Goal: Task Accomplishment & Management: Manage account settings

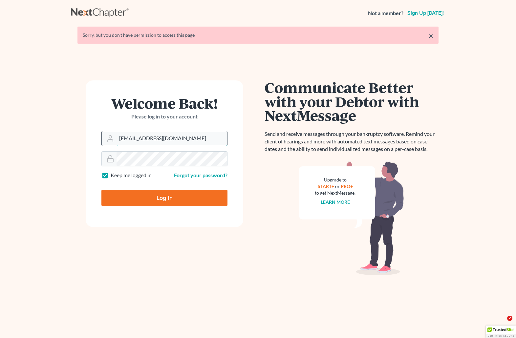
click at [190, 142] on input "brittcostomarnold@gmail.com" at bounding box center [172, 138] width 111 height 14
drag, startPoint x: 193, startPoint y: 138, endPoint x: 64, endPoint y: 140, distance: 128.4
click at [65, 141] on main "× Sorry, but you don't have permission to access this page Welcome Back! Please…" at bounding box center [258, 177] width 516 height 303
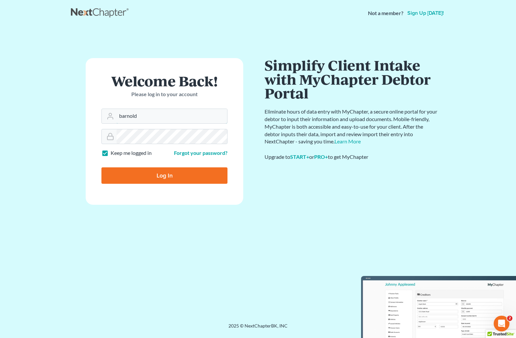
type input "[EMAIL_ADDRESS][DOMAIN_NAME]"
click at [104, 139] on div at bounding box center [164, 136] width 126 height 15
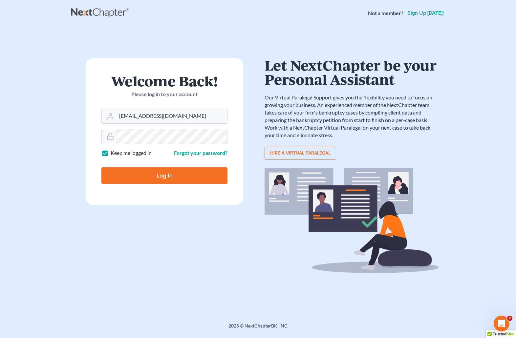
click at [138, 173] on input "Log In" at bounding box center [164, 175] width 126 height 16
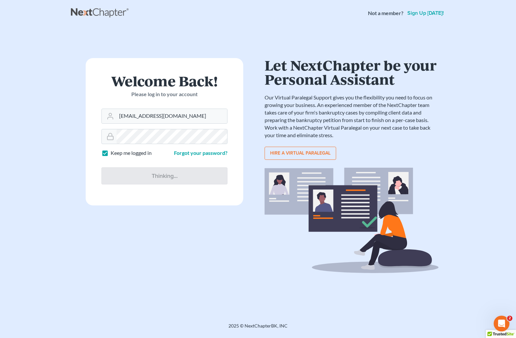
type input "Thinking..."
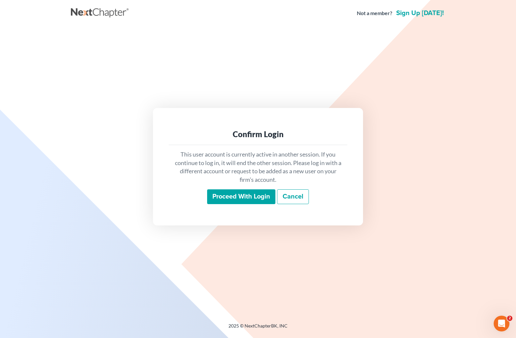
click at [245, 197] on input "Proceed with login" at bounding box center [241, 196] width 68 height 15
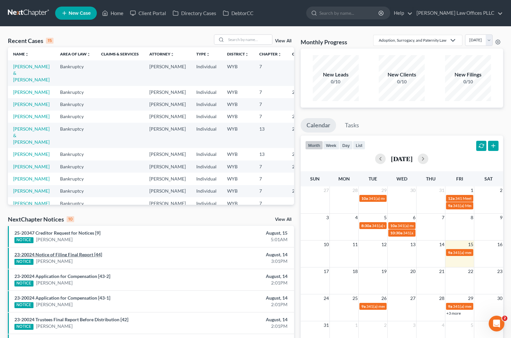
click at [80, 253] on link "23-20024 Notice of Filing Final Report [44]" at bounding box center [58, 255] width 88 height 6
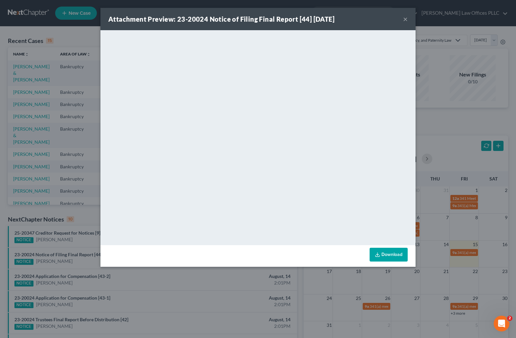
click at [32, 189] on div "Attachment Preview: 23-20024 Notice of Filing Final Report [44] 08/14/2025 × <o…" at bounding box center [258, 169] width 516 height 338
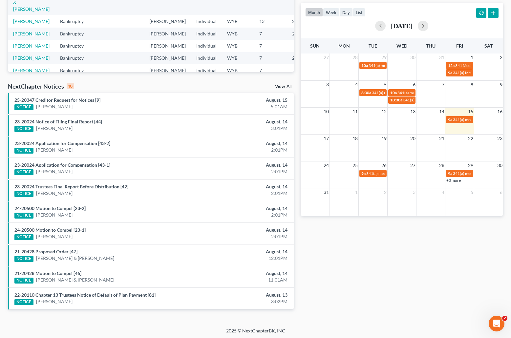
scroll to position [134, 0]
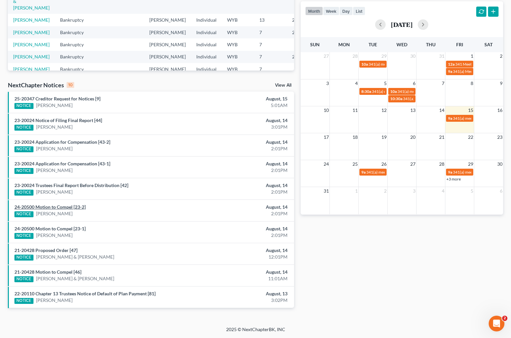
click at [55, 209] on link "24-20500 Motion to Compel [23-2]" at bounding box center [49, 207] width 71 height 6
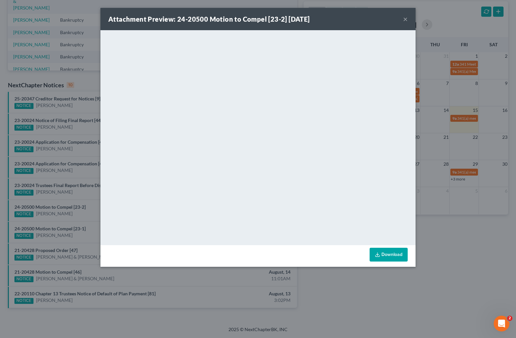
click at [404, 18] on button "×" at bounding box center [405, 19] width 5 height 8
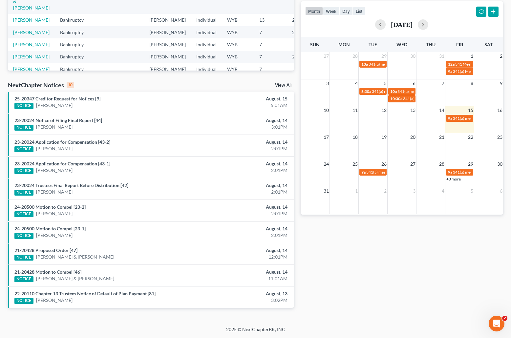
click at [59, 230] on link "24-20500 Motion to Compel [23-1]" at bounding box center [49, 229] width 71 height 6
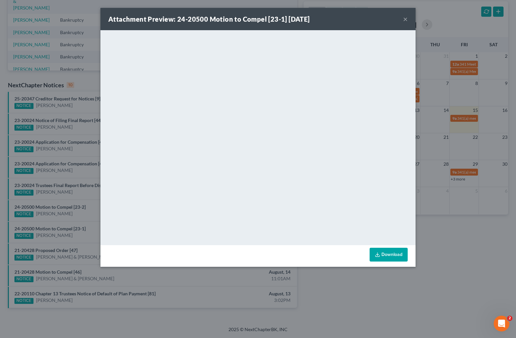
click at [406, 15] on button "×" at bounding box center [405, 19] width 5 height 8
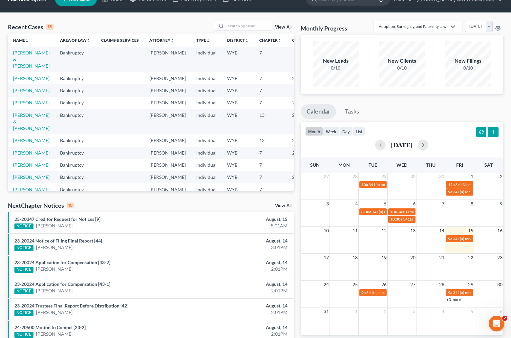
scroll to position [0, 0]
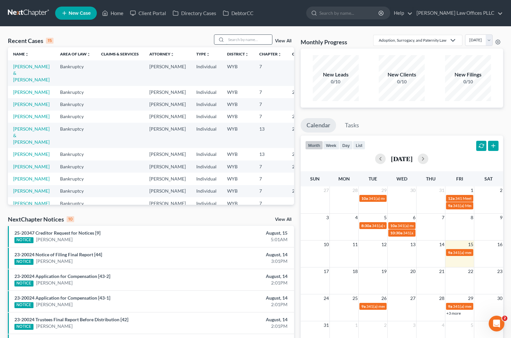
click at [235, 36] on input "search" at bounding box center [249, 40] width 46 height 10
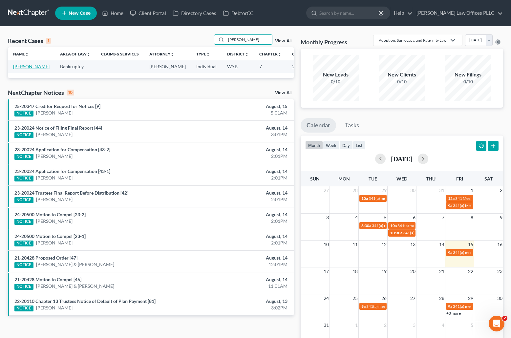
type input "Bentsen"
click at [20, 68] on link "[PERSON_NAME]" at bounding box center [31, 67] width 36 height 6
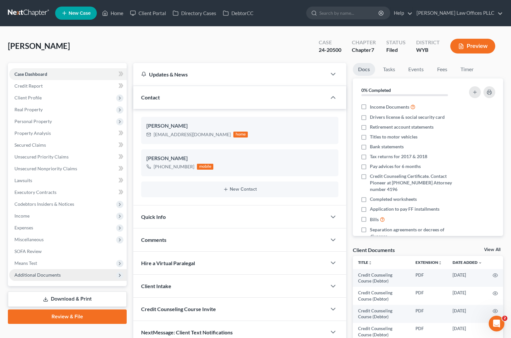
click at [44, 272] on span "Additional Documents" at bounding box center [37, 275] width 46 height 6
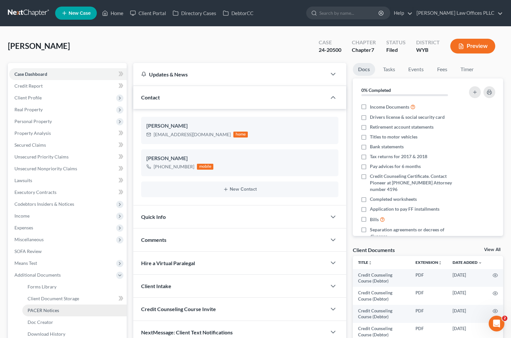
click at [52, 308] on span "PACER Notices" at bounding box center [44, 311] width 32 height 6
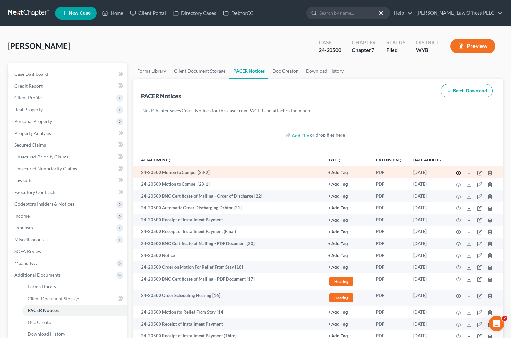
click at [458, 173] on circle "button" at bounding box center [458, 172] width 1 height 1
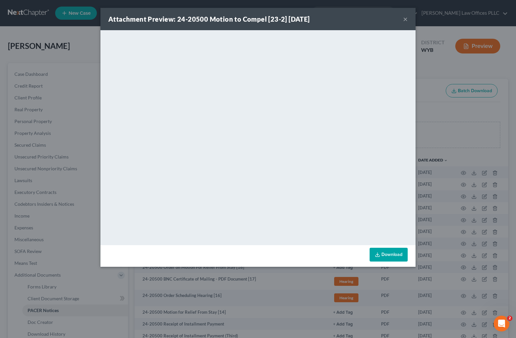
click at [404, 18] on button "×" at bounding box center [405, 19] width 5 height 8
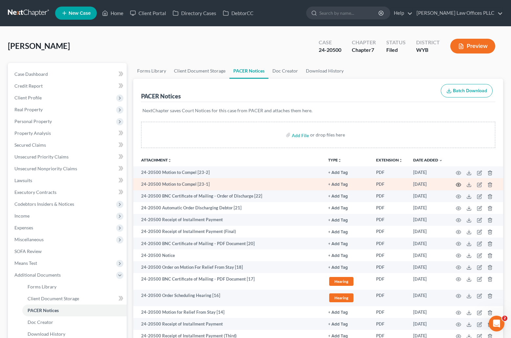
click at [458, 184] on icon "button" at bounding box center [458, 184] width 5 height 5
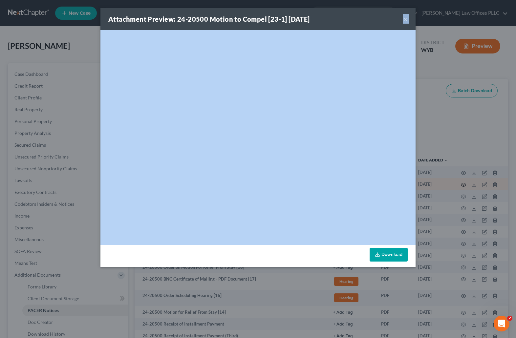
click at [458, 184] on div "Attachment Preview: 24-20500 Motion to Compel [23-1] 08/14/2025 × <object ng-at…" at bounding box center [258, 169] width 516 height 338
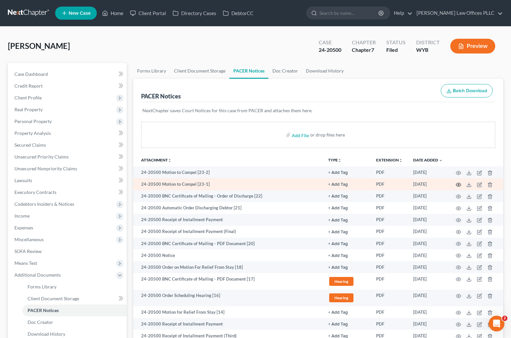
click at [458, 185] on circle "button" at bounding box center [458, 184] width 1 height 1
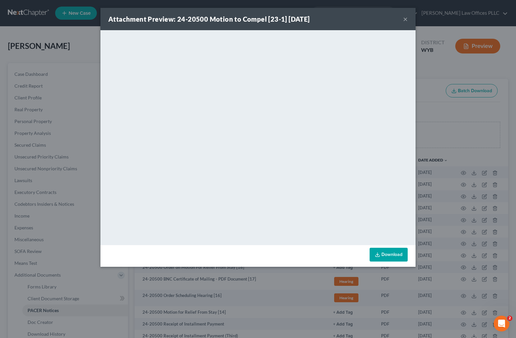
click at [407, 18] on button "×" at bounding box center [405, 19] width 5 height 8
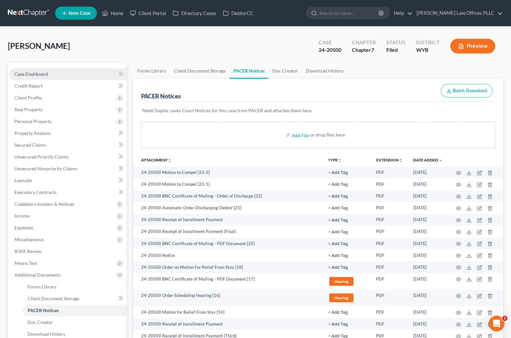
click at [38, 73] on span "Case Dashboard" at bounding box center [30, 74] width 33 height 6
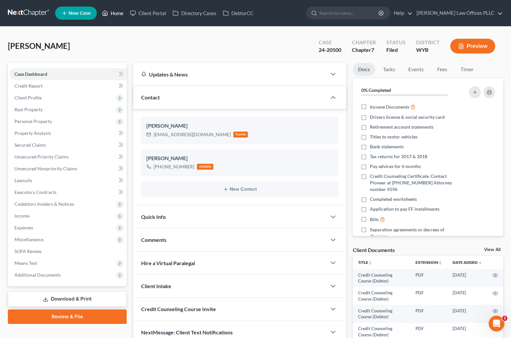
click at [120, 13] on link "Home" at bounding box center [113, 13] width 28 height 12
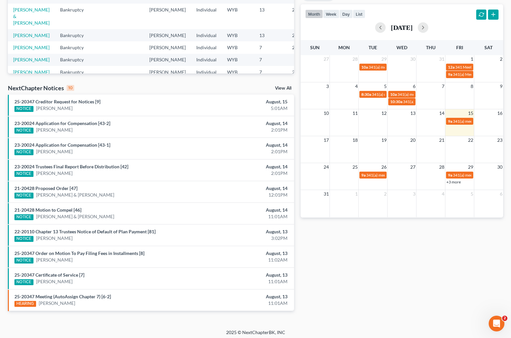
scroll to position [134, 0]
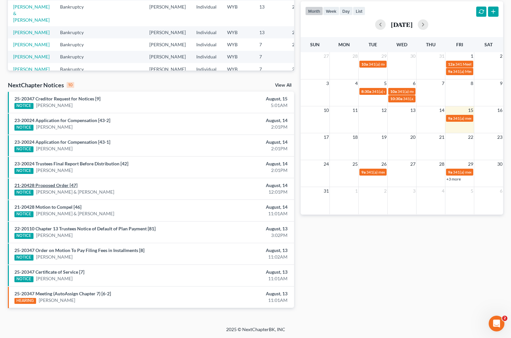
click at [63, 186] on link "21-20428 Proposed Order [47]" at bounding box center [45, 186] width 63 height 6
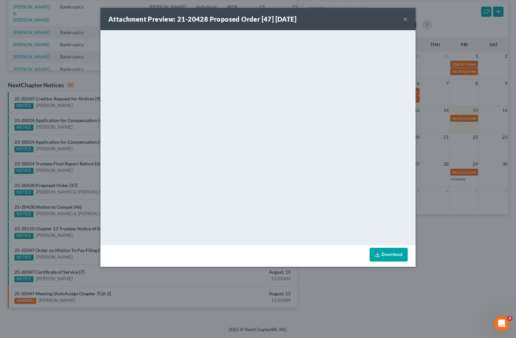
click at [405, 18] on button "×" at bounding box center [405, 19] width 5 height 8
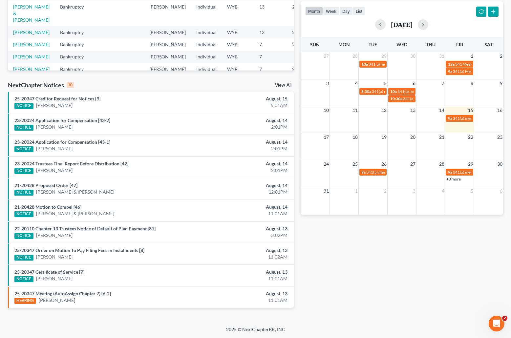
click at [67, 229] on link "22-20110 Chapter 13 Trustees Notice of Default of Plan Payment [81]" at bounding box center [84, 229] width 141 height 6
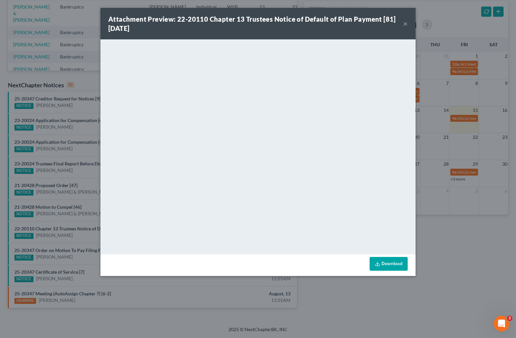
click at [405, 23] on button "×" at bounding box center [405, 24] width 5 height 8
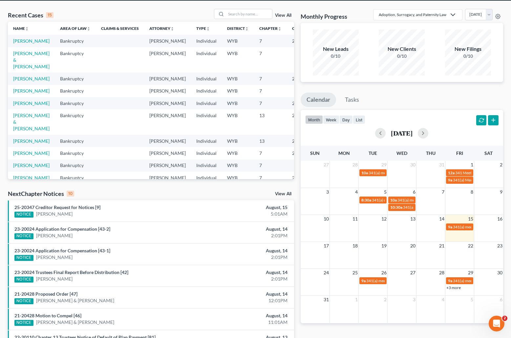
scroll to position [0, 0]
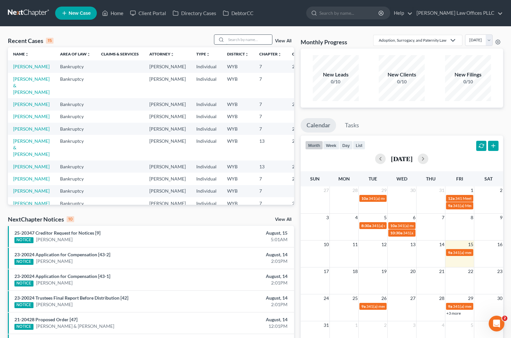
click at [235, 41] on input "search" at bounding box center [249, 40] width 46 height 10
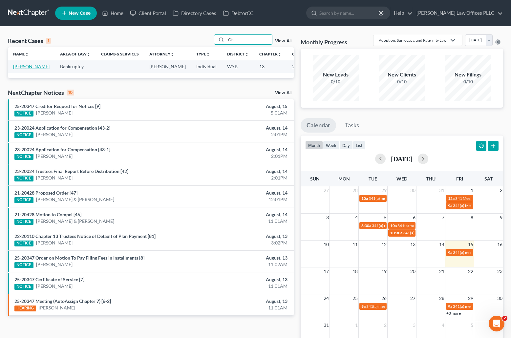
type input "Cis"
click at [20, 67] on link "[PERSON_NAME]" at bounding box center [31, 67] width 36 height 6
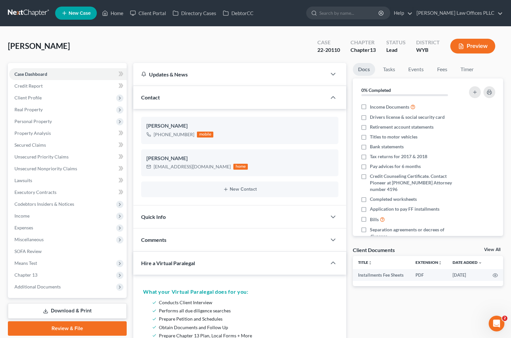
drag, startPoint x: 310, startPoint y: 303, endPoint x: 305, endPoint y: 257, distance: 46.9
click at [310, 303] on li "Conducts Client Interview" at bounding box center [246, 302] width 175 height 8
click at [119, 13] on link "Home" at bounding box center [113, 13] width 28 height 12
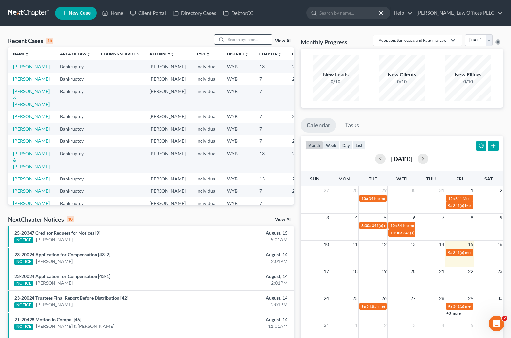
click at [230, 40] on input "search" at bounding box center [249, 40] width 46 height 10
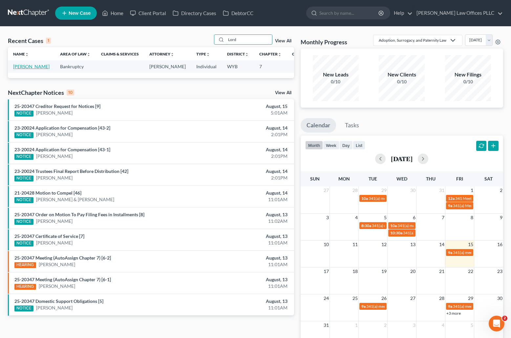
type input "Lord"
click at [17, 68] on link "[PERSON_NAME]" at bounding box center [31, 67] width 36 height 6
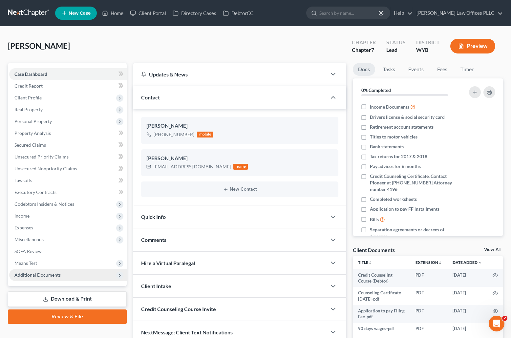
click at [40, 275] on span "Additional Documents" at bounding box center [37, 275] width 46 height 6
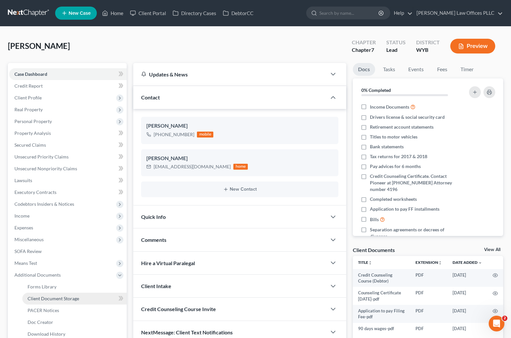
click at [60, 297] on span "Client Document Storage" at bounding box center [54, 299] width 52 height 6
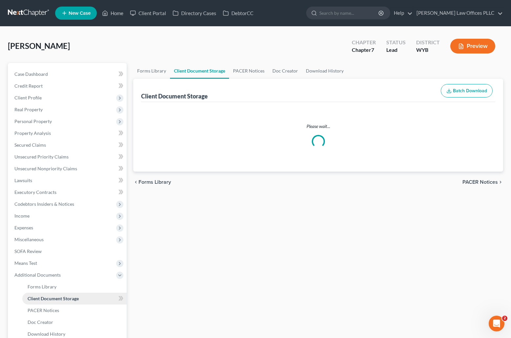
select select "3"
select select "4"
select select "0"
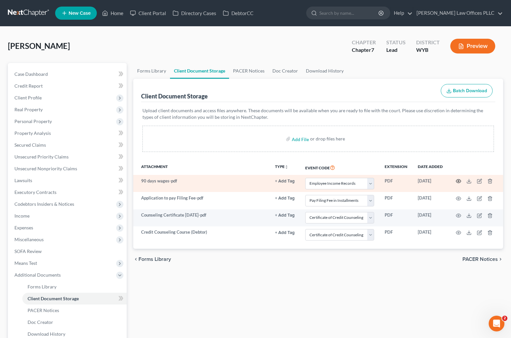
click at [459, 179] on icon "button" at bounding box center [458, 181] width 5 height 5
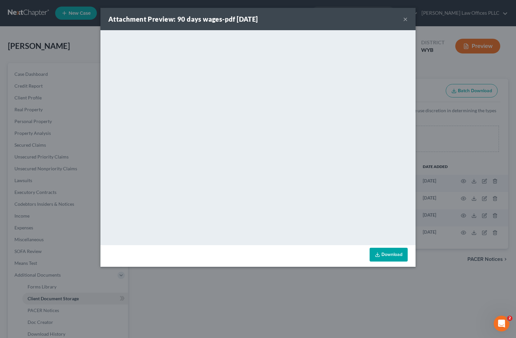
click at [404, 20] on button "×" at bounding box center [405, 19] width 5 height 8
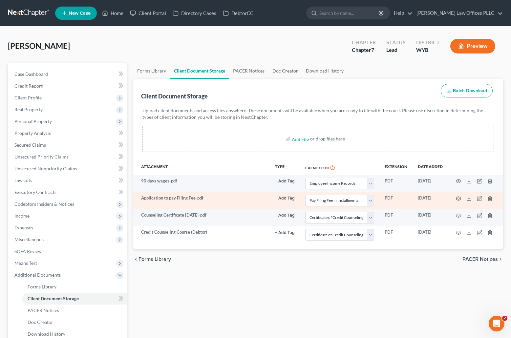
click at [458, 199] on circle "button" at bounding box center [458, 198] width 1 height 1
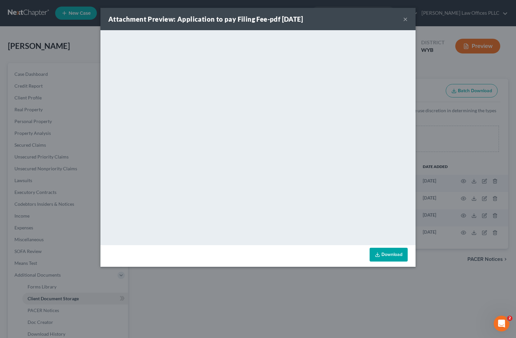
click at [407, 17] on button "×" at bounding box center [405, 19] width 5 height 8
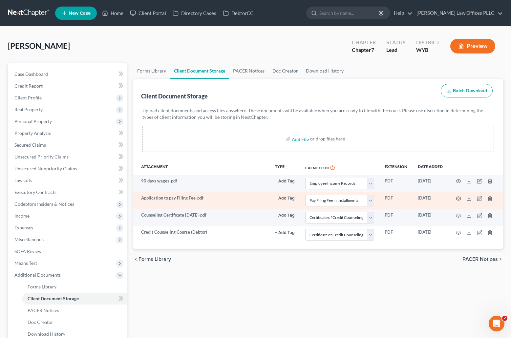
click at [458, 197] on icon "button" at bounding box center [458, 199] width 5 height 4
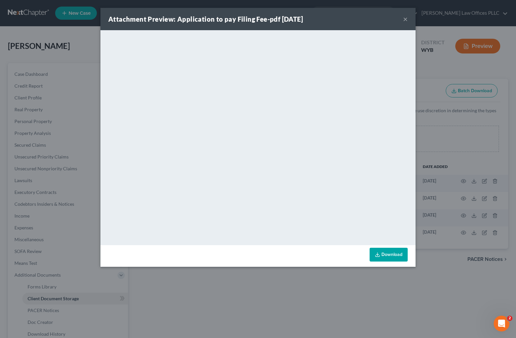
click at [405, 20] on button "×" at bounding box center [405, 19] width 5 height 8
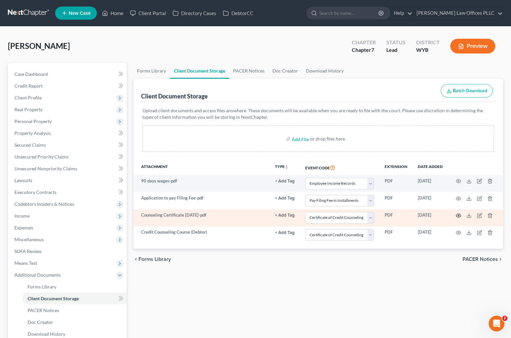
click at [458, 215] on icon "button" at bounding box center [458, 215] width 5 height 5
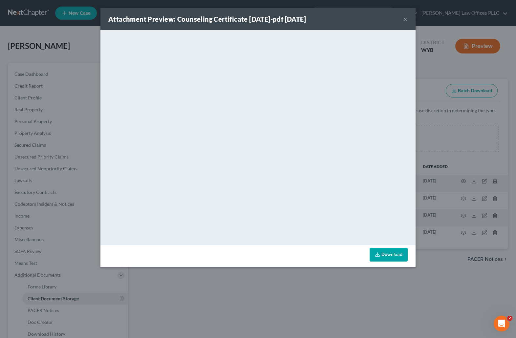
click at [406, 18] on button "×" at bounding box center [405, 19] width 5 height 8
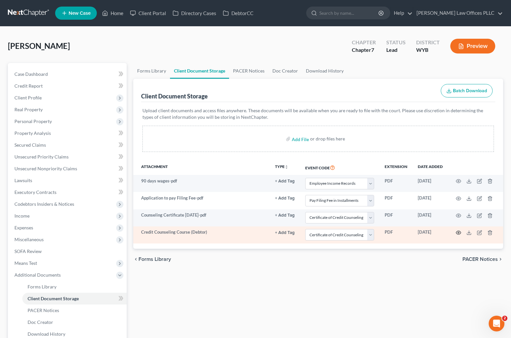
click at [459, 231] on icon "button" at bounding box center [458, 232] width 5 height 5
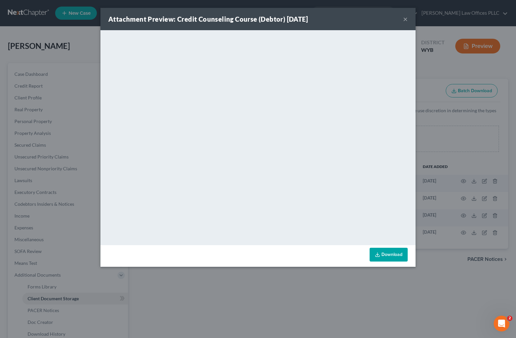
click at [405, 17] on button "×" at bounding box center [405, 19] width 5 height 8
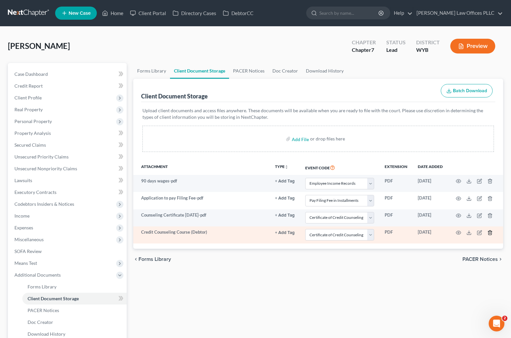
click at [490, 233] on line "button" at bounding box center [490, 232] width 0 height 1
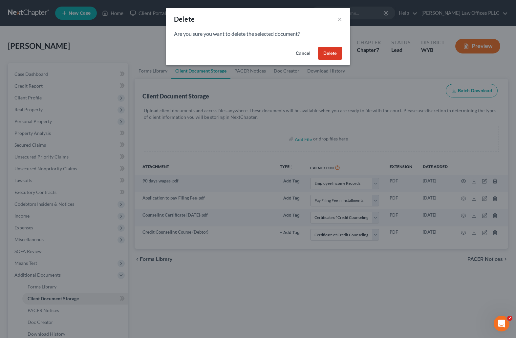
click at [329, 54] on button "Delete" at bounding box center [330, 53] width 24 height 13
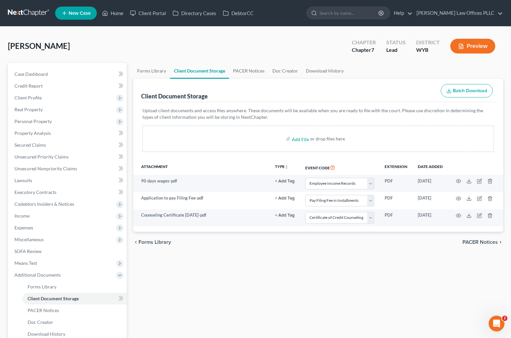
click at [381, 301] on div "Forms Library Client Document Storage PACER Notices Doc Creator Download Histor…" at bounding box center [318, 223] width 377 height 320
click at [270, 310] on div "Forms Library Client Document Storage PACER Notices Doc Creator Download Histor…" at bounding box center [318, 223] width 377 height 320
click at [42, 72] on span "Case Dashboard" at bounding box center [30, 74] width 33 height 6
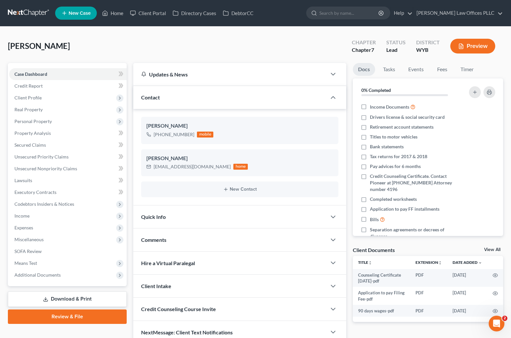
drag, startPoint x: 229, startPoint y: 307, endPoint x: 187, endPoint y: 242, distance: 77.7
click at [229, 307] on div "Credit Counseling Course Invite" at bounding box center [229, 309] width 193 height 23
click at [118, 11] on link "Home" at bounding box center [113, 13] width 28 height 12
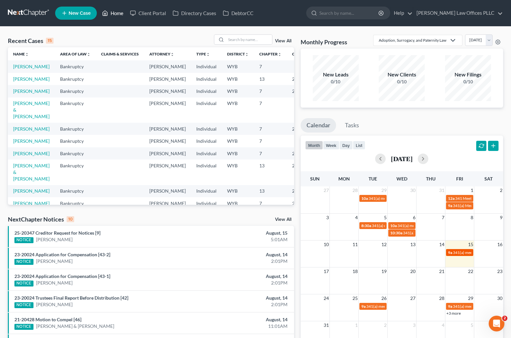
click at [462, 252] on span "341(a) meeting for [PERSON_NAME] & [US_STATE][PERSON_NAME]" at bounding box center [512, 252] width 118 height 5
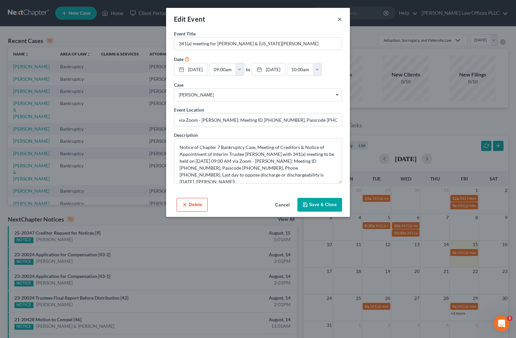
click at [340, 18] on button "×" at bounding box center [340, 19] width 5 height 8
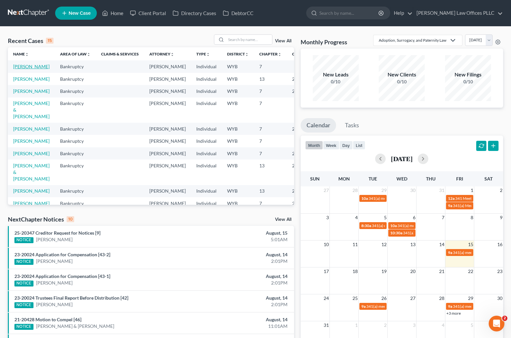
click at [18, 69] on link "[PERSON_NAME]" at bounding box center [31, 67] width 36 height 6
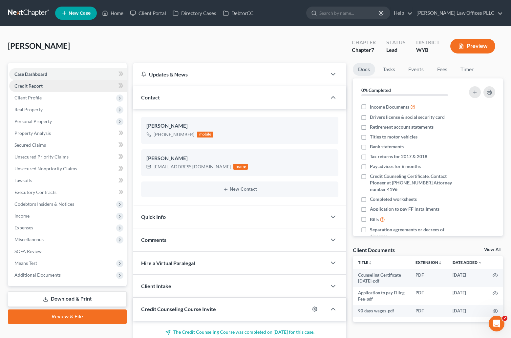
click at [36, 86] on span "Credit Report" at bounding box center [28, 86] width 28 height 6
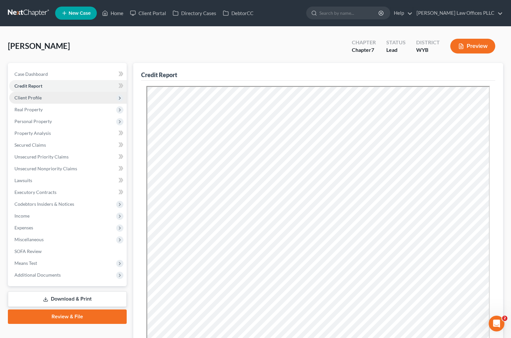
click at [41, 98] on span "Client Profile" at bounding box center [68, 98] width 118 height 12
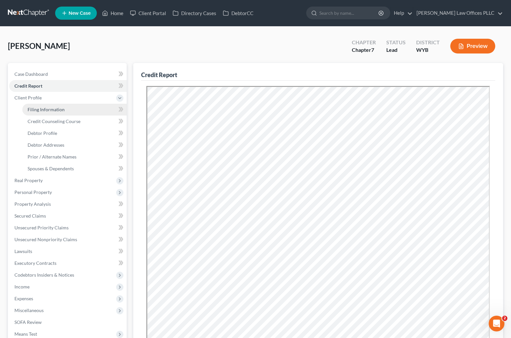
click at [46, 107] on span "Filing Information" at bounding box center [46, 110] width 37 height 6
select select "1"
select select "0"
select select "53"
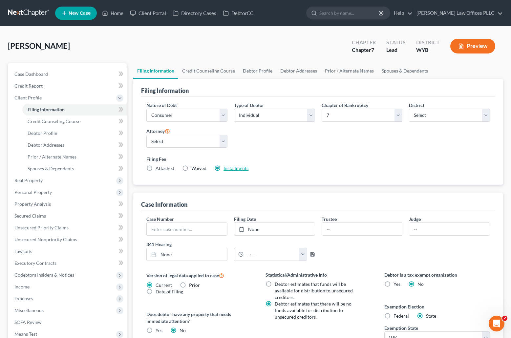
click at [239, 168] on link "Installments" at bounding box center [236, 168] width 25 height 6
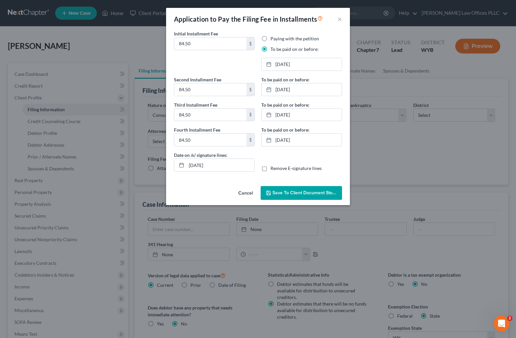
click at [302, 191] on span "Save to Client Document Storage" at bounding box center [308, 193] width 70 height 6
click at [340, 18] on body "Home New Case Client Portal Directory Cases DebtorCC Arnold Law Offices PLLC ba…" at bounding box center [258, 226] width 516 height 452
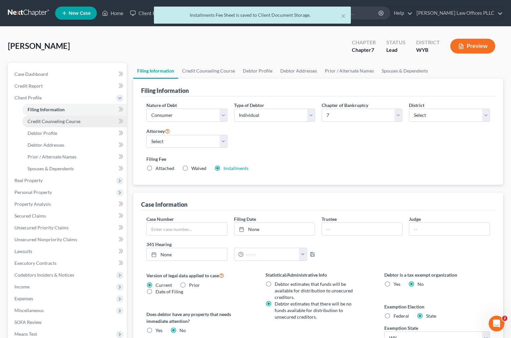
click at [71, 120] on span "Credit Counseling Course" at bounding box center [54, 122] width 53 height 6
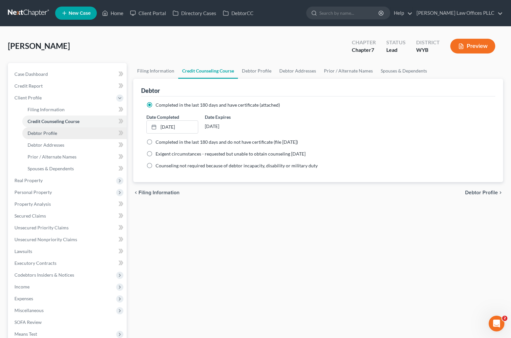
click at [45, 131] on span "Debtor Profile" at bounding box center [43, 133] width 30 height 6
select select "0"
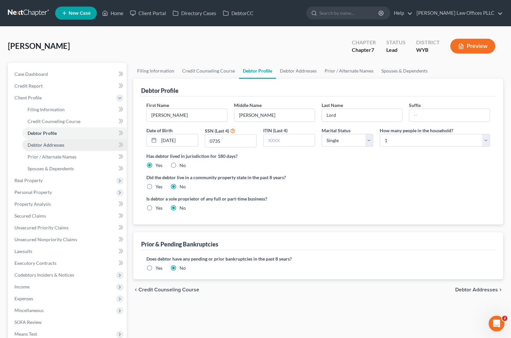
click at [43, 143] on span "Debtor Addresses" at bounding box center [46, 145] width 37 height 6
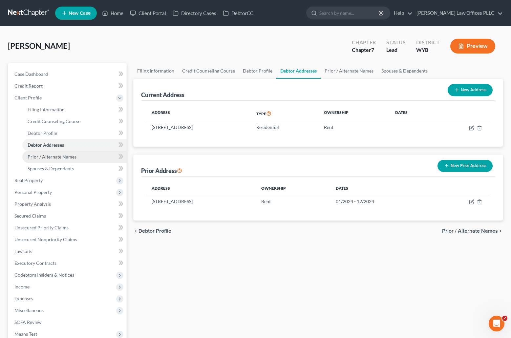
click at [71, 159] on span "Prior / Alternate Names" at bounding box center [52, 157] width 49 height 6
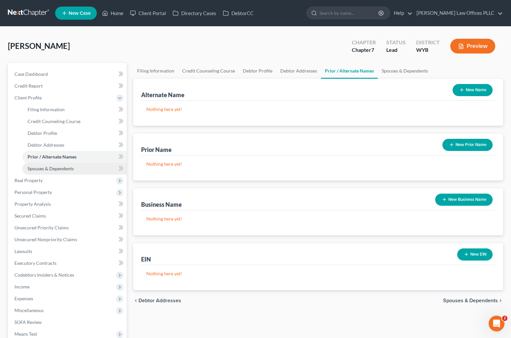
click at [49, 167] on span "Spouses & Dependents" at bounding box center [51, 169] width 46 height 6
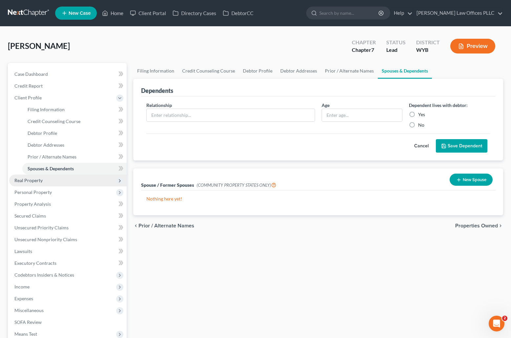
click at [39, 181] on span "Real Property" at bounding box center [28, 181] width 28 height 6
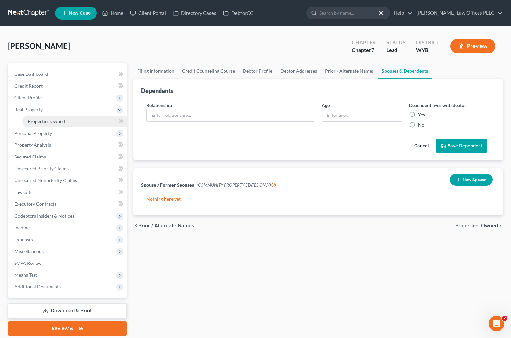
click at [50, 120] on span "Properties Owned" at bounding box center [46, 122] width 37 height 6
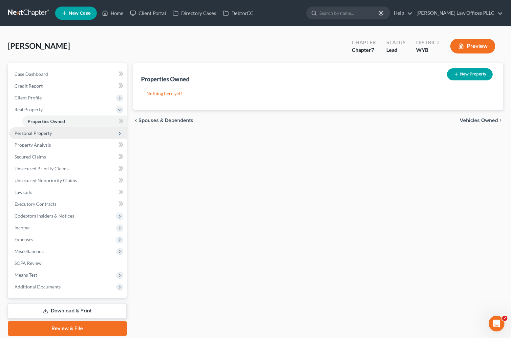
click at [35, 134] on span "Personal Property" at bounding box center [32, 133] width 37 height 6
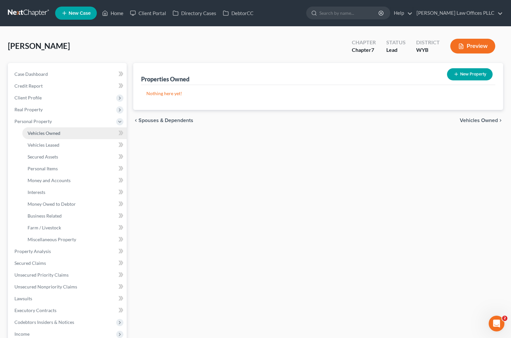
click at [48, 133] on span "Vehicles Owned" at bounding box center [44, 133] width 33 height 6
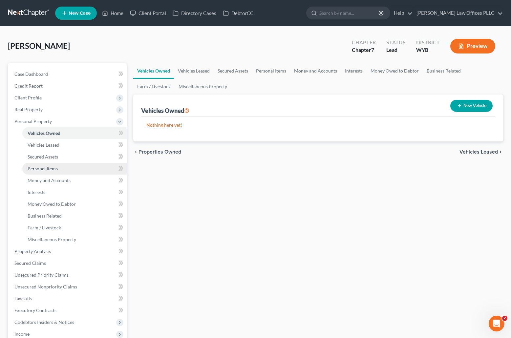
click at [57, 169] on link "Personal Items" at bounding box center [74, 169] width 104 height 12
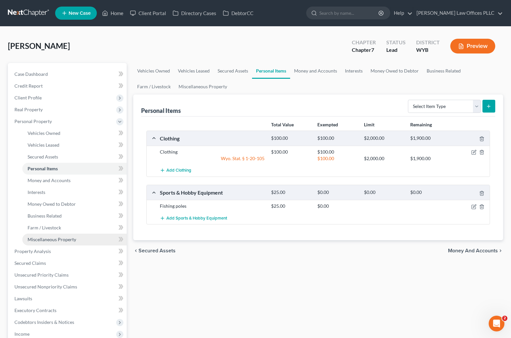
click at [55, 240] on span "Miscellaneous Property" at bounding box center [52, 240] width 49 height 6
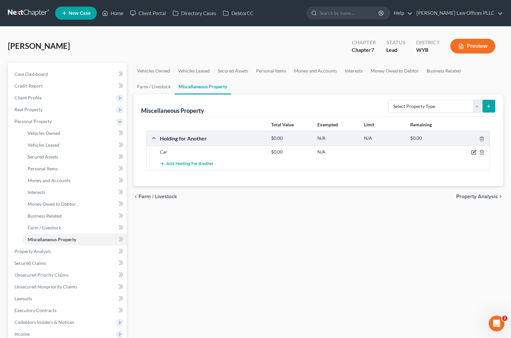
click at [474, 151] on icon "button" at bounding box center [474, 152] width 5 height 5
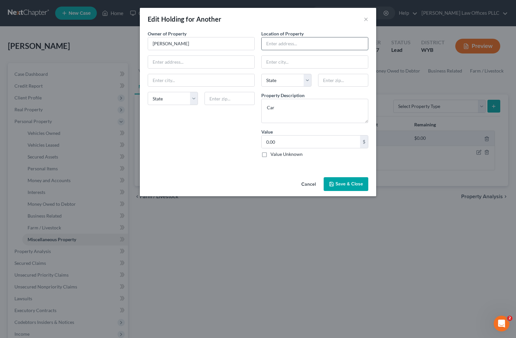
click at [274, 44] on input "text" at bounding box center [315, 43] width 106 height 12
type input "506 Lafyette Blvd"
click at [272, 66] on input "text" at bounding box center [315, 62] width 106 height 12
type input "cheyenne"
select select "53"
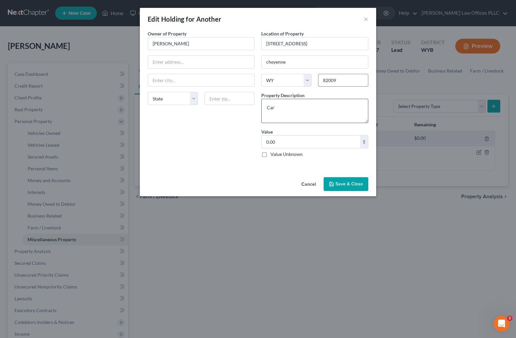
type input "82009"
type input "Cheyenne"
drag, startPoint x: 278, startPoint y: 108, endPoint x: 264, endPoint y: 109, distance: 14.5
click at [264, 109] on textarea "Car" at bounding box center [314, 111] width 107 height 24
type textarea "1998 Jeep"
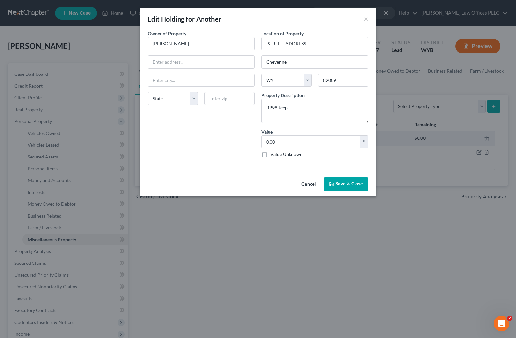
click at [271, 153] on label "Value Unknown" at bounding box center [287, 154] width 32 height 7
click at [273, 153] on input "Value Unknown" at bounding box center [275, 153] width 4 height 4
checkbox input "true"
click at [156, 65] on input "text" at bounding box center [201, 62] width 106 height 12
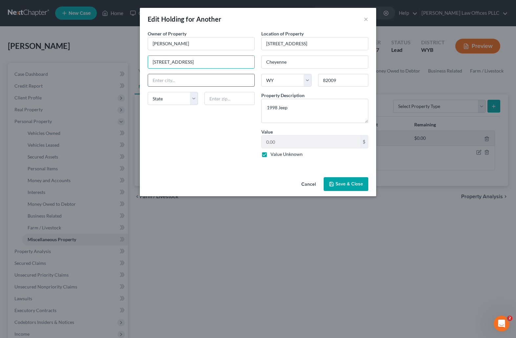
type input "506 Lafyette Blvd"
click at [163, 80] on input "text" at bounding box center [201, 80] width 106 height 12
drag, startPoint x: 308, startPoint y: 61, endPoint x: 260, endPoint y: 63, distance: 47.3
click at [260, 63] on div "Location of Property 506 Lafyette Blvd Cheyenne State AL AK AR AZ CA CO CT DE D…" at bounding box center [315, 96] width 114 height 133
paste input "Cheyenne"
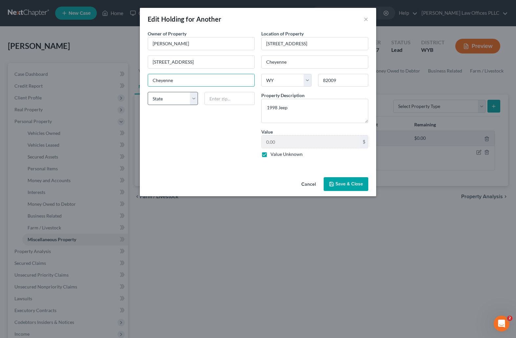
type input "Cheyenne"
click at [165, 100] on select "State AL AK AR AZ CA CO CT DE DC FL GA GU HI ID IL IN IA KS KY LA ME MD MA MI M…" at bounding box center [173, 98] width 50 height 13
select select "53"
click at [217, 97] on input "text" at bounding box center [230, 98] width 50 height 13
type input "82009"
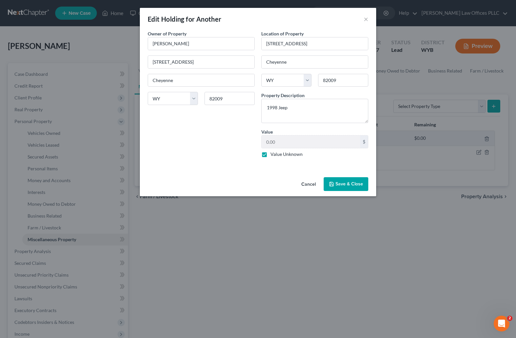
click at [344, 183] on button "Save & Close" at bounding box center [346, 184] width 45 height 14
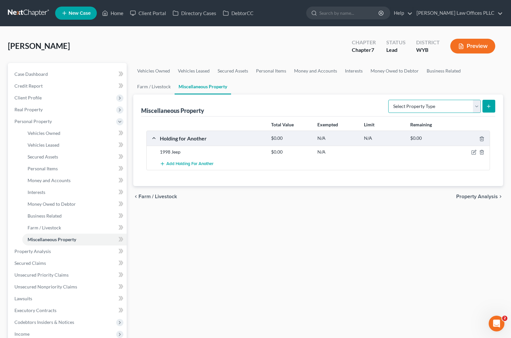
click at [477, 106] on select "Select Property Type Assigned for Creditor Benefit Within 1 Year Holding for An…" at bounding box center [434, 106] width 93 height 13
click at [43, 168] on span "Personal Items" at bounding box center [43, 169] width 30 height 6
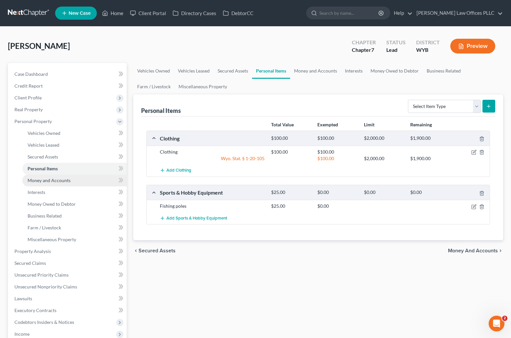
click at [66, 180] on span "Money and Accounts" at bounding box center [49, 181] width 43 height 6
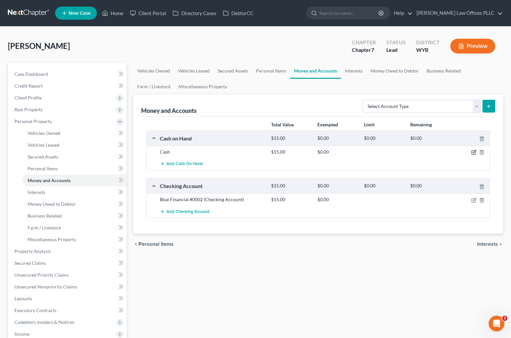
click at [473, 150] on icon "button" at bounding box center [474, 152] width 5 height 5
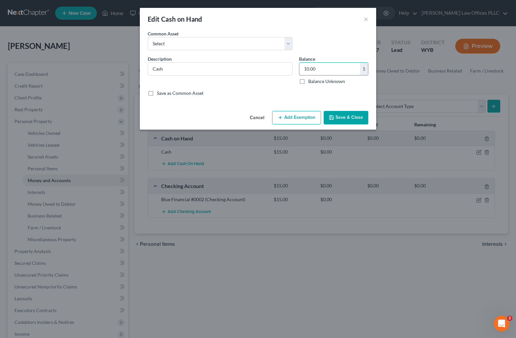
type input "10.00"
click at [342, 117] on button "Save & Close" at bounding box center [346, 118] width 45 height 14
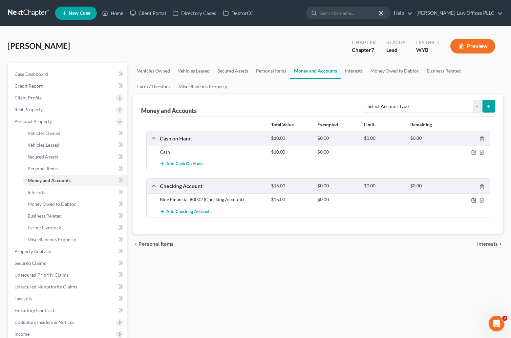
click at [475, 199] on icon "button" at bounding box center [474, 200] width 5 height 5
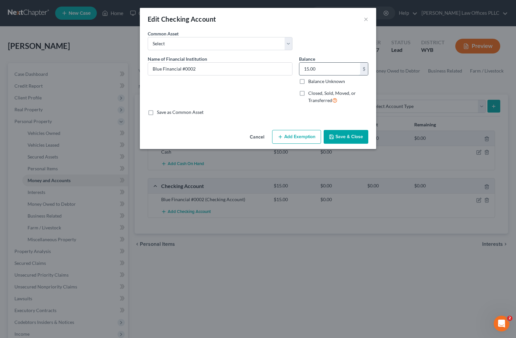
click at [322, 69] on input "15.00" at bounding box center [329, 69] width 61 height 12
type input "3.00"
click at [351, 137] on button "Save & Close" at bounding box center [346, 137] width 45 height 14
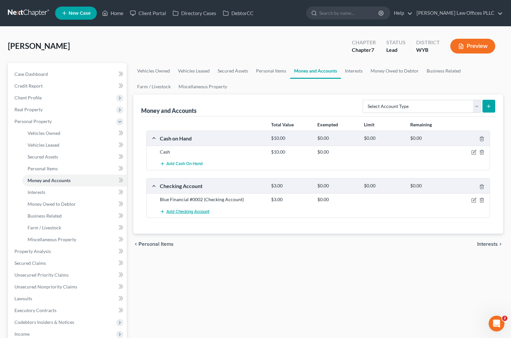
click at [188, 213] on span "Add Checking Account" at bounding box center [187, 211] width 43 height 5
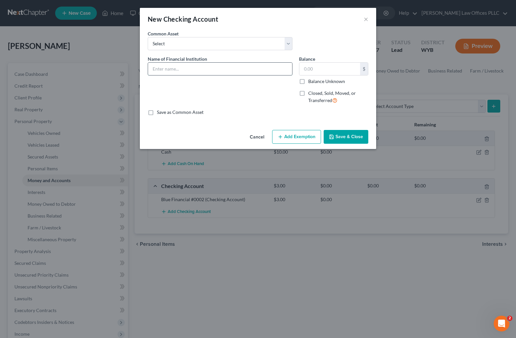
click at [155, 70] on input "text" at bounding box center [220, 69] width 144 height 12
type input "Cash App card"
click at [308, 69] on input "text" at bounding box center [329, 69] width 61 height 12
type input "40.00"
click at [357, 137] on button "Save & Close" at bounding box center [346, 137] width 45 height 14
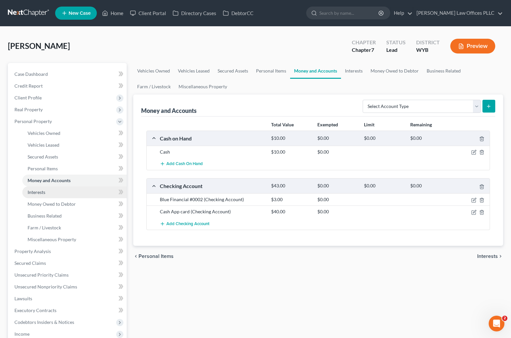
click at [46, 192] on link "Interests" at bounding box center [74, 193] width 104 height 12
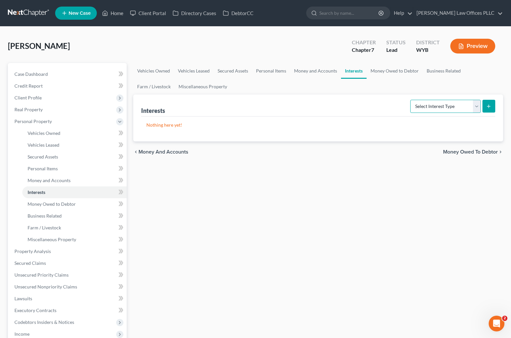
click at [477, 108] on select "Select Interest Type 401K Annuity Bond Education IRA Government Bond Government…" at bounding box center [445, 106] width 71 height 13
click at [66, 201] on span "Money Owed to Debtor" at bounding box center [52, 204] width 48 height 6
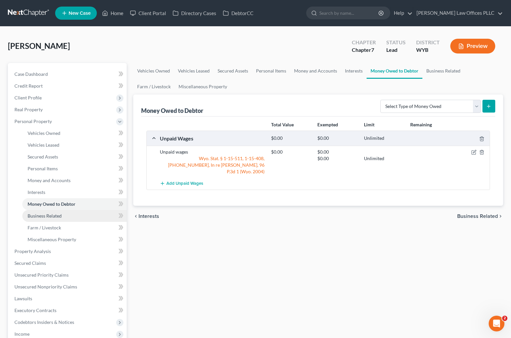
click at [60, 214] on span "Business Related" at bounding box center [45, 216] width 34 height 6
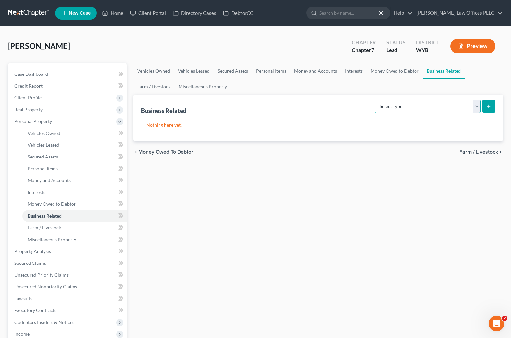
click at [478, 104] on select "Select Type Customer Lists Franchises Inventory Licenses Machinery Office Equip…" at bounding box center [428, 106] width 106 height 13
click at [237, 211] on div "Vehicles Owned Vehicles Leased Secured Assets Personal Items Money and Accounts…" at bounding box center [318, 252] width 377 height 379
click at [42, 223] on link "Farm / Livestock" at bounding box center [74, 228] width 104 height 12
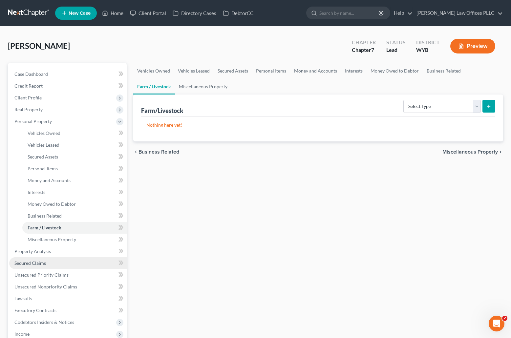
click at [46, 261] on link "Secured Claims" at bounding box center [68, 263] width 118 height 12
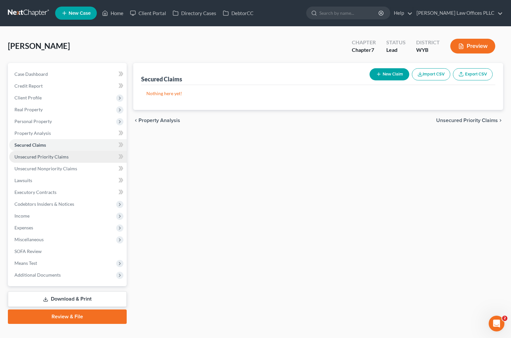
click at [59, 155] on span "Unsecured Priority Claims" at bounding box center [41, 157] width 54 height 6
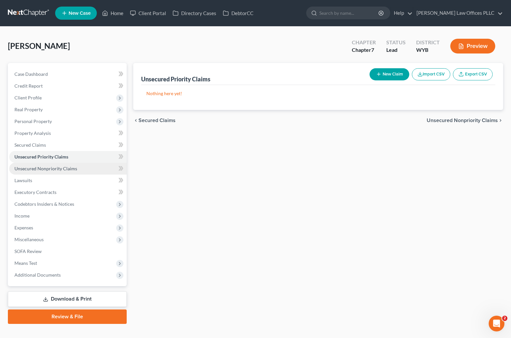
click at [69, 167] on span "Unsecured Nonpriority Claims" at bounding box center [45, 169] width 63 height 6
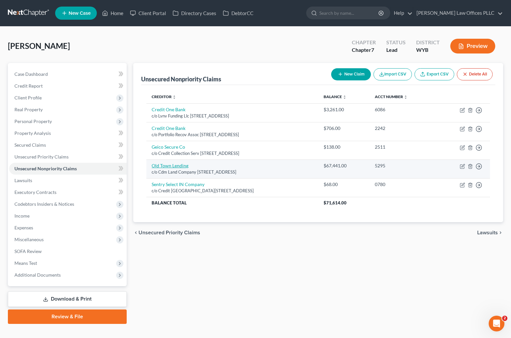
click at [177, 165] on link "Old Town Lending" at bounding box center [170, 166] width 37 height 6
select select "44"
select select "14"
select select "0"
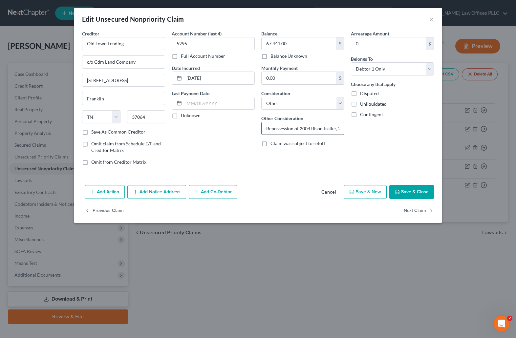
click at [340, 128] on input "Repossession of 2004 Bison trailer, 2013 GMC Denali and 2012 Mustang." at bounding box center [303, 128] width 82 height 12
click at [415, 188] on button "Save & Close" at bounding box center [411, 192] width 45 height 14
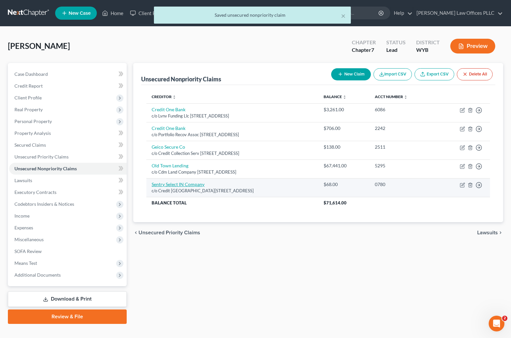
click at [177, 183] on link "Sentry Select IN Company" at bounding box center [178, 185] width 53 height 6
select select "22"
select select "14"
select select "0"
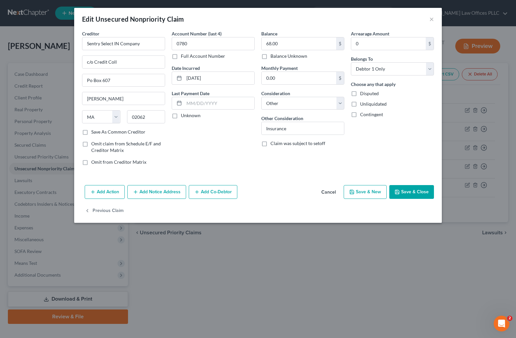
click at [415, 189] on button "Save & Close" at bounding box center [411, 192] width 45 height 14
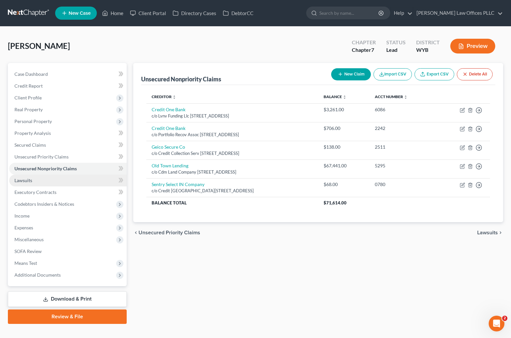
click at [31, 180] on span "Lawsuits" at bounding box center [23, 181] width 18 height 6
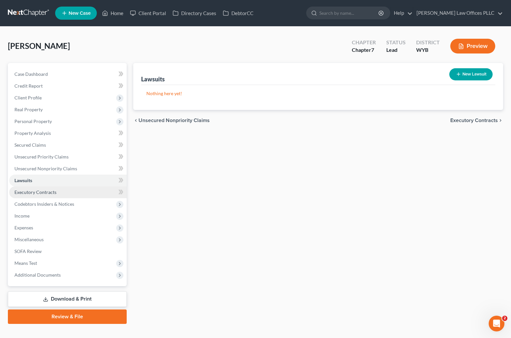
click at [59, 189] on link "Executory Contracts" at bounding box center [68, 193] width 118 height 12
click at [472, 74] on button "New Contract" at bounding box center [470, 74] width 45 height 12
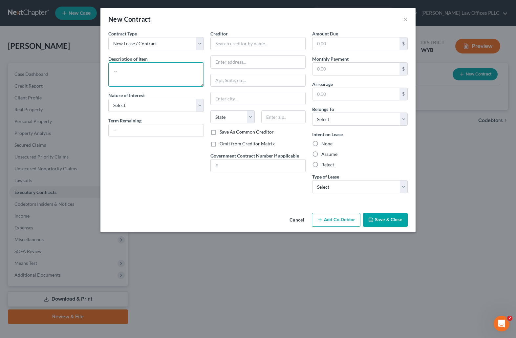
click at [115, 71] on textarea at bounding box center [156, 74] width 96 height 24
type textarea "Lease"
click at [131, 105] on select "Select Purchaser Agent Lessor Lessee" at bounding box center [156, 105] width 96 height 13
select select "3"
click at [108, 99] on select "Select Purchaser Agent Lessor Lessee" at bounding box center [156, 105] width 96 height 13
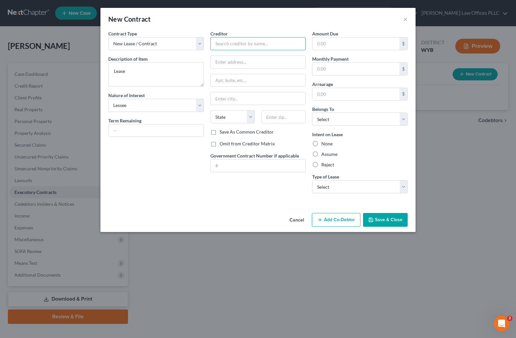
click at [219, 44] on input "text" at bounding box center [258, 43] width 96 height 13
click at [130, 131] on input "text" at bounding box center [156, 130] width 95 height 12
type input "Month by month"
click at [321, 154] on label "Assume" at bounding box center [329, 154] width 16 height 7
click at [324, 154] on input "Assume" at bounding box center [326, 153] width 4 height 4
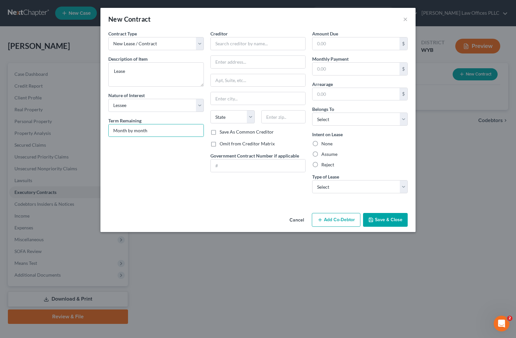
radio input "true"
click at [402, 186] on select "Select Real Estate Car Other" at bounding box center [360, 186] width 96 height 13
select select "0"
click at [312, 180] on select "Select Real Estate Car Other" at bounding box center [360, 186] width 96 height 13
click at [351, 118] on select "Select Debtor 1 Only Debtor 2 Only Debtor 1 And Debtor 2 Only At Least One Of T…" at bounding box center [360, 119] width 96 height 13
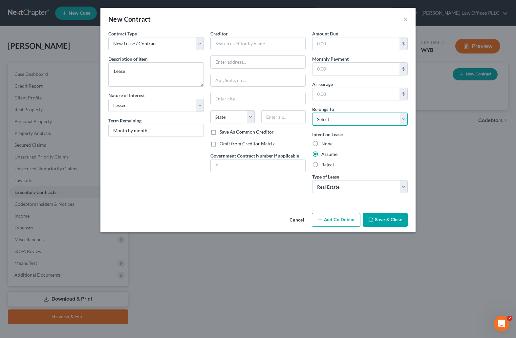
select select "3"
click at [312, 113] on select "Select Debtor 1 Only Debtor 2 Only Debtor 1 And Debtor 2 Only At Least One Of T…" at bounding box center [360, 119] width 96 height 13
click at [219, 45] on input "text" at bounding box center [258, 43] width 96 height 13
type input "Name"
click at [391, 220] on button "Save & Close" at bounding box center [385, 220] width 45 height 14
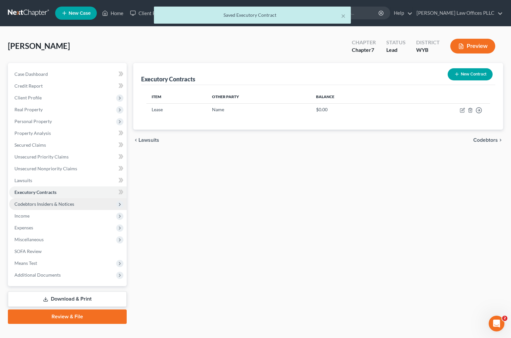
click at [67, 203] on span "Codebtors Insiders & Notices" at bounding box center [44, 204] width 60 height 6
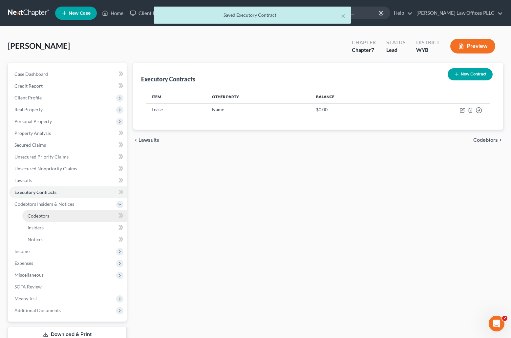
click at [49, 214] on span "Codebtors" at bounding box center [39, 216] width 22 height 6
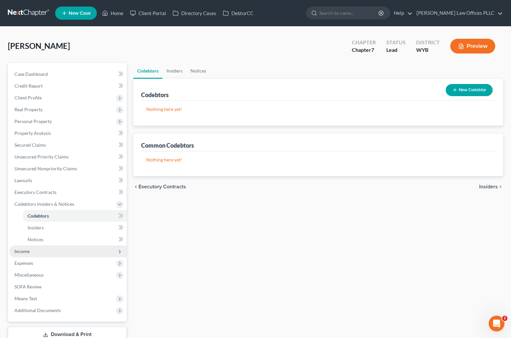
click at [32, 248] on span "Income" at bounding box center [68, 252] width 118 height 12
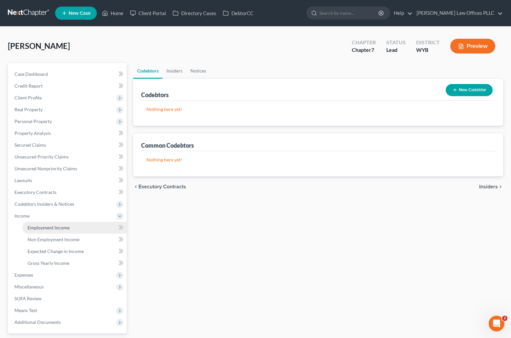
click at [63, 226] on span "Employment Income" at bounding box center [49, 228] width 42 height 6
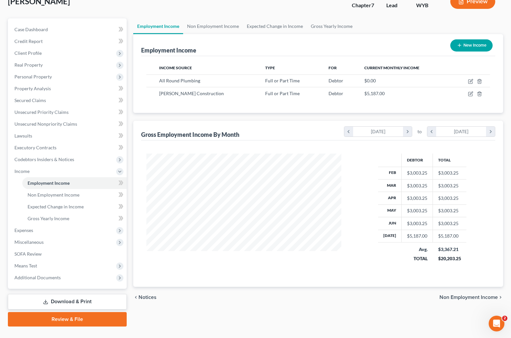
scroll to position [58, 0]
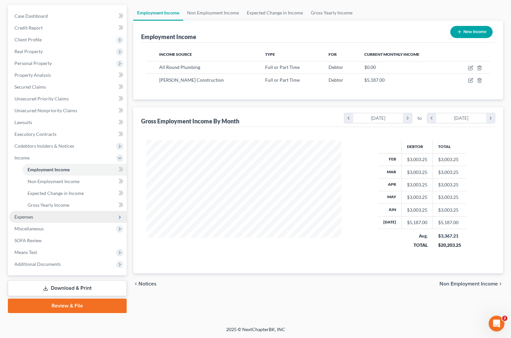
click at [34, 218] on span "Expenses" at bounding box center [68, 217] width 118 height 12
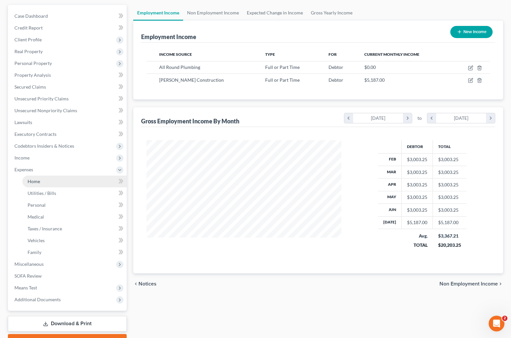
click at [50, 180] on link "Home" at bounding box center [74, 182] width 104 height 12
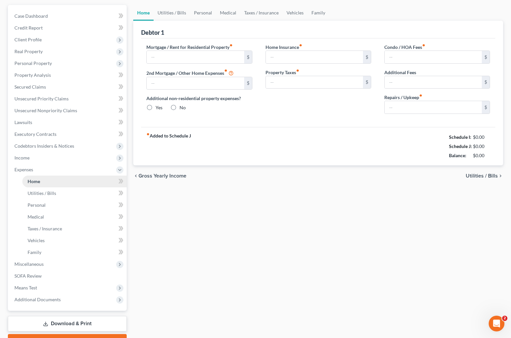
scroll to position [26, 0]
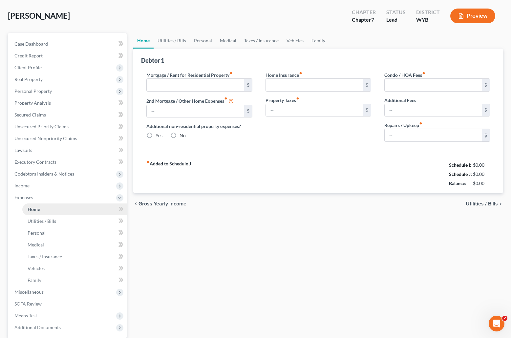
type input "1,400.00"
type input "0.00"
radio input "true"
type input "0.00"
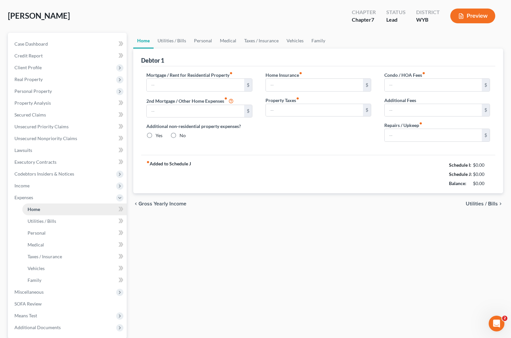
type input "0.00"
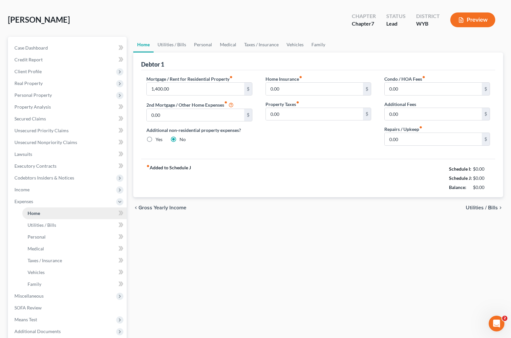
scroll to position [0, 0]
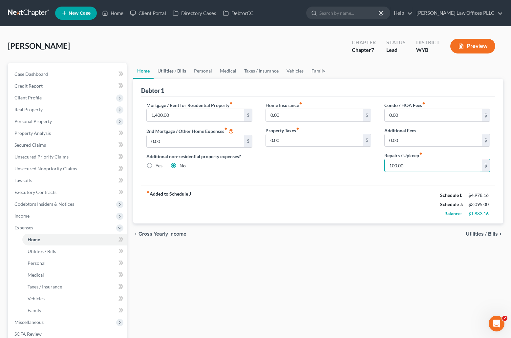
type input "100.00"
click at [169, 69] on link "Utilities / Bills" at bounding box center [172, 71] width 36 height 16
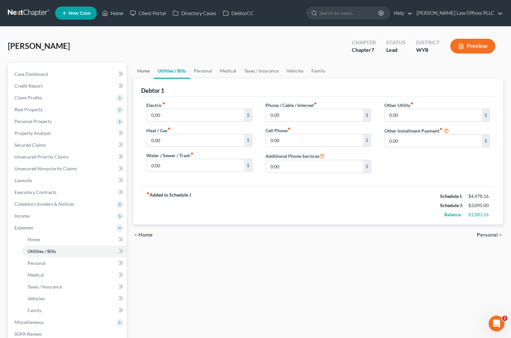
click at [143, 72] on link "Home" at bounding box center [143, 71] width 20 height 16
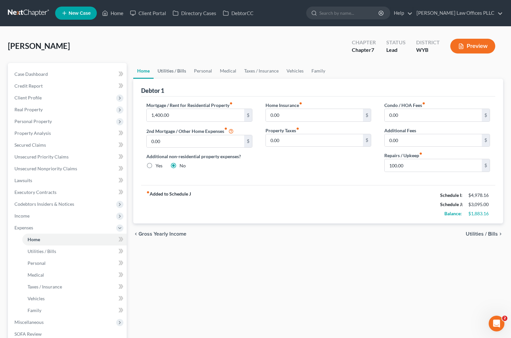
click at [181, 69] on link "Utilities / Bills" at bounding box center [172, 71] width 36 height 16
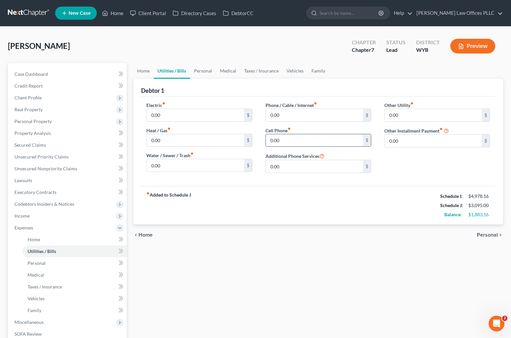
click at [286, 140] on input "0.00" at bounding box center [314, 140] width 97 height 12
type input "65.00"
click at [204, 70] on link "Personal" at bounding box center [203, 71] width 26 height 16
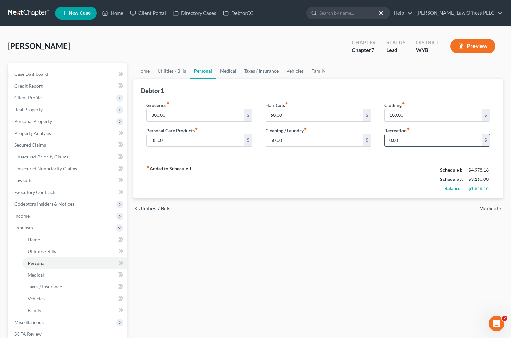
click at [406, 137] on input "0.00" at bounding box center [433, 140] width 97 height 12
type input "100.00"
click at [409, 115] on input "100.00" at bounding box center [433, 115] width 97 height 12
type input "200.00"
click at [166, 142] on input "85.00" at bounding box center [195, 140] width 97 height 12
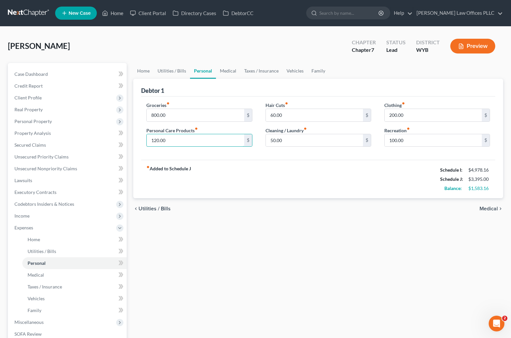
type input "120.00"
click at [224, 157] on div "Groceries fiber_manual_record 800.00 $ Personal Care Products fiber_manual_reco…" at bounding box center [318, 129] width 354 height 64
click at [289, 114] on input "60.00" at bounding box center [314, 115] width 97 height 12
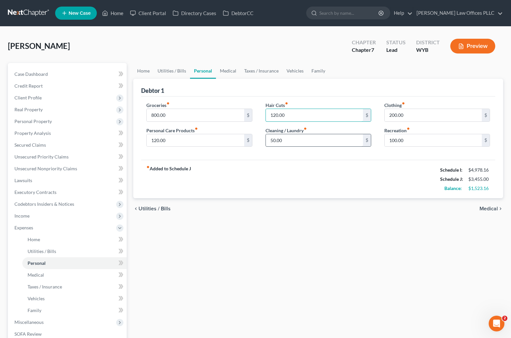
type input "120.00"
click at [292, 141] on input "50.00" at bounding box center [314, 140] width 97 height 12
type input "60.00"
click at [228, 69] on link "Medical" at bounding box center [228, 71] width 24 height 16
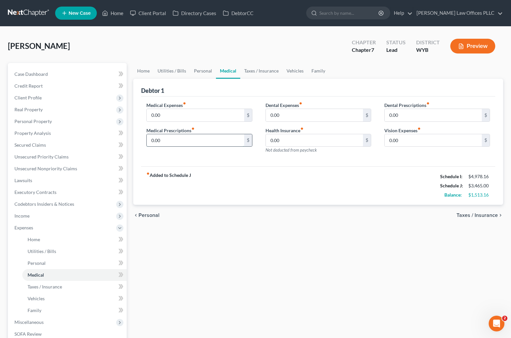
click at [172, 142] on input "0.00" at bounding box center [195, 140] width 97 height 12
click at [203, 70] on link "Personal" at bounding box center [203, 71] width 26 height 16
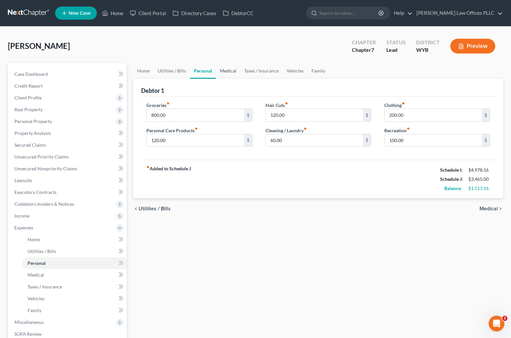
click at [231, 70] on link "Medical" at bounding box center [228, 71] width 24 height 16
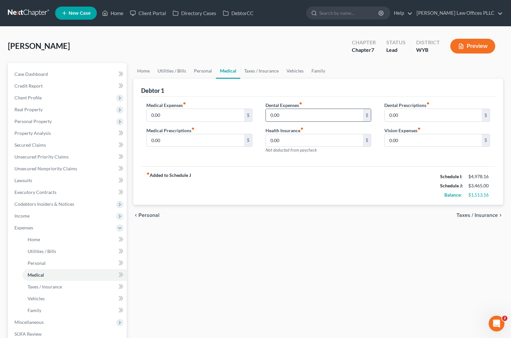
click at [286, 116] on input "0.00" at bounding box center [314, 115] width 97 height 12
type input "30.00"
click at [260, 70] on link "Taxes / Insurance" at bounding box center [261, 71] width 42 height 16
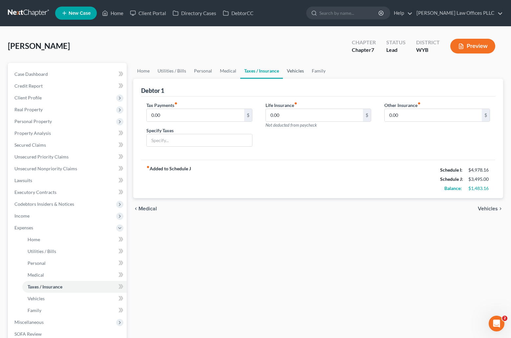
click at [297, 71] on link "Vehicles" at bounding box center [295, 71] width 25 height 16
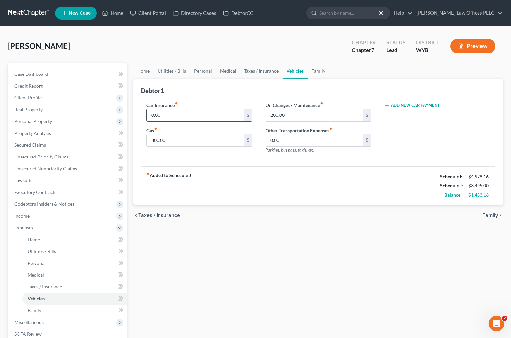
click at [176, 117] on input "0.00" at bounding box center [195, 115] width 97 height 12
type input "50.00"
click at [290, 115] on input "200.00" at bounding box center [314, 115] width 97 height 12
type input "300.00"
click at [320, 71] on link "Family" at bounding box center [319, 71] width 22 height 16
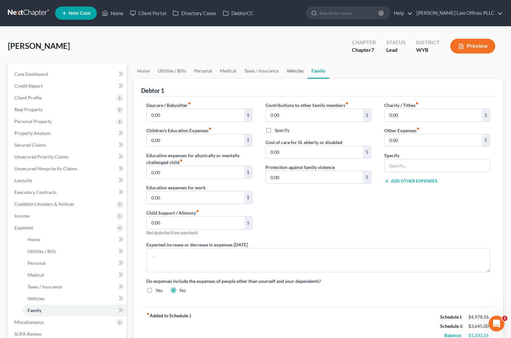
click at [290, 69] on link "Vehicles" at bounding box center [295, 71] width 25 height 16
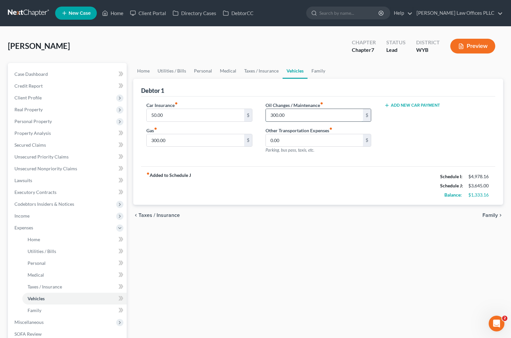
click at [287, 116] on input "300.00" at bounding box center [314, 115] width 97 height 12
type input "450.00"
click at [317, 70] on link "Family" at bounding box center [319, 71] width 22 height 16
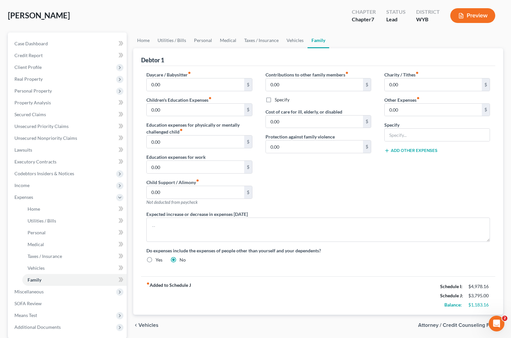
scroll to position [31, 0]
click at [220, 42] on link "Medical" at bounding box center [228, 40] width 24 height 16
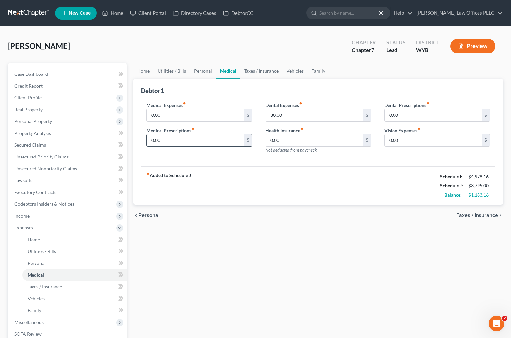
click at [169, 139] on input "0.00" at bounding box center [195, 140] width 97 height 12
type input "50.00"
click at [316, 69] on link "Family" at bounding box center [319, 71] width 22 height 16
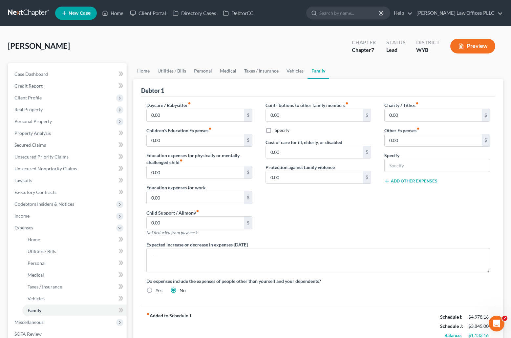
click at [398, 180] on button "Add Other Expenses" at bounding box center [411, 181] width 53 height 5
click at [289, 227] on div "Contributions to other family members fiber_manual_record 0.00 $ Specify Cost o…" at bounding box center [318, 172] width 119 height 140
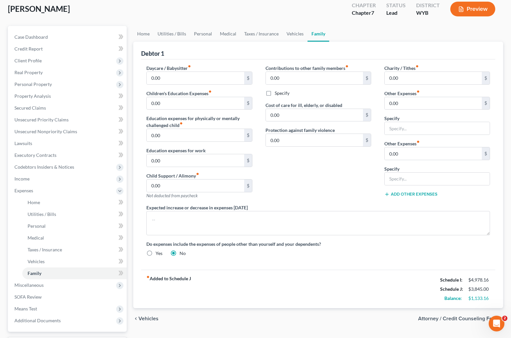
scroll to position [28, 0]
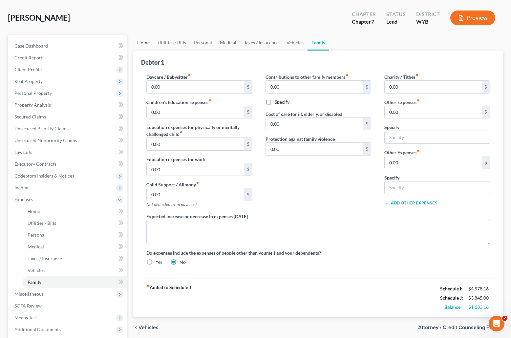
click at [144, 39] on link "Home" at bounding box center [143, 43] width 20 height 16
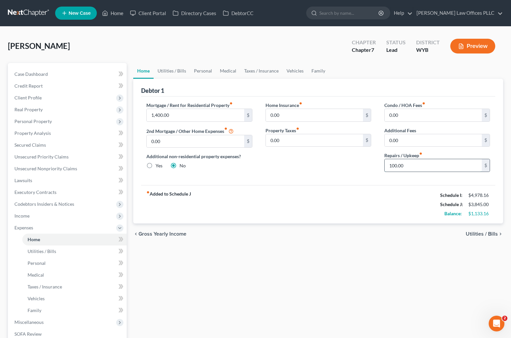
click at [414, 167] on input "100.00" at bounding box center [433, 165] width 97 height 12
type input "250.00"
click at [42, 98] on span "Client Profile" at bounding box center [68, 98] width 118 height 12
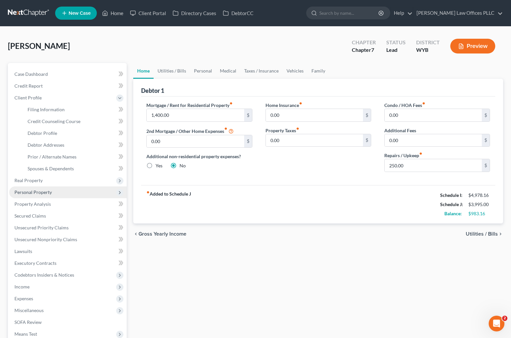
click at [51, 192] on span "Personal Property" at bounding box center [68, 193] width 118 height 12
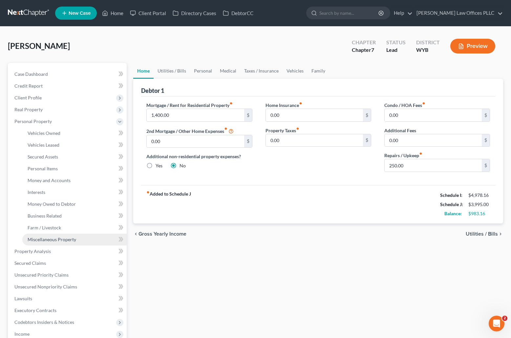
click at [64, 239] on span "Miscellaneous Property" at bounding box center [52, 240] width 49 height 6
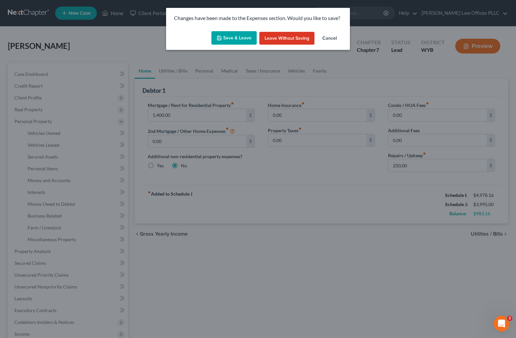
click at [236, 36] on button "Save & Leave" at bounding box center [233, 38] width 45 height 14
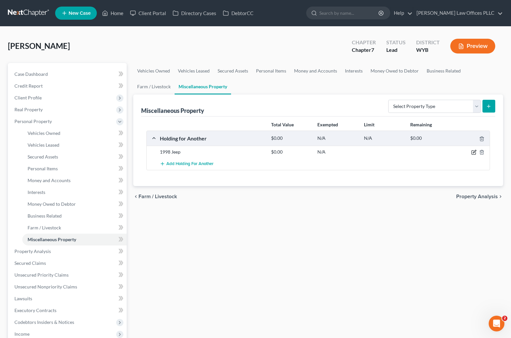
click at [473, 151] on icon "button" at bounding box center [474, 153] width 4 height 4
select select "53"
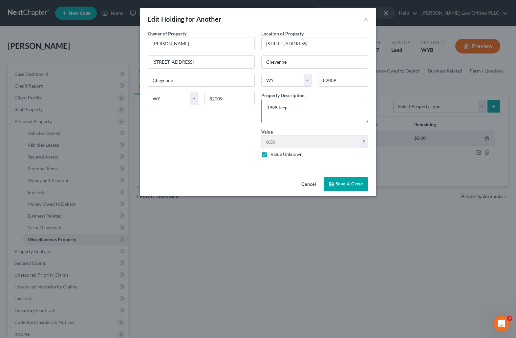
click at [298, 111] on textarea "1998 Jeep" at bounding box center [314, 111] width 107 height 24
type textarea "1998 Jeep. D pays owner $500.00 a month to use."
click at [354, 182] on button "Save & Close" at bounding box center [346, 184] width 45 height 14
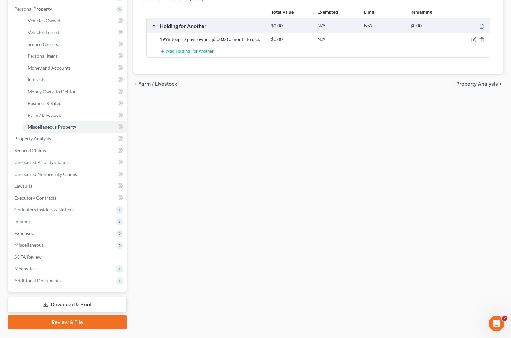
scroll to position [115, 0]
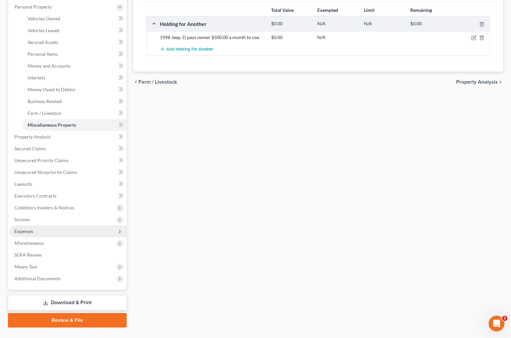
click at [35, 229] on span "Expenses" at bounding box center [68, 232] width 118 height 12
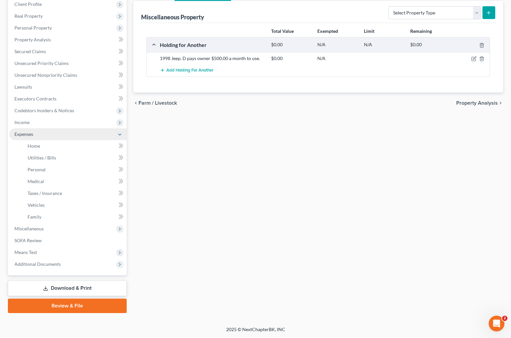
scroll to position [94, 0]
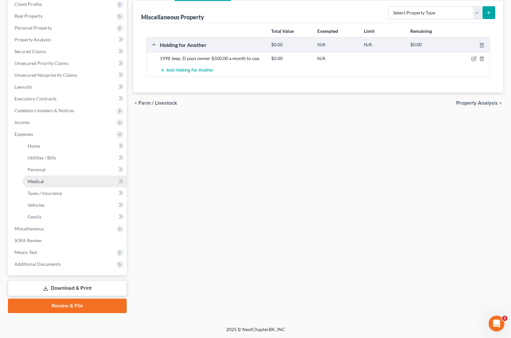
click at [46, 180] on link "Medical" at bounding box center [74, 182] width 104 height 12
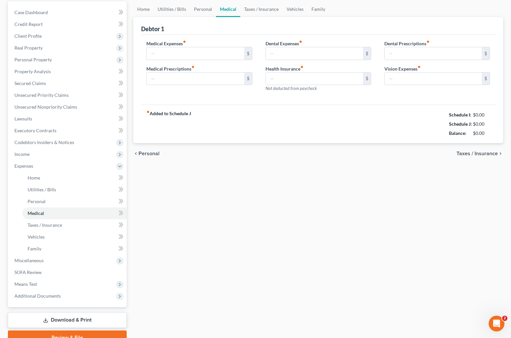
type input "0.00"
type input "50.00"
type input "30.00"
type input "0.00"
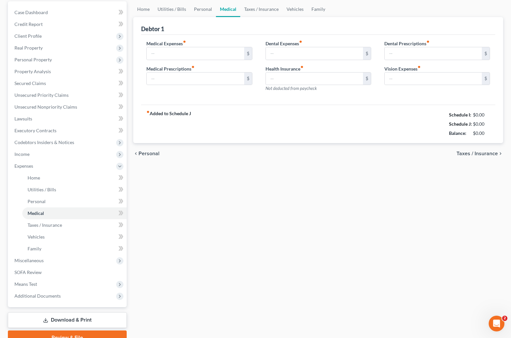
type input "0.00"
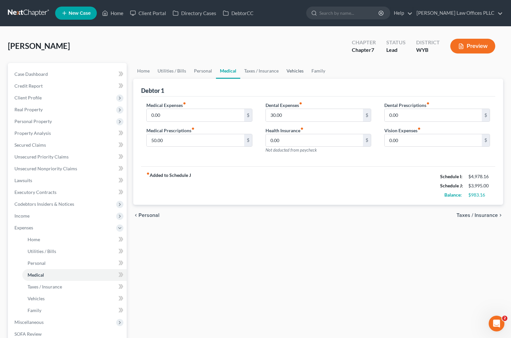
click at [295, 68] on link "Vehicles" at bounding box center [295, 71] width 25 height 16
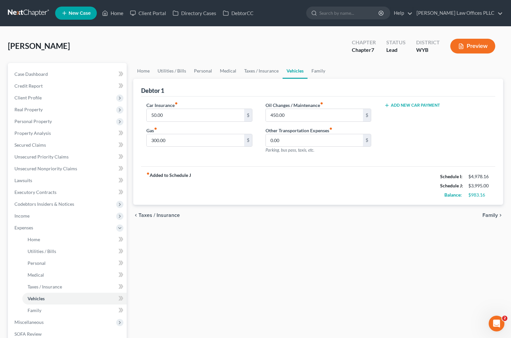
click at [421, 102] on div "Add New Car Payment" at bounding box center [438, 105] width 106 height 7
click at [420, 104] on button "Add New Car Payment" at bounding box center [413, 105] width 56 height 5
click at [394, 116] on input "text" at bounding box center [429, 115] width 88 height 12
click at [410, 131] on button "Add New Car Payment" at bounding box center [413, 130] width 56 height 5
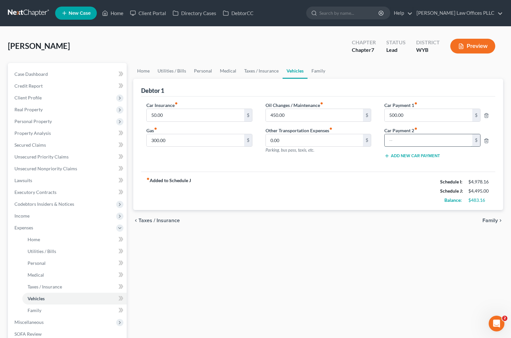
click at [396, 138] on input "text" at bounding box center [429, 140] width 88 height 12
click at [391, 115] on input "500.00" at bounding box center [429, 115] width 88 height 12
type input "600.00"
click at [393, 140] on input "text" at bounding box center [429, 140] width 88 height 12
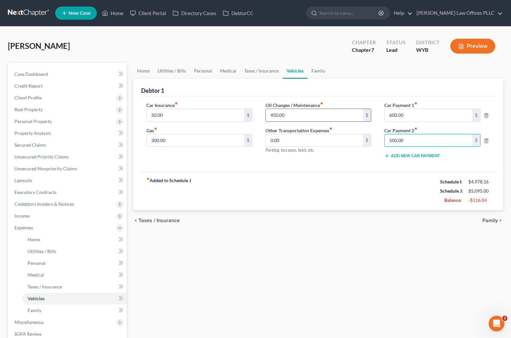
type input "500.00"
click at [273, 115] on input "450.00" at bounding box center [314, 115] width 97 height 12
type input "350.00"
click at [202, 70] on link "Personal" at bounding box center [203, 71] width 26 height 16
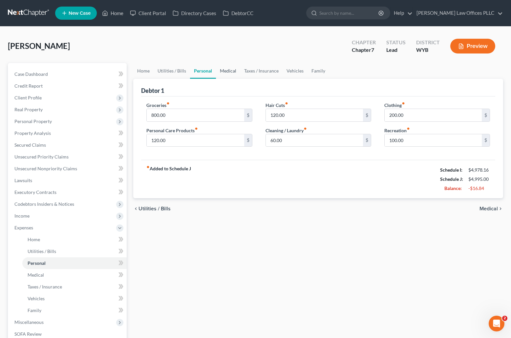
click at [231, 70] on link "Medical" at bounding box center [228, 71] width 24 height 16
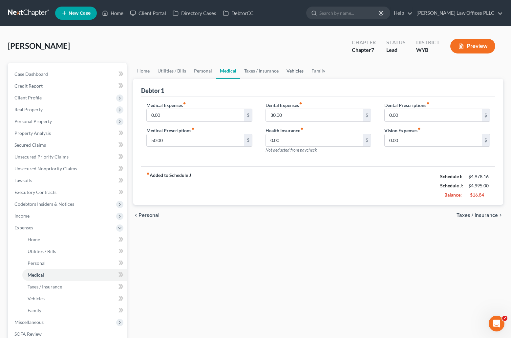
click at [293, 72] on link "Vehicles" at bounding box center [295, 71] width 25 height 16
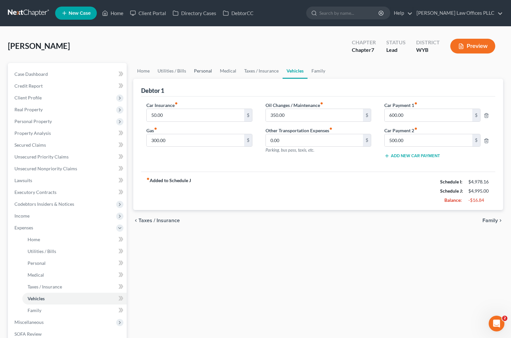
click at [196, 70] on link "Personal" at bounding box center [203, 71] width 26 height 16
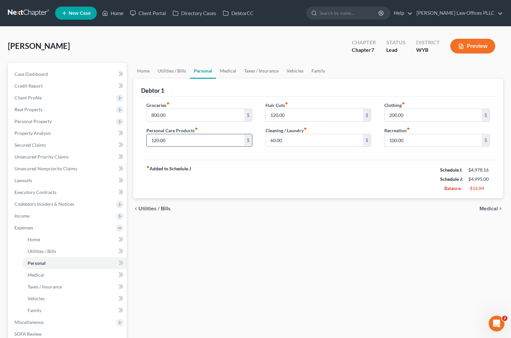
click at [180, 142] on input "120.00" at bounding box center [195, 140] width 97 height 12
type input "80.00"
click at [46, 121] on span "Personal Property" at bounding box center [32, 122] width 37 height 6
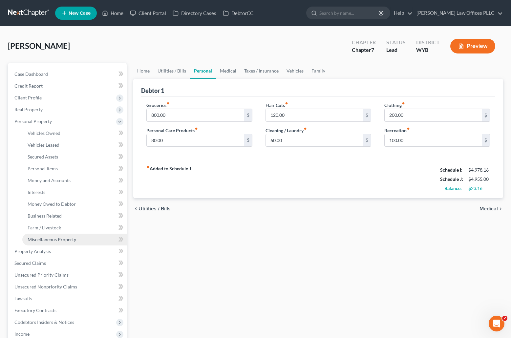
click at [60, 237] on span "Miscellaneous Property" at bounding box center [52, 240] width 49 height 6
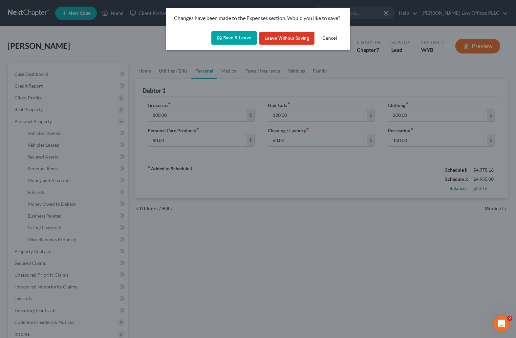
click at [246, 36] on button "Save & Leave" at bounding box center [233, 38] width 45 height 14
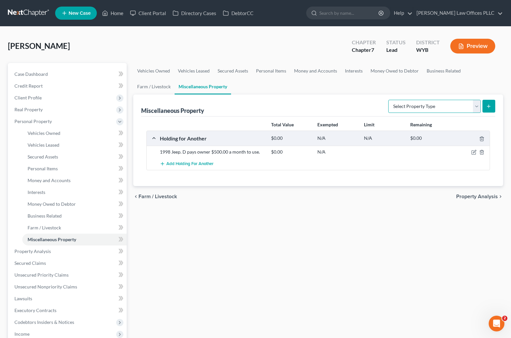
click at [478, 105] on select "Select Property Type Assigned for Creditor Benefit Within 1 Year Holding for An…" at bounding box center [434, 106] width 93 height 13
select select "holding_for_another"
click at [388, 100] on select "Select Property Type Assigned for Creditor Benefit Within 1 Year Holding for An…" at bounding box center [434, 106] width 93 height 13
click at [487, 106] on icon "submit" at bounding box center [488, 106] width 5 height 5
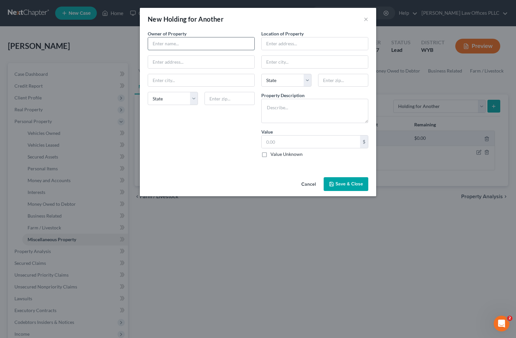
click at [168, 43] on input "text" at bounding box center [201, 43] width 106 height 12
type input "Justice Foight"
click at [165, 59] on input "text" at bounding box center [201, 62] width 106 height 12
click at [161, 77] on input "text" at bounding box center [201, 80] width 106 height 12
type input "Cheyenne"
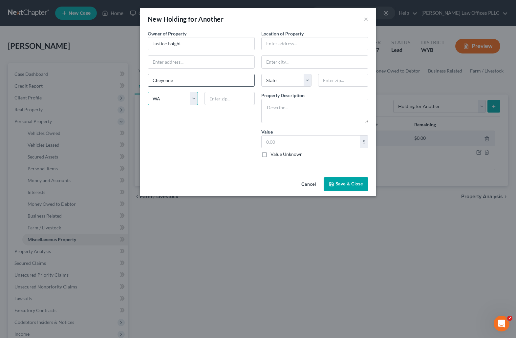
select select "53"
type input "82009"
click at [273, 42] on input "text" at bounding box center [315, 43] width 106 height 12
type input "D's home"
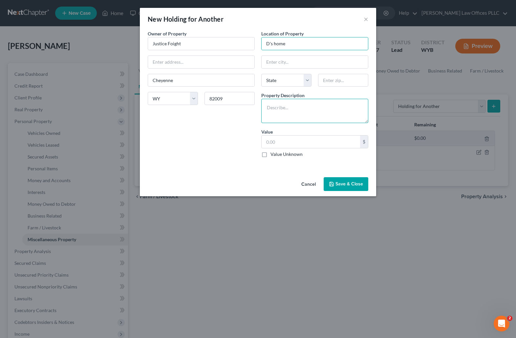
click at [270, 107] on textarea at bounding box center [314, 111] width 107 height 24
type textarea "2013 Yamaha SVCR"
click at [271, 155] on label "Value Unknown" at bounding box center [287, 154] width 32 height 7
click at [273, 155] on input "Value Unknown" at bounding box center [275, 153] width 4 height 4
checkbox input "true"
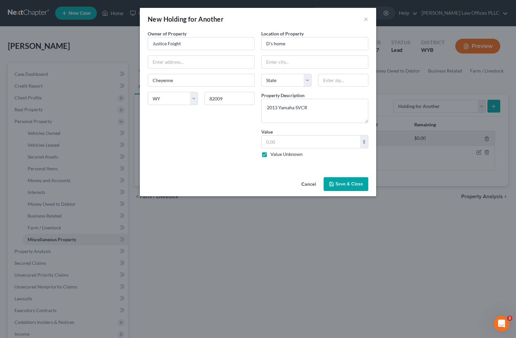
type input "0.00"
click at [320, 107] on textarea "2013 Yamaha SVCR" at bounding box center [314, 111] width 107 height 24
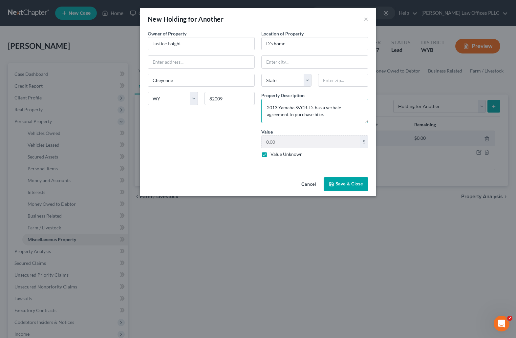
drag, startPoint x: 309, startPoint y: 108, endPoint x: 361, endPoint y: 113, distance: 51.4
click at [361, 113] on textarea "2013 Yamaha SVCR. D. has a verbale agreement to purchase bike." at bounding box center [314, 111] width 107 height 24
type textarea "2013 Yamaha SVCR. D. has a verbale agreement to purchase bike."
click at [349, 186] on button "Save & Close" at bounding box center [346, 184] width 45 height 14
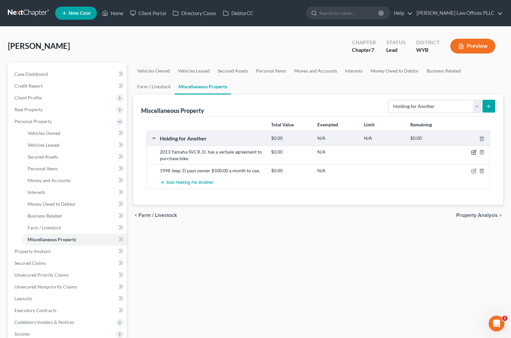
click at [473, 152] on icon "button" at bounding box center [474, 152] width 5 height 5
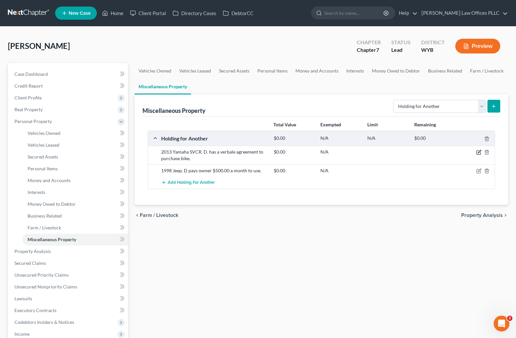
select select "53"
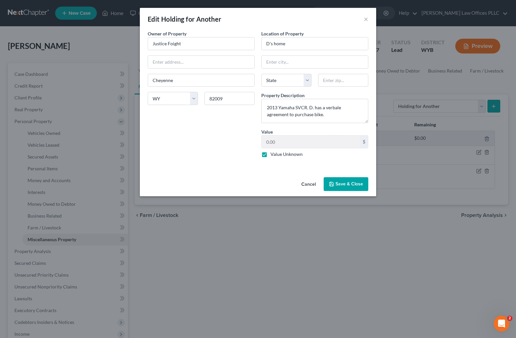
click at [354, 182] on button "Save & Close" at bounding box center [346, 184] width 45 height 14
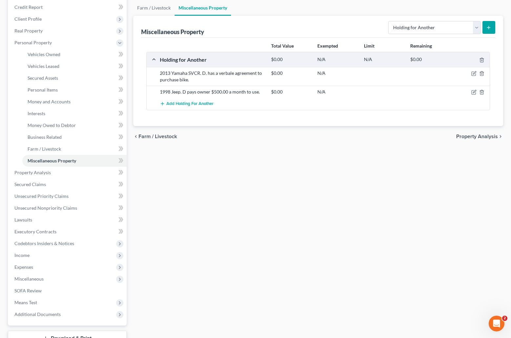
scroll to position [129, 0]
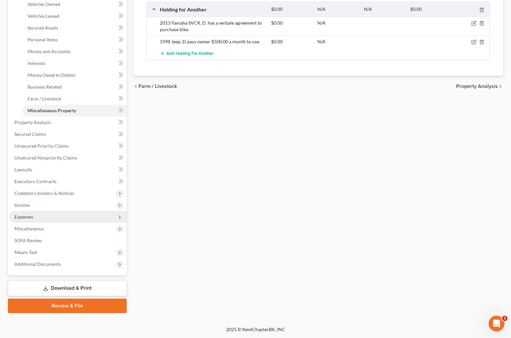
click at [25, 215] on span "Expenses" at bounding box center [23, 217] width 19 height 6
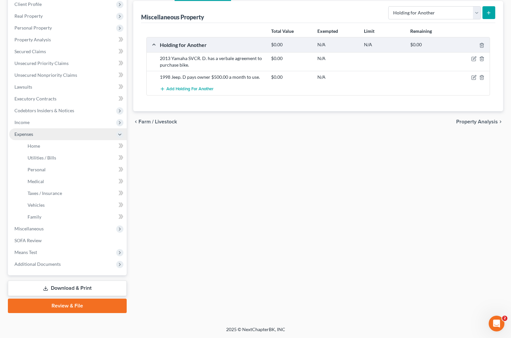
scroll to position [94, 0]
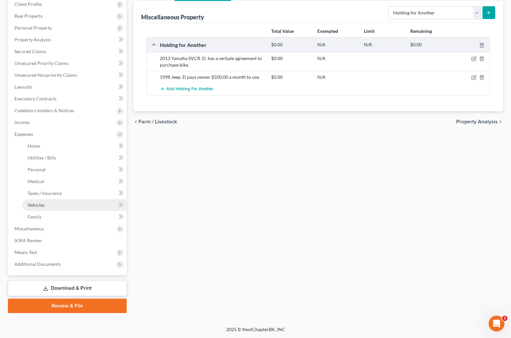
click at [46, 204] on link "Vehicles" at bounding box center [74, 205] width 104 height 12
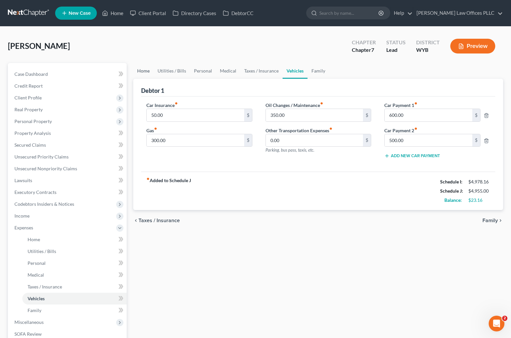
click at [142, 71] on link "Home" at bounding box center [143, 71] width 20 height 16
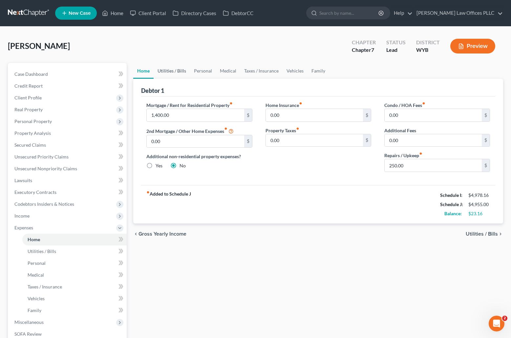
click at [175, 67] on link "Utilities / Bills" at bounding box center [172, 71] width 36 height 16
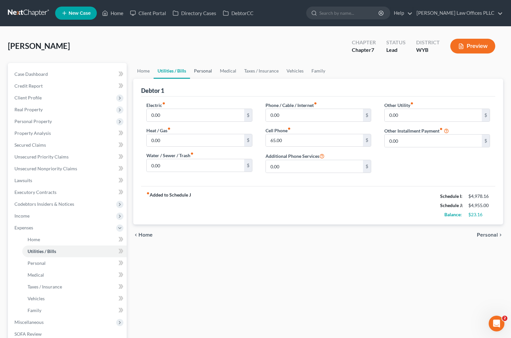
click at [200, 71] on link "Personal" at bounding box center [203, 71] width 26 height 16
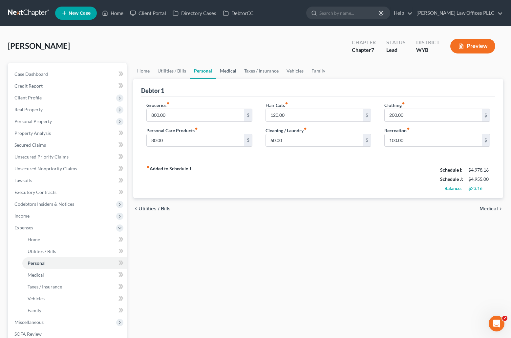
click at [231, 69] on link "Medical" at bounding box center [228, 71] width 24 height 16
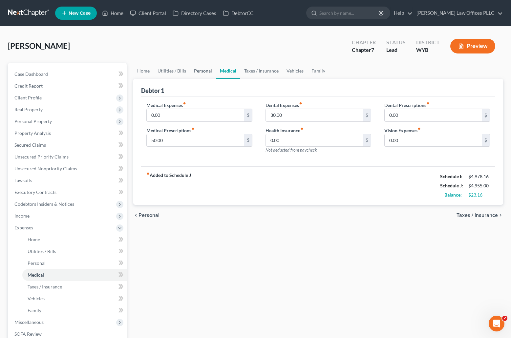
click at [198, 69] on link "Personal" at bounding box center [203, 71] width 26 height 16
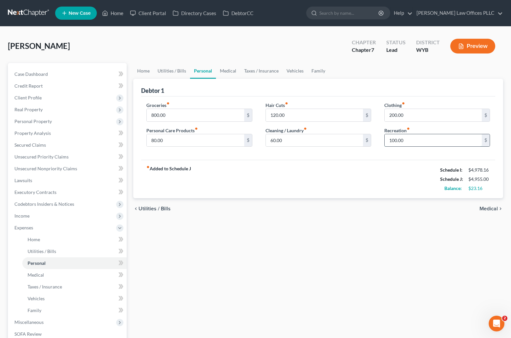
click at [425, 141] on input "100.00" at bounding box center [433, 140] width 97 height 12
type input "70.00"
click at [346, 158] on div "Groceries fiber_manual_record 800.00 $ Personal Care Products fiber_manual_reco…" at bounding box center [318, 129] width 354 height 64
click at [227, 71] on link "Medical" at bounding box center [228, 71] width 24 height 16
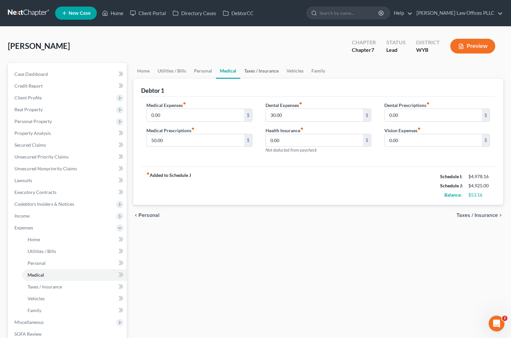
click at [253, 70] on link "Taxes / Insurance" at bounding box center [261, 71] width 42 height 16
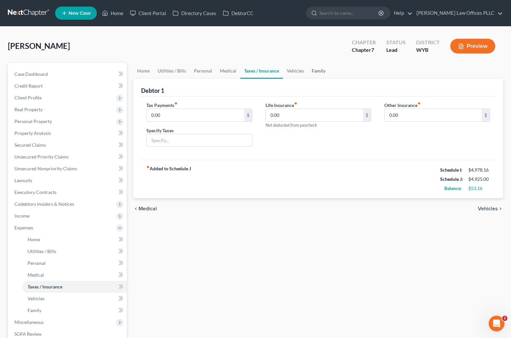
click at [308, 67] on link "Family" at bounding box center [319, 71] width 22 height 16
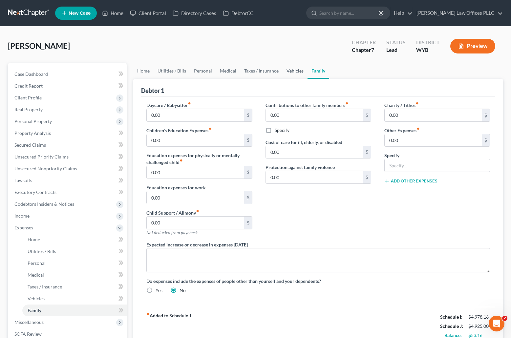
click at [288, 69] on link "Vehicles" at bounding box center [295, 71] width 25 height 16
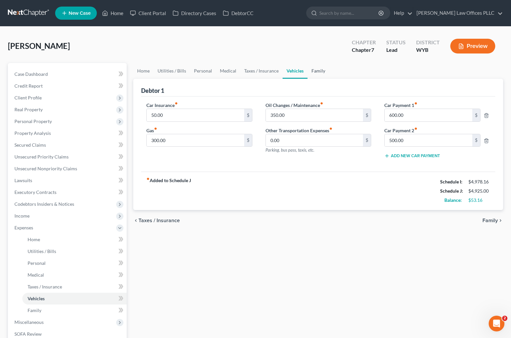
click at [314, 71] on link "Family" at bounding box center [319, 71] width 22 height 16
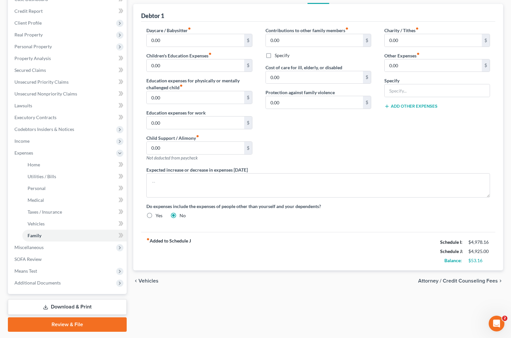
scroll to position [94, 0]
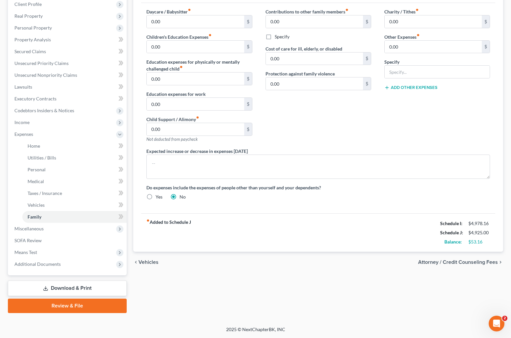
drag, startPoint x: 513, startPoint y: 199, endPoint x: 5, endPoint y: 10, distance: 542.1
click at [45, 225] on span "Miscellaneous" at bounding box center [68, 229] width 118 height 12
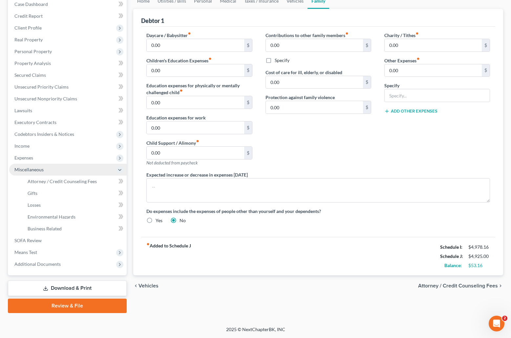
scroll to position [70, 0]
click at [69, 182] on span "Attorney / Credit Counseling Fees" at bounding box center [62, 182] width 69 height 6
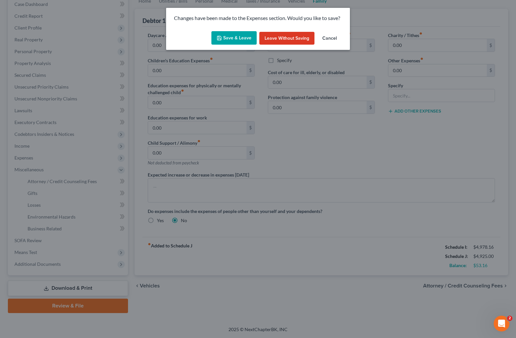
click at [246, 35] on button "Save & Leave" at bounding box center [233, 38] width 45 height 14
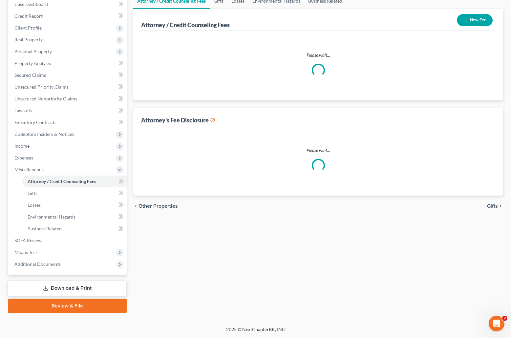
scroll to position [29, 0]
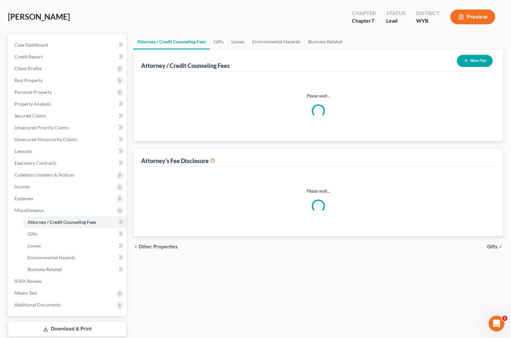
select select "3"
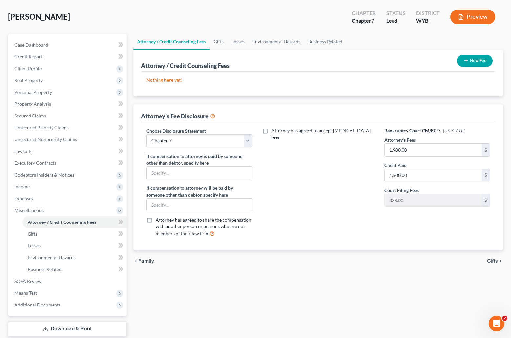
scroll to position [0, 0]
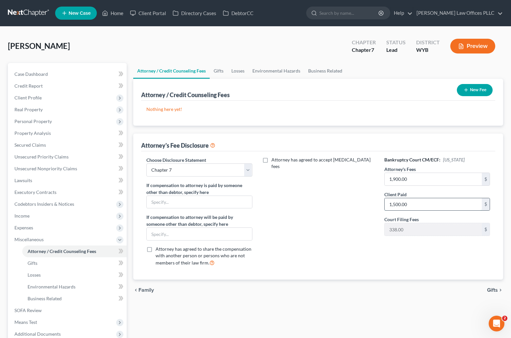
click at [425, 199] on input "1,500.00" at bounding box center [433, 204] width 97 height 12
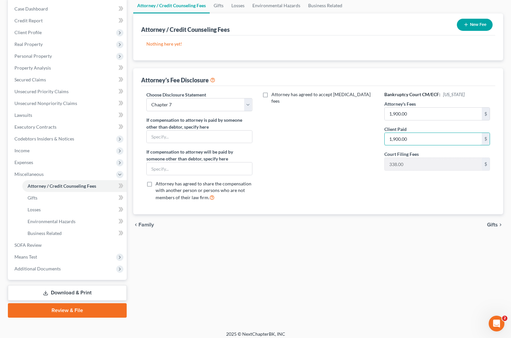
scroll to position [70, 0]
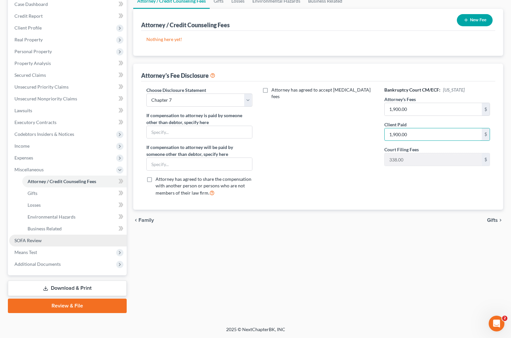
type input "1,900.00"
click at [34, 240] on span "SOFA Review" at bounding box center [27, 241] width 27 height 6
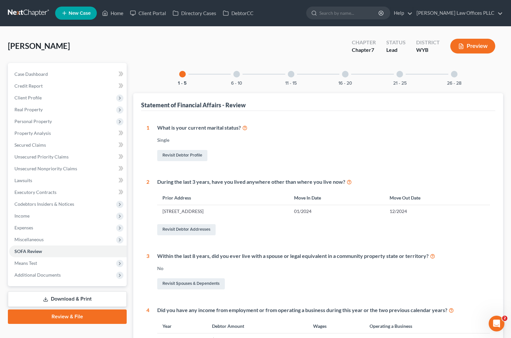
click at [236, 73] on div at bounding box center [236, 74] width 7 height 7
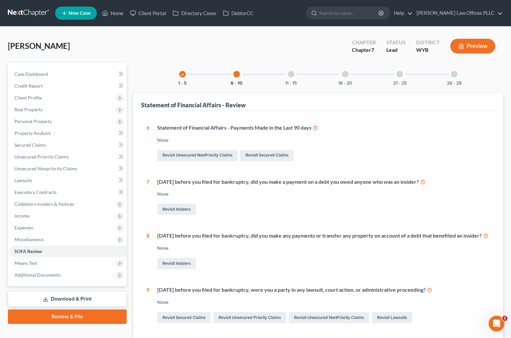
click at [288, 75] on div "11 - 15" at bounding box center [291, 74] width 22 height 22
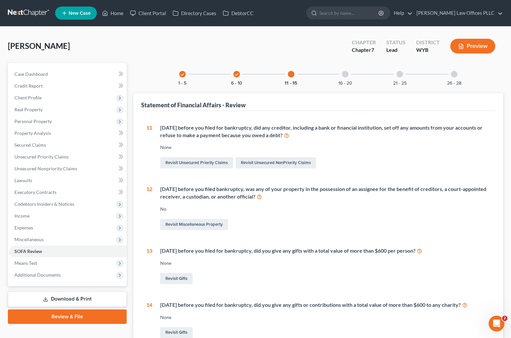
click at [347, 71] on div at bounding box center [345, 74] width 7 height 7
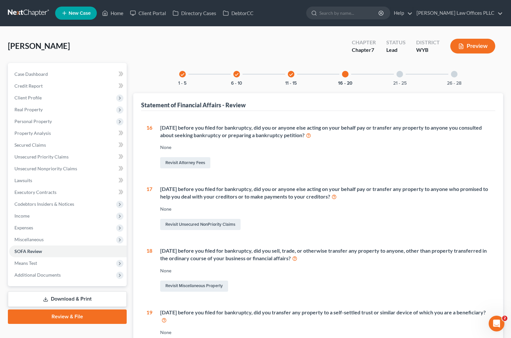
click at [399, 72] on div at bounding box center [400, 74] width 7 height 7
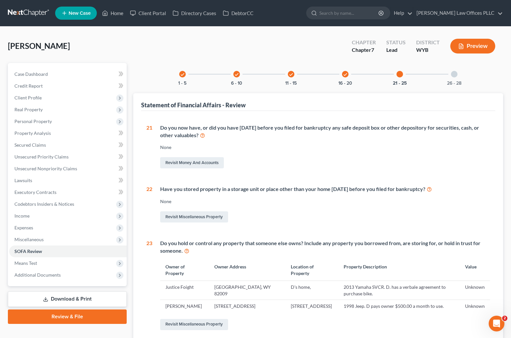
click at [452, 73] on div at bounding box center [454, 74] width 7 height 7
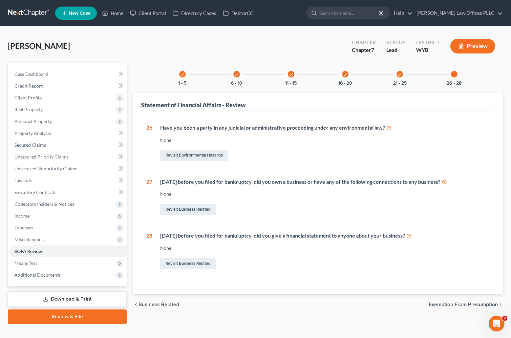
click at [75, 297] on link "Download & Print" at bounding box center [67, 299] width 119 height 15
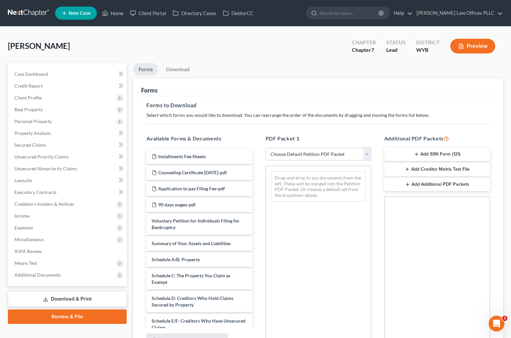
click at [367, 153] on select "Choose Default Petition PDF Packet Complete Bankruptcy Petition (all forms and …" at bounding box center [319, 154] width 106 height 13
select select "3"
click at [266, 148] on select "Choose Default Petition PDF Packet Complete Bankruptcy Petition (all forms and …" at bounding box center [319, 154] width 106 height 13
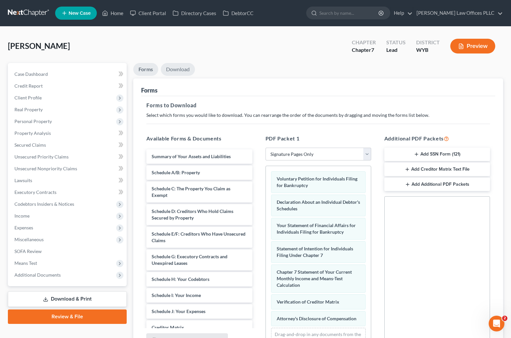
click at [183, 65] on link "Download" at bounding box center [178, 69] width 34 height 13
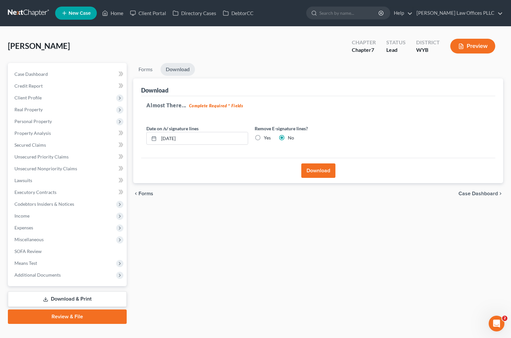
click at [320, 169] on button "Download" at bounding box center [318, 171] width 34 height 14
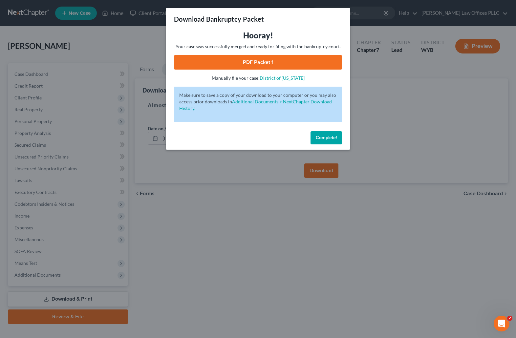
drag, startPoint x: 268, startPoint y: 58, endPoint x: 252, endPoint y: 61, distance: 16.6
click at [252, 61] on link "PDF Packet 1" at bounding box center [258, 62] width 168 height 14
drag, startPoint x: 332, startPoint y: 139, endPoint x: 314, endPoint y: 139, distance: 17.4
click at [332, 139] on span "Complete!" at bounding box center [326, 138] width 21 height 6
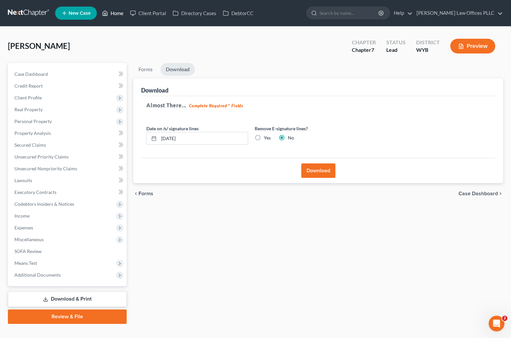
click at [117, 14] on link "Home" at bounding box center [113, 13] width 28 height 12
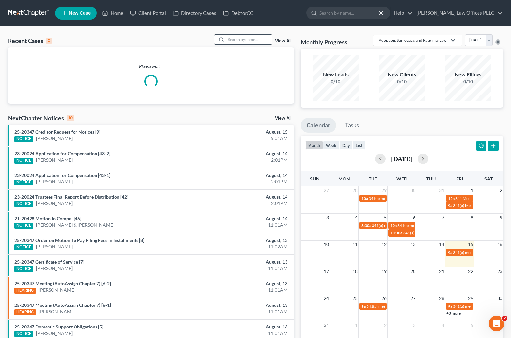
click at [234, 38] on input "search" at bounding box center [249, 40] width 46 height 10
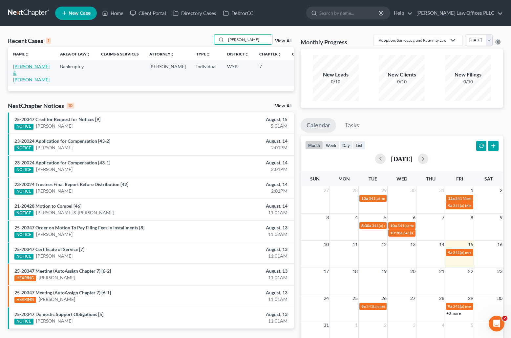
type input "VanH"
click at [18, 72] on link "[PERSON_NAME] & [PERSON_NAME]" at bounding box center [31, 73] width 36 height 19
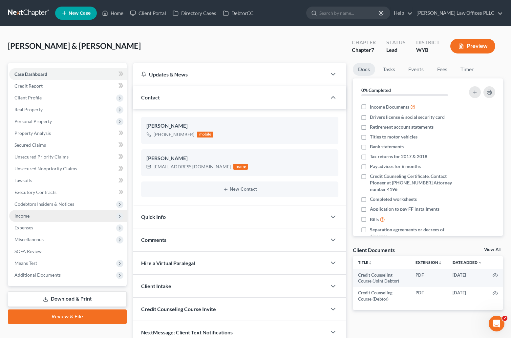
click at [20, 214] on span "Income" at bounding box center [21, 216] width 15 height 6
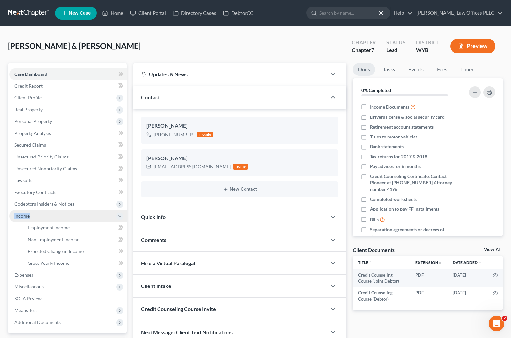
click at [20, 214] on span "Income" at bounding box center [21, 216] width 15 height 6
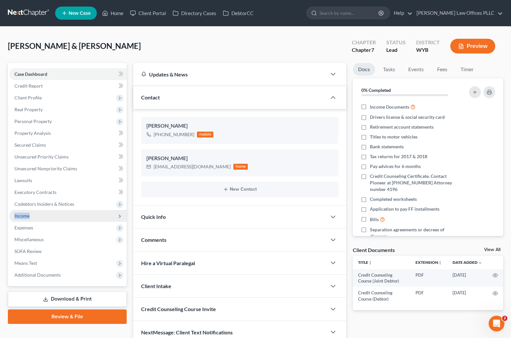
click at [23, 216] on span "Income" at bounding box center [21, 216] width 15 height 6
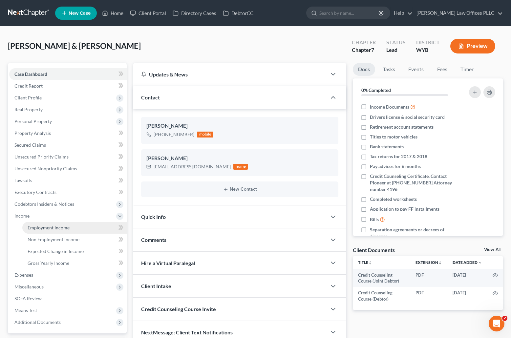
click at [47, 229] on span "Employment Income" at bounding box center [49, 228] width 42 height 6
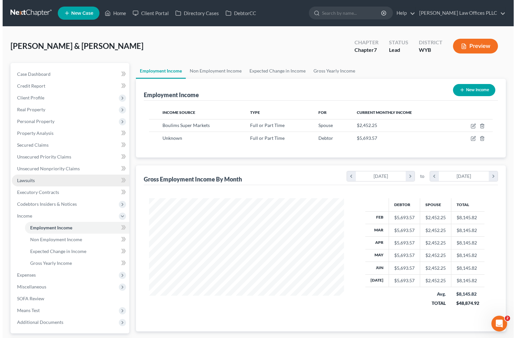
scroll to position [118, 208]
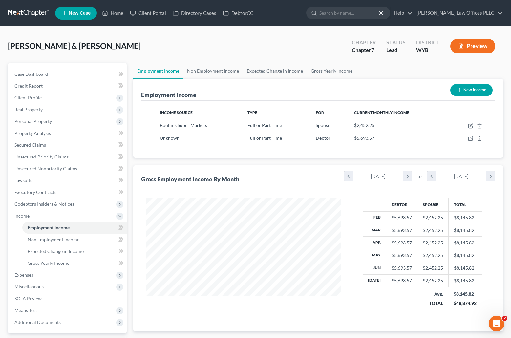
drag, startPoint x: 355, startPoint y: 154, endPoint x: 343, endPoint y: 153, distance: 12.2
click at [355, 154] on div "Income Source Type For Current Monthly Income Boulims Super Markets Full or Par…" at bounding box center [318, 129] width 354 height 57
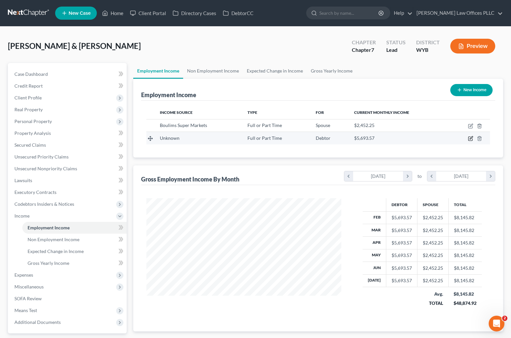
click at [469, 138] on icon "button" at bounding box center [470, 138] width 5 height 5
select select "0"
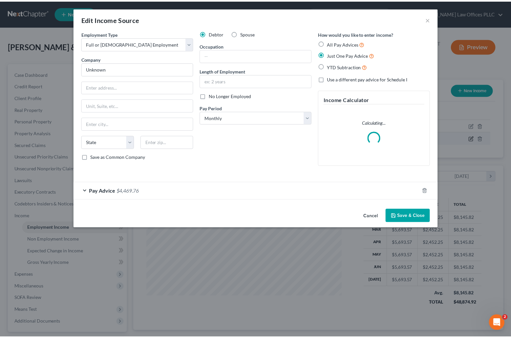
scroll to position [118, 210]
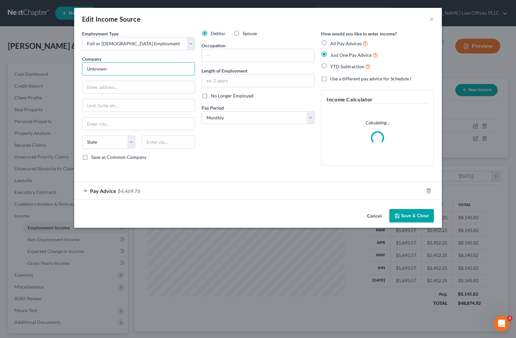
click at [95, 67] on input "Unknown" at bounding box center [138, 68] width 113 height 13
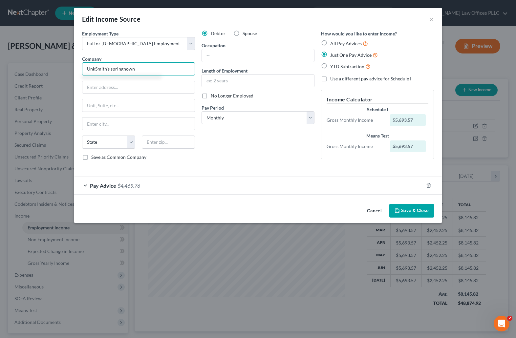
click at [140, 69] on input "UnkSmith's springnown" at bounding box center [138, 68] width 113 height 13
click at [92, 69] on input "UnkSmith's" at bounding box center [138, 68] width 113 height 13
click at [115, 70] on input "[PERSON_NAME]" at bounding box center [138, 68] width 113 height 13
click at [402, 181] on div "Pay Advice $4,469.76" at bounding box center [248, 185] width 349 height 17
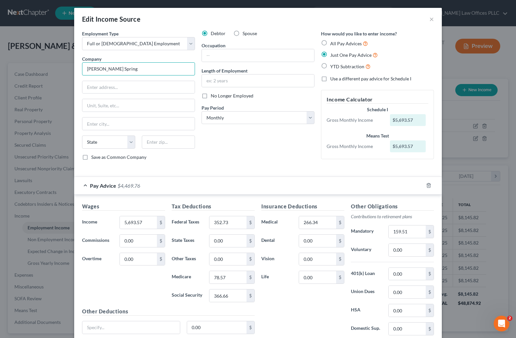
click at [115, 69] on input "Smith's Spring" at bounding box center [138, 68] width 113 height 13
click at [207, 55] on input "text" at bounding box center [258, 55] width 112 height 12
type input "[PERSON_NAME] Spraying"
type input "Spray man"
click at [208, 78] on input "text" at bounding box center [258, 81] width 112 height 12
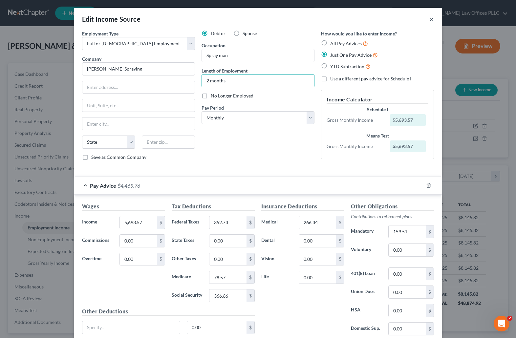
type input "2 months"
click at [430, 18] on button "×" at bounding box center [432, 19] width 5 height 8
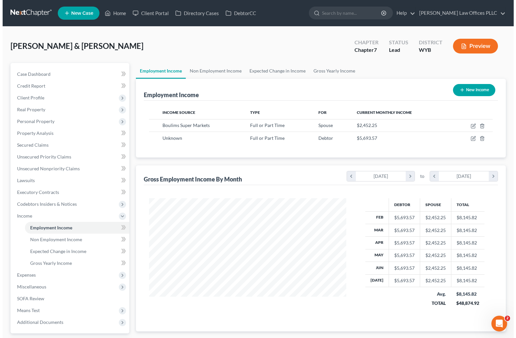
scroll to position [328250, 328160]
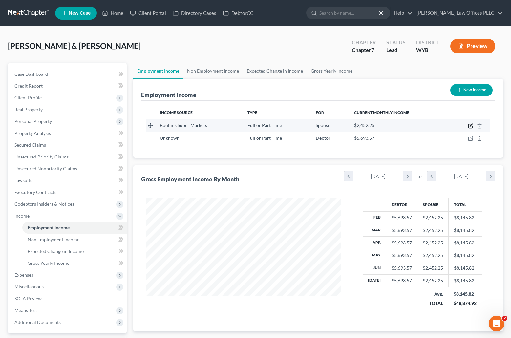
click at [471, 124] on icon "button" at bounding box center [471, 126] width 4 height 4
select select "0"
select select "13"
select select "0"
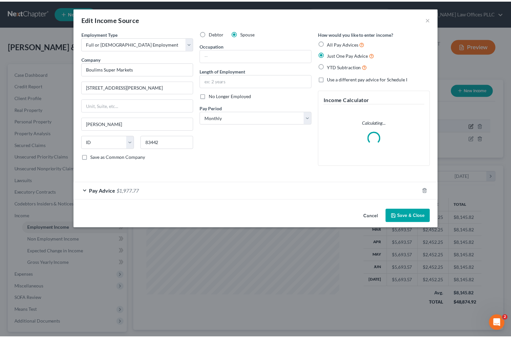
scroll to position [118, 210]
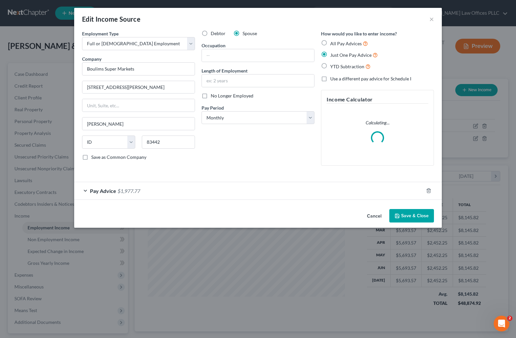
click at [211, 96] on label "No Longer Employed" at bounding box center [232, 96] width 43 height 7
click at [213, 96] on input "No Longer Employed" at bounding box center [215, 95] width 4 height 4
checkbox input "true"
click at [409, 214] on button "Save & Close" at bounding box center [411, 216] width 45 height 14
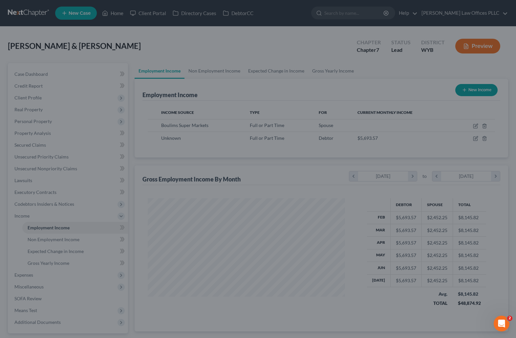
scroll to position [328250, 328160]
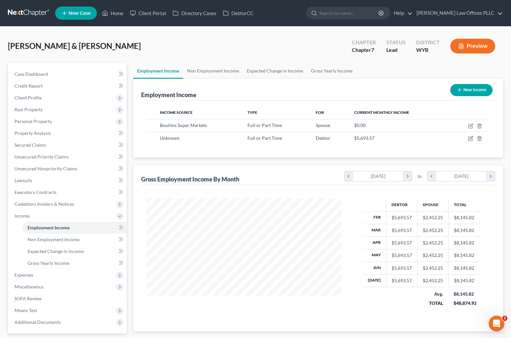
click at [477, 89] on button "New Income" at bounding box center [472, 90] width 42 height 12
select select "0"
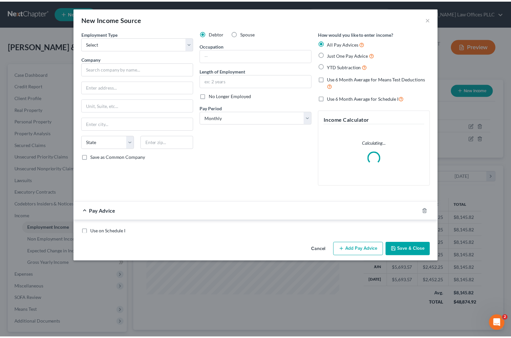
scroll to position [118, 210]
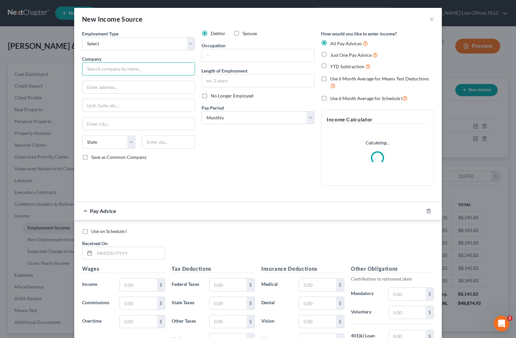
click at [84, 70] on input "text" at bounding box center [138, 68] width 113 height 13
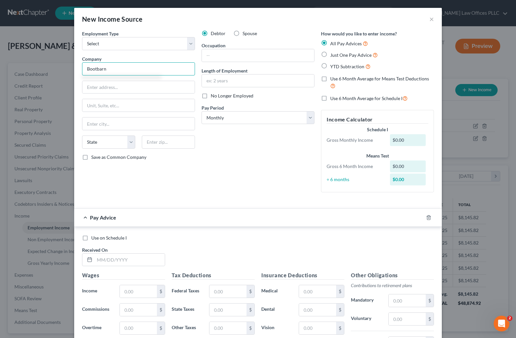
click at [94, 69] on input "Bootbarn" at bounding box center [138, 68] width 113 height 13
type input "Boot barn"
click at [243, 33] on label "Spouse" at bounding box center [250, 33] width 14 height 7
click at [245, 33] on input "Spouse" at bounding box center [247, 32] width 4 height 4
radio input "true"
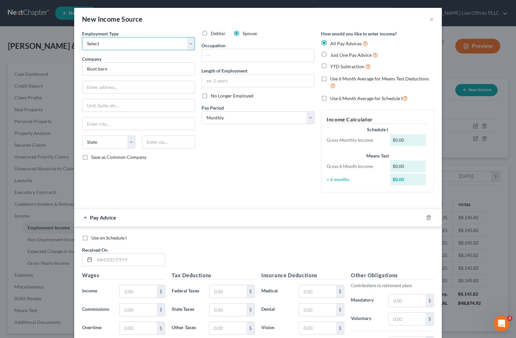
click at [188, 43] on select "Select Full or [DEMOGRAPHIC_DATA] Employment Self Employment" at bounding box center [138, 43] width 113 height 13
select select "1"
click at [82, 37] on select "Select Full or [DEMOGRAPHIC_DATA] Employment Self Employment" at bounding box center [138, 43] width 113 height 13
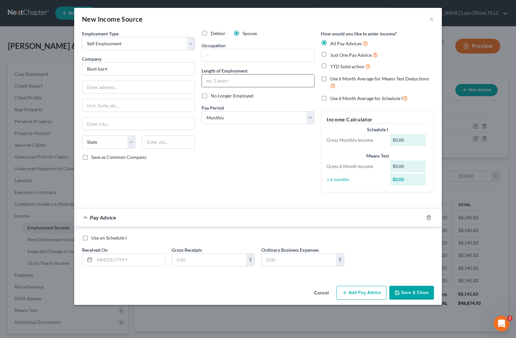
click at [214, 80] on input "text" at bounding box center [258, 81] width 112 height 12
type input "one month"
click at [405, 291] on button "Save & Close" at bounding box center [411, 293] width 45 height 14
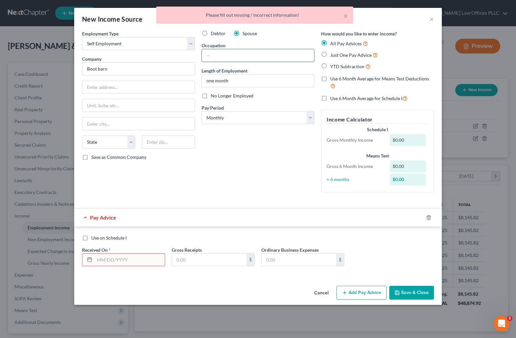
click at [212, 55] on input "text" at bounding box center [258, 55] width 112 height 12
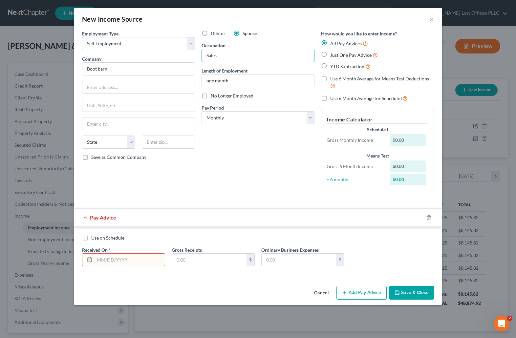
type input "Sales"
click at [231, 147] on div "Debtor Spouse Occupation Sales Length of Employment one month No Longer Employe…" at bounding box center [258, 113] width 120 height 167
click at [424, 291] on button "Save & Close" at bounding box center [411, 293] width 45 height 14
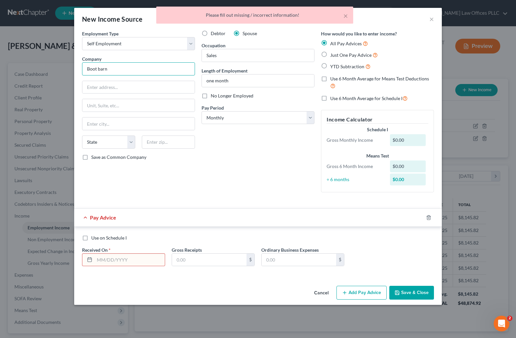
click at [100, 70] on input "Boot barn" at bounding box center [138, 68] width 113 height 13
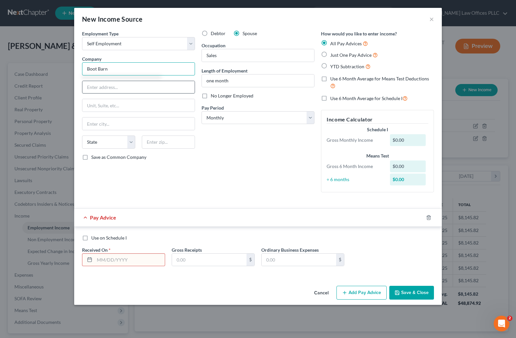
type input "Boot Barn"
click at [98, 89] on input "text" at bounding box center [138, 87] width 112 height 12
click at [371, 243] on div "Use on Schedule I Received On * Gross Receipts $ Ordinary Business Expenses $" at bounding box center [258, 253] width 359 height 37
click at [92, 90] on input "text" at bounding box center [138, 87] width 112 height 12
type input "17100 [GEOGRAPHIC_DATA]"
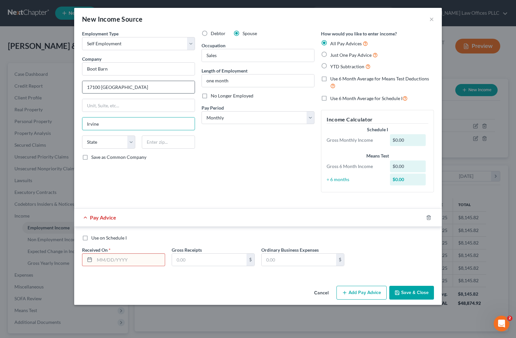
type input "Irvine"
select select "4"
type input "92618"
click at [401, 291] on button "Save & Close" at bounding box center [411, 293] width 45 height 14
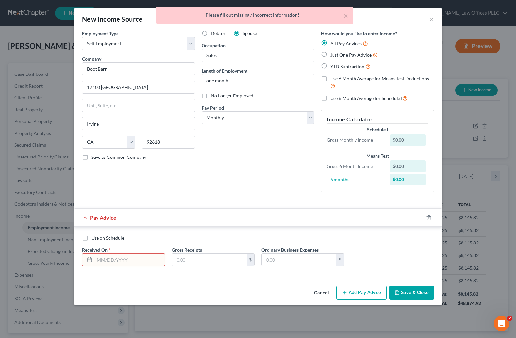
click at [330, 56] on label "Just One Pay Advice" at bounding box center [354, 55] width 48 height 8
click at [333, 55] on input "Just One Pay Advice" at bounding box center [335, 53] width 4 height 4
radio input "true"
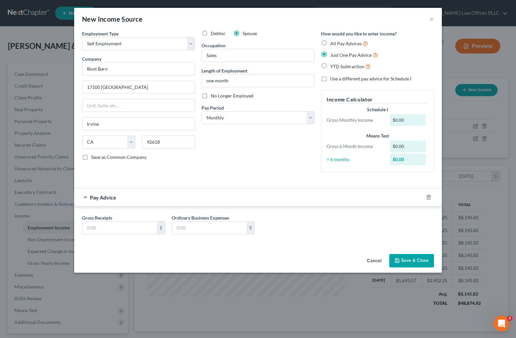
click at [411, 258] on button "Save & Close" at bounding box center [411, 261] width 45 height 14
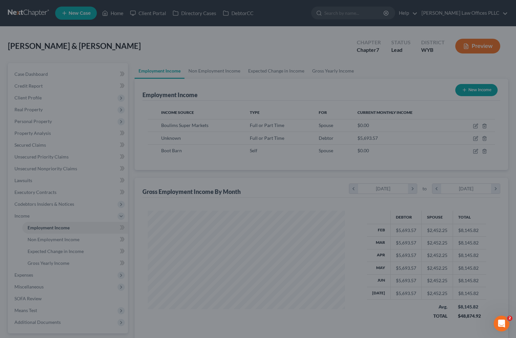
scroll to position [328250, 328160]
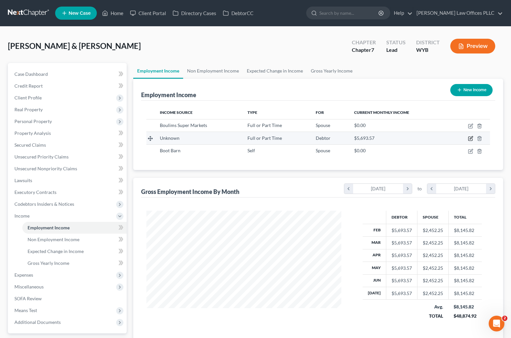
click at [471, 139] on icon "button" at bounding box center [470, 138] width 5 height 5
select select "0"
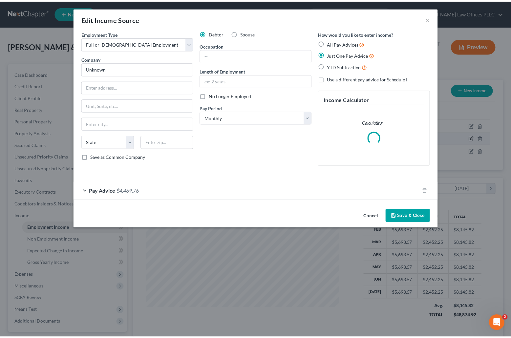
scroll to position [118, 210]
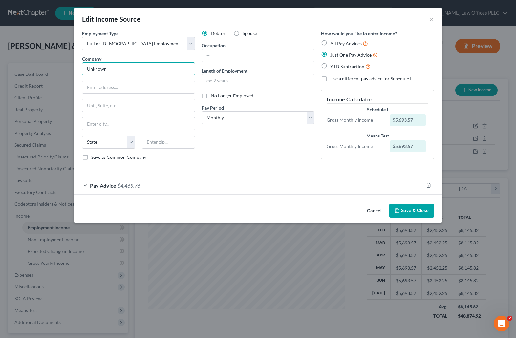
drag, startPoint x: 112, startPoint y: 69, endPoint x: 77, endPoint y: 69, distance: 34.8
click at [77, 69] on div "Employment Type * Select Full or Part Time Employment Self Employment Company *…" at bounding box center [258, 115] width 368 height 171
click at [119, 69] on input "Jackson Hole adventure Rentals" at bounding box center [138, 68] width 113 height 13
click at [118, 67] on input "Jackson Hole adventure Rentals" at bounding box center [138, 68] width 113 height 13
type input "[PERSON_NAME] Hole Adventure Rentals"
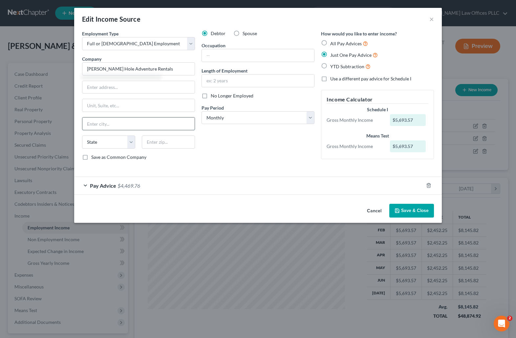
click at [95, 125] on input "text" at bounding box center [138, 124] width 112 height 12
type input "[PERSON_NAME]"
click at [211, 95] on label "No Longer Employed" at bounding box center [232, 96] width 43 height 7
click at [213, 95] on input "No Longer Employed" at bounding box center [215, 95] width 4 height 4
checkbox input "true"
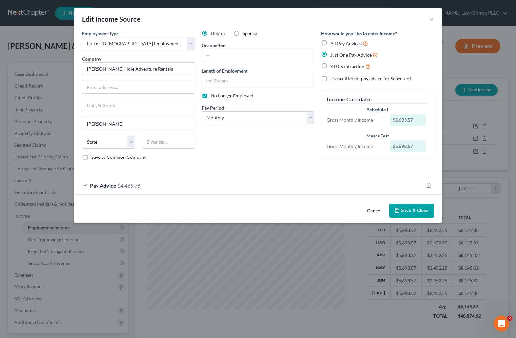
click at [409, 209] on button "Save & Close" at bounding box center [411, 211] width 45 height 14
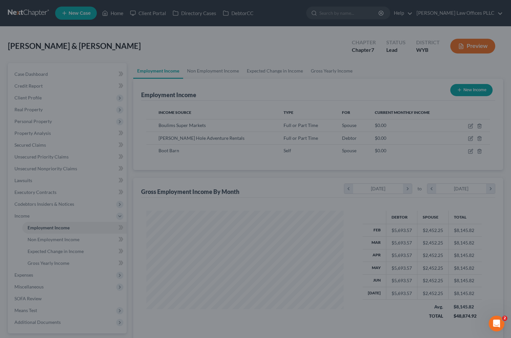
scroll to position [328250, 328160]
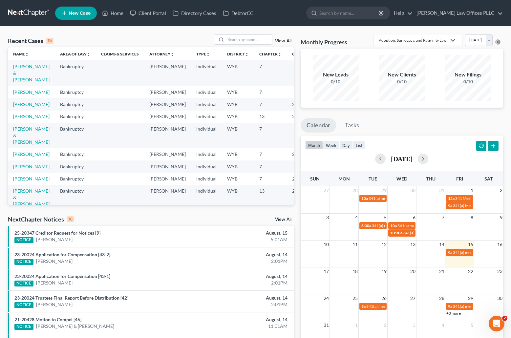
click at [301, 27] on div "Recent Cases 15 View All Name unfold_more expand_more expand_less Area of Law u…" at bounding box center [255, 244] width 511 height 434
click at [233, 40] on input "search" at bounding box center [249, 40] width 46 height 10
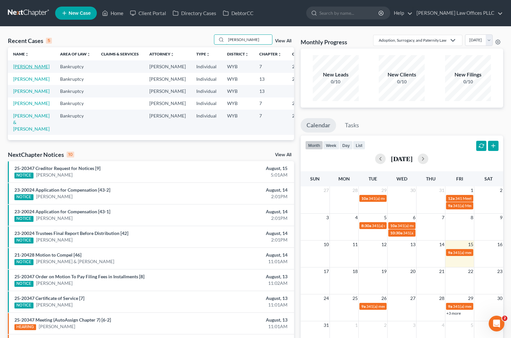
type input "[PERSON_NAME]"
click at [18, 68] on link "[PERSON_NAME]" at bounding box center [31, 67] width 36 height 6
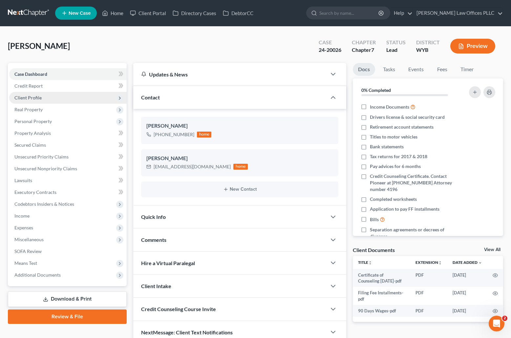
click at [40, 96] on span "Client Profile" at bounding box center [27, 98] width 27 height 6
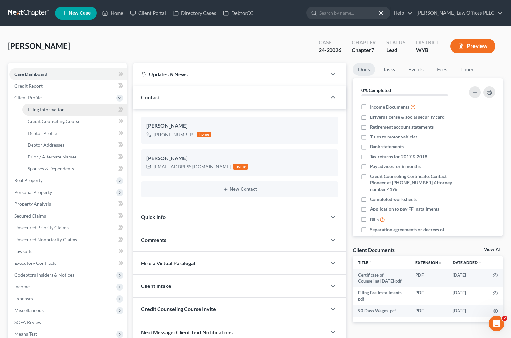
click at [49, 107] on span "Filing Information" at bounding box center [46, 110] width 37 height 6
select select "1"
select select "0"
select select "53"
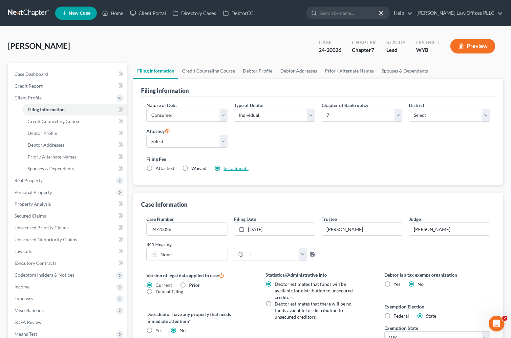
click at [237, 168] on link "Installments" at bounding box center [236, 168] width 25 height 6
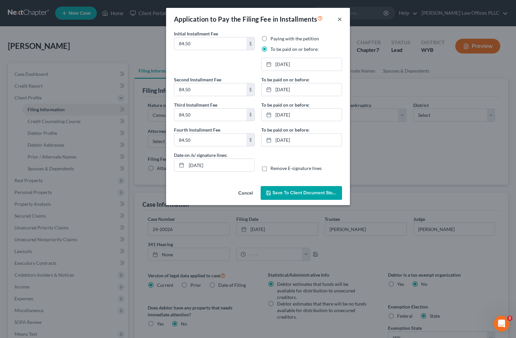
click at [340, 18] on button "×" at bounding box center [340, 19] width 5 height 8
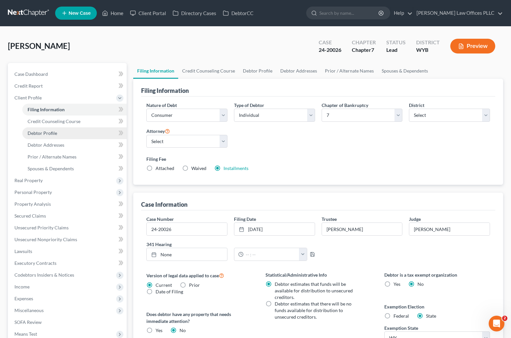
click at [47, 131] on span "Debtor Profile" at bounding box center [43, 133] width 30 height 6
select select "3"
select select "0"
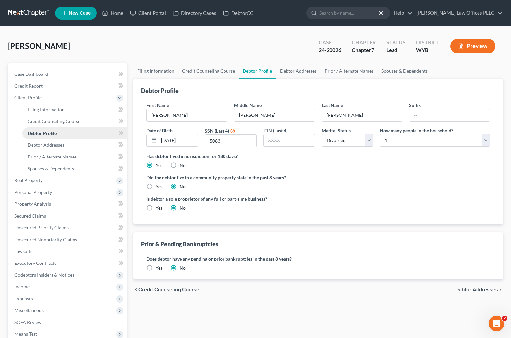
click at [47, 131] on span "Debtor Profile" at bounding box center [42, 133] width 29 height 6
radio input "true"
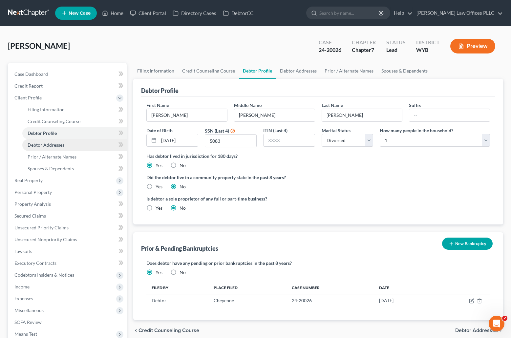
click at [66, 143] on link "Debtor Addresses" at bounding box center [74, 145] width 104 height 12
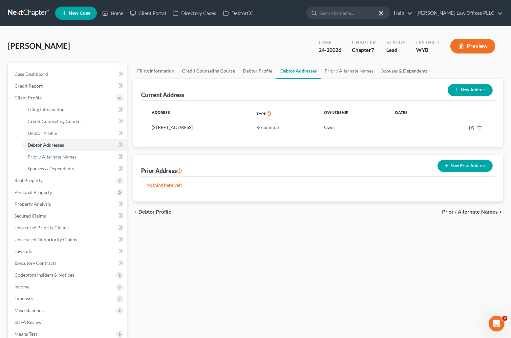
click at [416, 298] on div "Filing Information Credit Counseling Course Debtor Profile Debtor Addresses Pri…" at bounding box center [318, 229] width 377 height 332
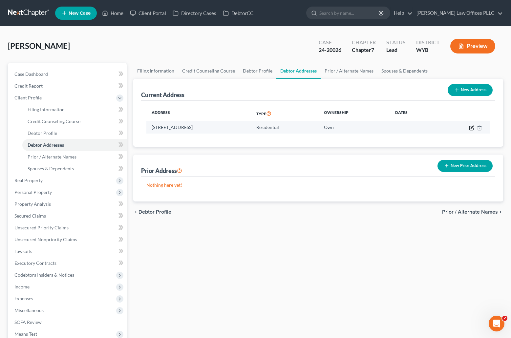
click at [471, 128] on icon "button" at bounding box center [472, 127] width 3 height 3
select select "53"
select select "0"
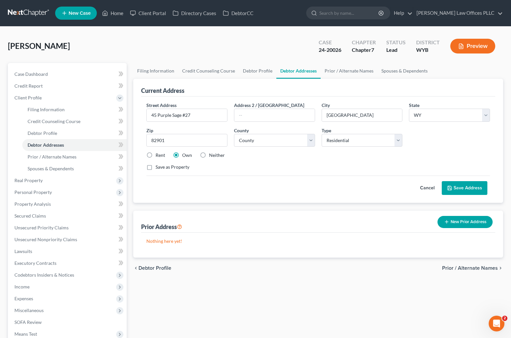
click at [209, 156] on label "Neither" at bounding box center [217, 155] width 16 height 7
click at [212, 156] on input "Neither" at bounding box center [214, 154] width 4 height 4
radio input "true"
click at [182, 156] on label "Own" at bounding box center [187, 155] width 10 height 7
click at [185, 156] on input "Own" at bounding box center [187, 154] width 4 height 4
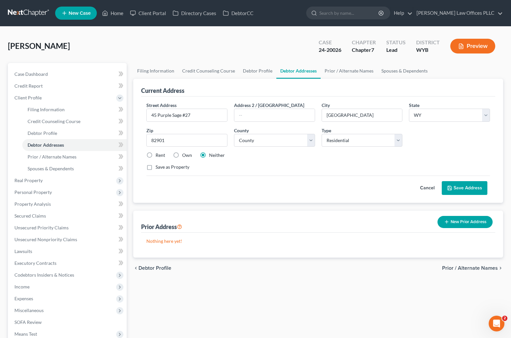
radio input "true"
click at [66, 167] on span "Spouses & Dependents" at bounding box center [51, 169] width 46 height 6
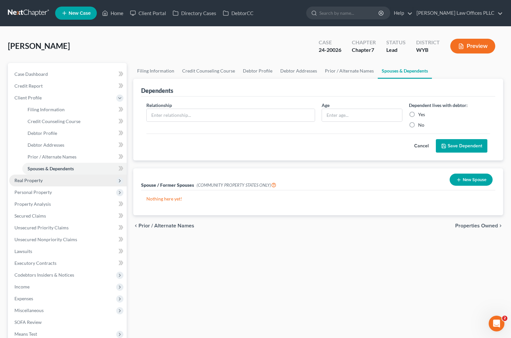
click at [33, 181] on span "Real Property" at bounding box center [28, 181] width 28 height 6
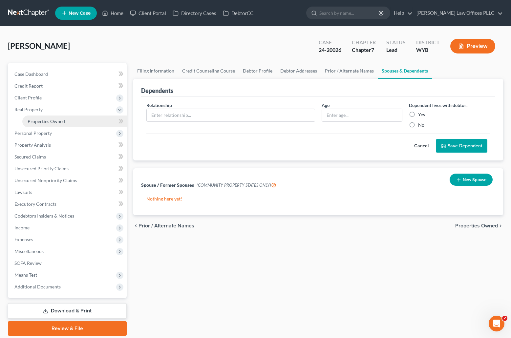
click at [51, 119] on span "Properties Owned" at bounding box center [46, 122] width 37 height 6
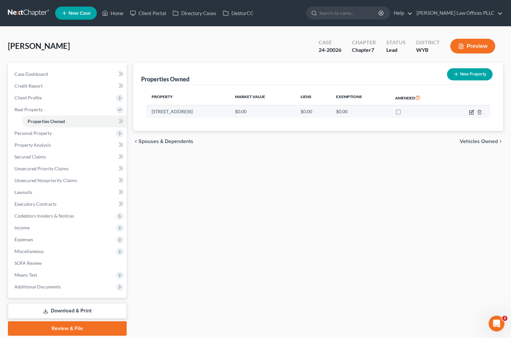
click at [473, 110] on icon "button" at bounding box center [471, 112] width 5 height 5
select select "53"
select select "18"
select select "0"
select select "7"
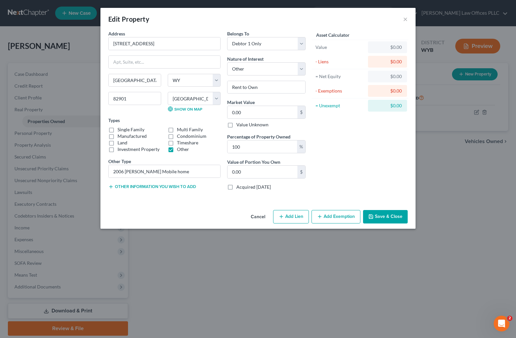
click at [370, 138] on div "Asset Calculator Value $0.00 - Liens $0.00 = Net Equity $0.00 - Exemptions $0.0…" at bounding box center [360, 112] width 102 height 165
click at [249, 114] on input "0.00" at bounding box center [263, 112] width 70 height 12
type input "2"
type input "2.00"
type input "25"
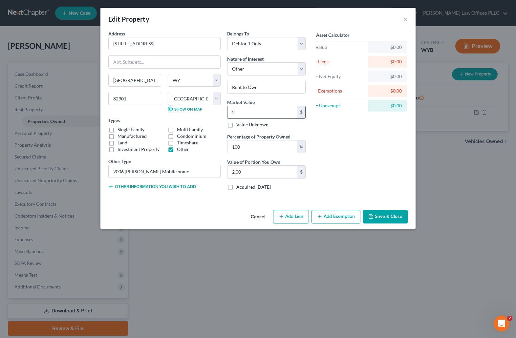
type input "25.00"
type input "255"
type input "255.00"
type input "2559"
type input "2,559.00"
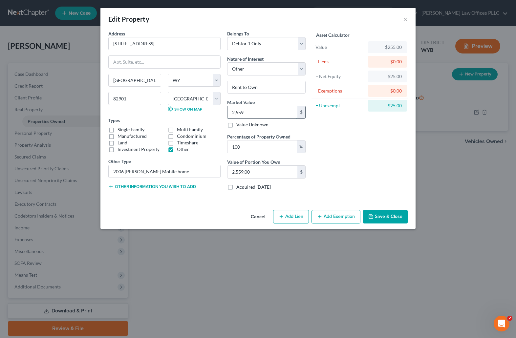
type input "2,5590"
type input "25,590.00"
click at [298, 214] on button "Add Lien" at bounding box center [291, 217] width 36 height 14
select select "0"
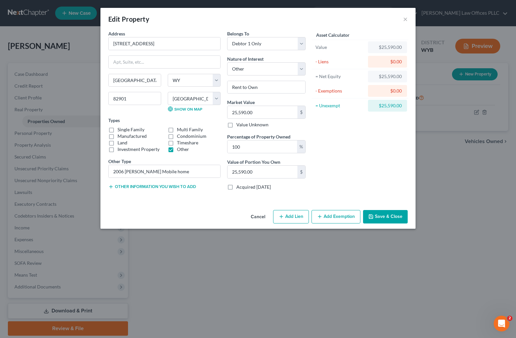
select select "0"
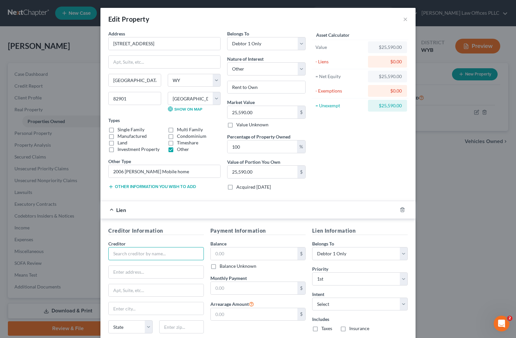
click at [118, 253] on input "text" at bounding box center [156, 253] width 96 height 13
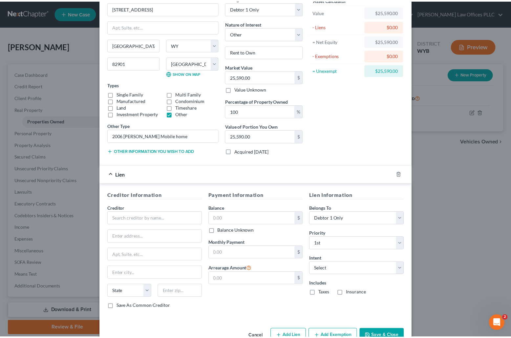
scroll to position [54, 0]
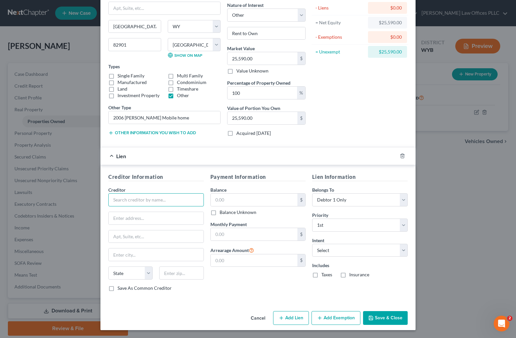
click at [118, 199] on input "text" at bounding box center [156, 199] width 96 height 13
type input "J"
type input "Mitch Peck"
click at [115, 219] on input "text" at bounding box center [156, 218] width 95 height 12
click at [454, 222] on div "Edit Property × Address * 45 Purple Sage Rd #27 Rock Springs State AL AK AR AZ …" at bounding box center [258, 169] width 516 height 338
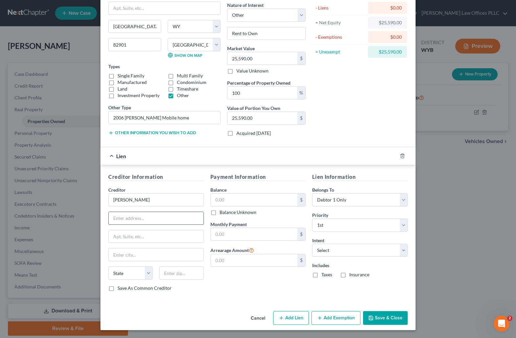
drag, startPoint x: 113, startPoint y: 219, endPoint x: 110, endPoint y: 215, distance: 5.5
click at [113, 219] on input "text" at bounding box center [156, 218] width 95 height 12
type input "1317 Lowell Ave"
type input "Rock Springs"
click at [222, 197] on input "text" at bounding box center [254, 200] width 87 height 12
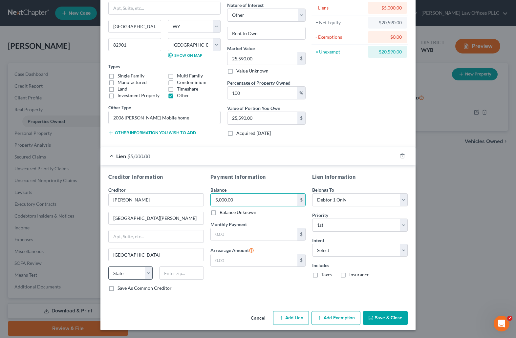
type input "5,000.00"
drag, startPoint x: 130, startPoint y: 274, endPoint x: 132, endPoint y: 270, distance: 4.4
click at [130, 274] on select "State AL AK AR AZ CA CO CT DE DC FL GA GU HI ID IL IN IA KS KY LA ME MD MA MI M…" at bounding box center [130, 273] width 44 height 13
select select "53"
click at [108, 267] on select "State AL AK AR AZ CA CO CT DE DC FL GA GU HI ID IL IN IA KS KY LA ME MD MA MI M…" at bounding box center [130, 273] width 44 height 13
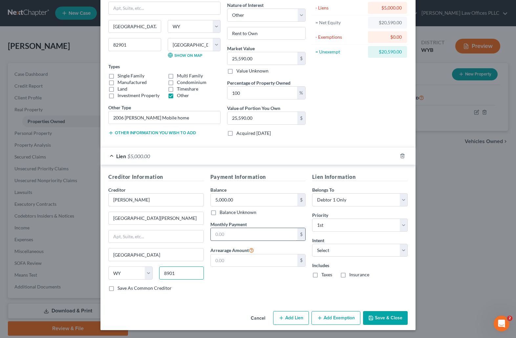
type input "8901"
click at [226, 233] on input "text" at bounding box center [254, 234] width 87 height 12
type input "500.00"
click at [401, 250] on select "Select Surrender Redeem Reaffirm Avoid Other" at bounding box center [360, 250] width 96 height 13
select select "4"
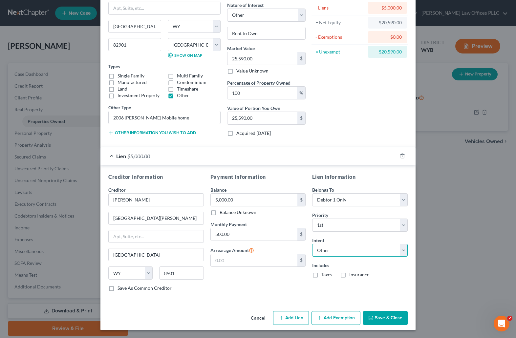
click at [312, 244] on select "Select Surrender Redeem Reaffirm Avoid Other" at bounding box center [360, 250] width 96 height 13
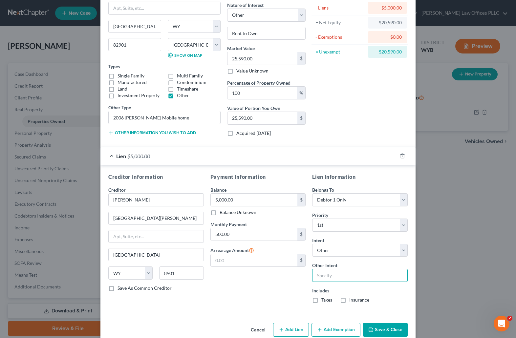
click at [320, 276] on input "text" at bounding box center [360, 275] width 96 height 13
type input "Retain & Keep Current"
click at [388, 328] on button "Save & Close" at bounding box center [385, 330] width 45 height 14
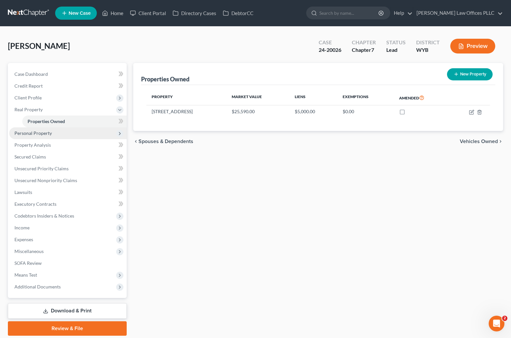
click at [54, 132] on span "Personal Property" at bounding box center [68, 133] width 118 height 12
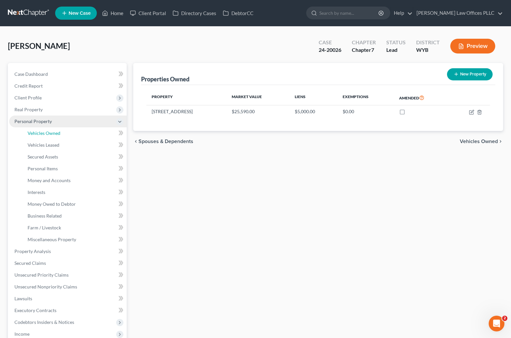
click at [54, 132] on span "Vehicles Owned" at bounding box center [44, 133] width 33 height 6
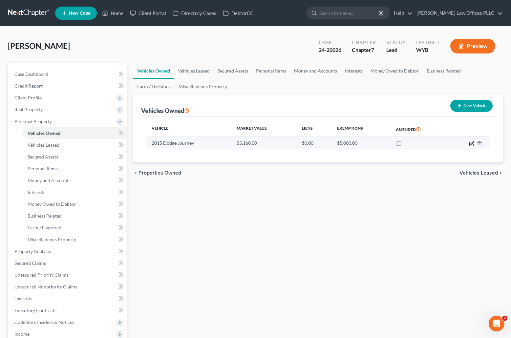
click at [469, 143] on icon "button" at bounding box center [471, 143] width 5 height 5
select select "0"
select select "11"
select select "2"
select select "0"
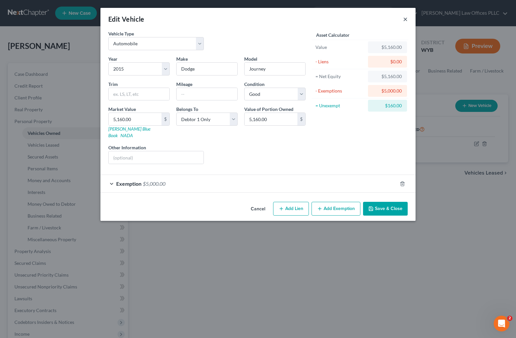
click at [405, 19] on button "×" at bounding box center [405, 19] width 5 height 8
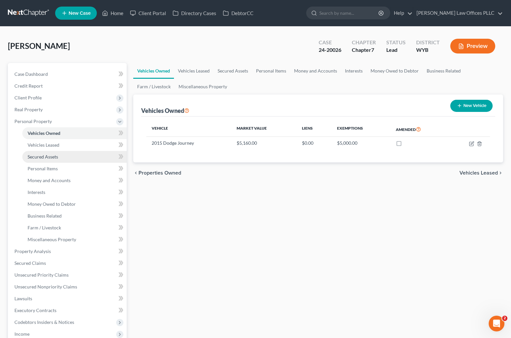
click at [52, 157] on span "Secured Assets" at bounding box center [43, 157] width 31 height 6
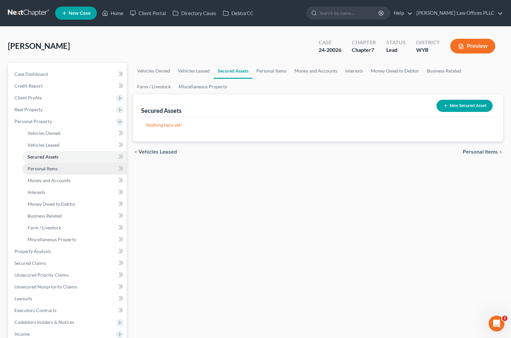
click at [72, 170] on link "Personal Items" at bounding box center [74, 169] width 104 height 12
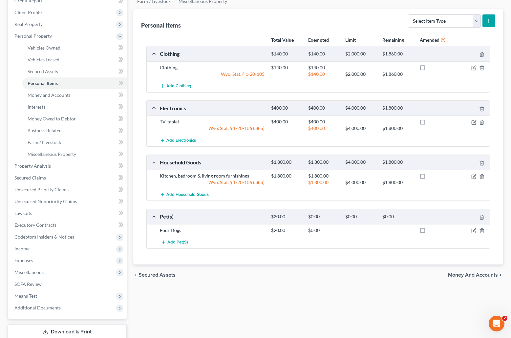
scroll to position [90, 0]
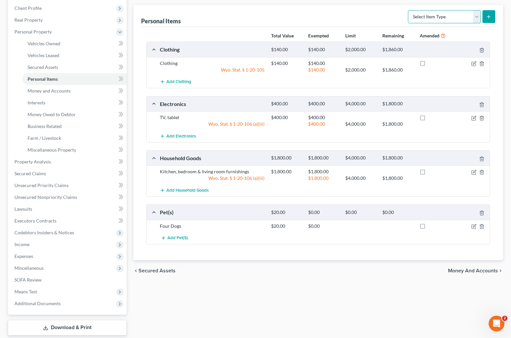
click at [477, 16] on select "Select Item Type Clothing Collectibles Of Value Electronics Firearms Household …" at bounding box center [444, 16] width 73 height 13
click at [55, 88] on span "Money and Accounts" at bounding box center [49, 91] width 43 height 6
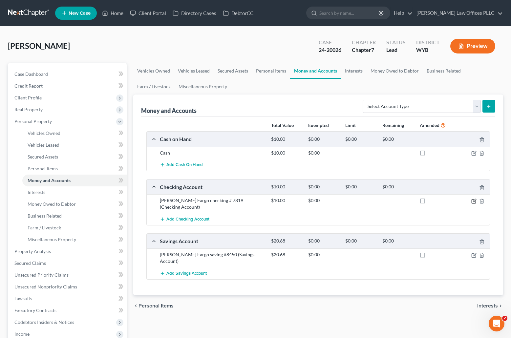
click at [474, 199] on icon "button" at bounding box center [474, 201] width 5 height 5
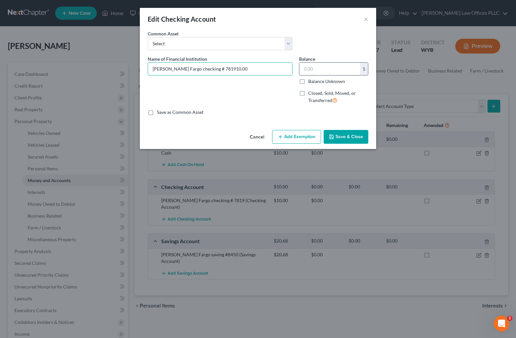
type input "Wells Fargo checking # 781910.00"
click at [326, 69] on input "text" at bounding box center [329, 69] width 61 height 12
type input "17.00"
click at [228, 67] on input "Wells Fargo checking # 781910.00" at bounding box center [220, 69] width 144 height 12
type input "Wells Fargo checking # 7819"
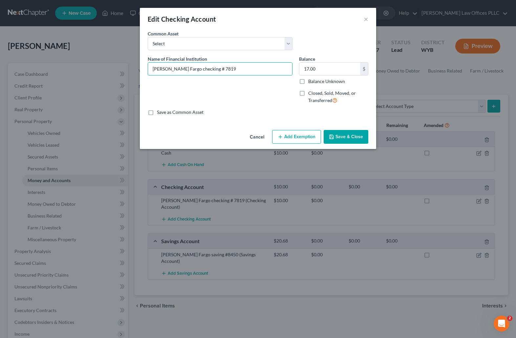
click at [346, 137] on button "Save & Close" at bounding box center [346, 137] width 45 height 14
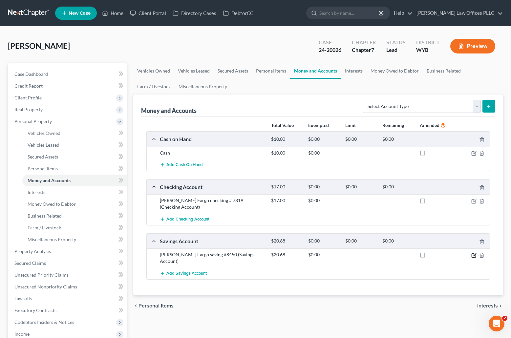
click at [474, 253] on icon "button" at bounding box center [474, 255] width 5 height 5
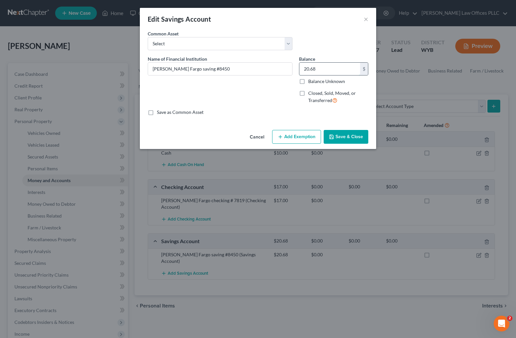
click at [324, 69] on input "20.68" at bounding box center [329, 69] width 61 height 12
type input "10.00"
click at [345, 135] on button "Save & Close" at bounding box center [346, 137] width 45 height 14
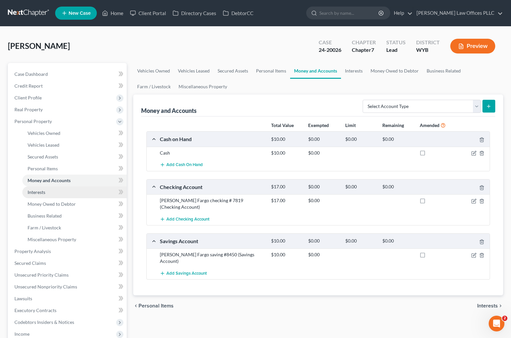
click at [40, 191] on span "Interests" at bounding box center [37, 192] width 18 height 6
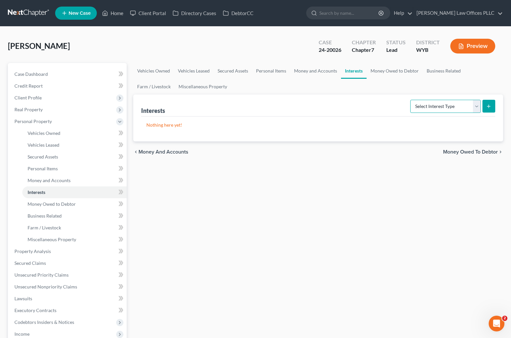
click at [476, 106] on select "Select Interest Type 401K Annuity Bond Education IRA Government Bond Government…" at bounding box center [445, 106] width 71 height 13
click at [56, 203] on span "Money Owed to Debtor" at bounding box center [52, 204] width 48 height 6
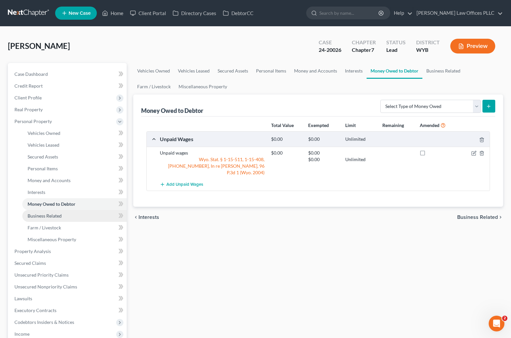
click at [53, 213] on span "Business Related" at bounding box center [45, 216] width 34 height 6
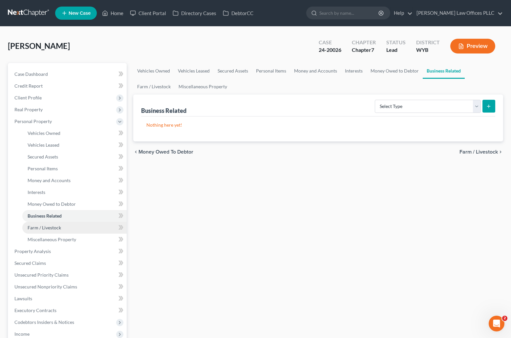
click at [58, 228] on span "Farm / Livestock" at bounding box center [44, 228] width 33 height 6
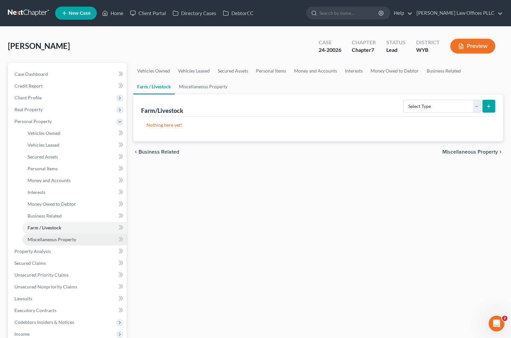
click at [68, 239] on span "Miscellaneous Property" at bounding box center [52, 240] width 49 height 6
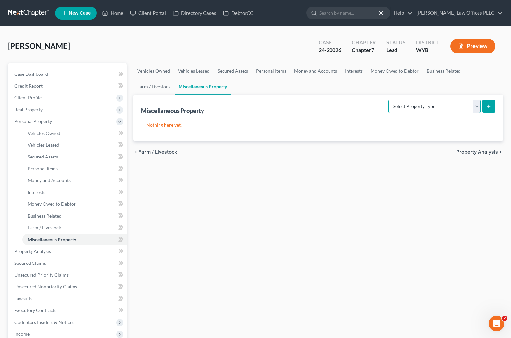
click at [478, 105] on select "Select Property Type Assigned for Creditor Benefit Within 1 Year Holding for An…" at bounding box center [434, 106] width 93 height 13
click at [41, 263] on span "Secured Claims" at bounding box center [30, 263] width 32 height 6
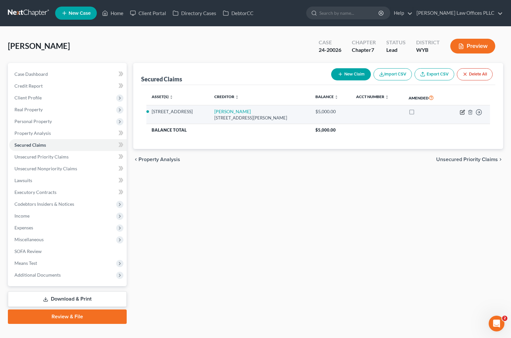
click at [464, 112] on icon "button" at bounding box center [463, 111] width 3 height 3
select select "53"
select select "4"
select select "0"
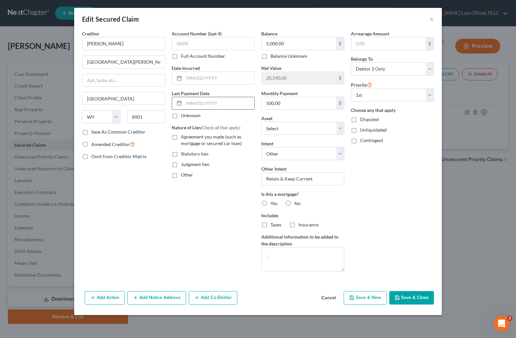
click at [186, 104] on input "text" at bounding box center [219, 103] width 70 height 12
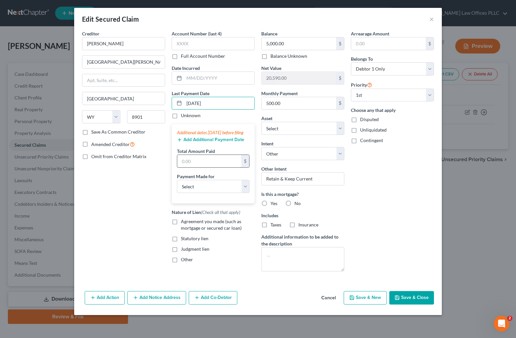
type input "08/01/2025"
click at [191, 166] on input "text" at bounding box center [209, 161] width 64 height 12
type input "1,500.00"
click at [246, 192] on select "Select Car Credit Card Loan Repayment Mortgage Other Suppliers Or Vendors" at bounding box center [213, 186] width 73 height 13
select select "3"
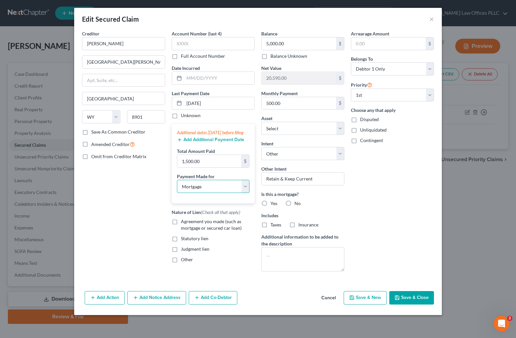
click at [177, 187] on select "Select Car Credit Card Loan Repayment Mortgage Other Suppliers Or Vendors" at bounding box center [213, 186] width 73 height 13
click at [181, 229] on label "Agreement you made (such as mortgage or secured car loan)" at bounding box center [218, 224] width 74 height 13
click at [184, 223] on input "Agreement you made (such as mortgage or secured car loan)" at bounding box center [186, 220] width 4 height 4
checkbox input "true"
click at [295, 204] on label "No" at bounding box center [298, 203] width 6 height 7
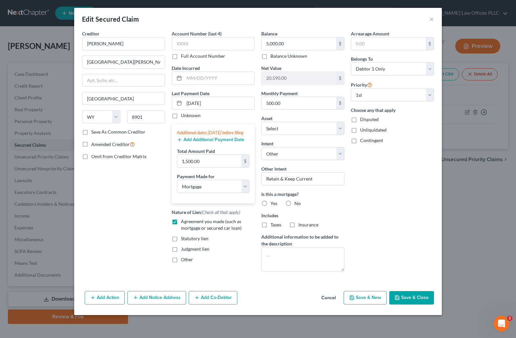
click at [297, 204] on input "No" at bounding box center [299, 202] width 4 height 4
radio input "true"
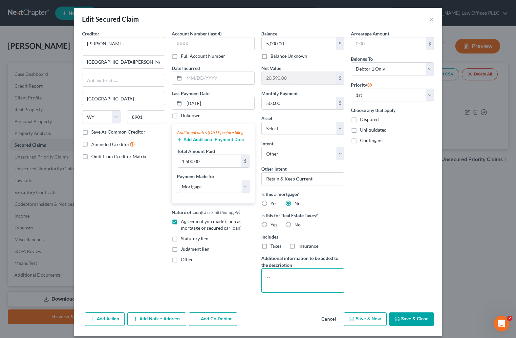
click at [265, 276] on textarea at bounding box center [302, 281] width 83 height 24
click at [271, 277] on textarea "REnt to Own" at bounding box center [302, 281] width 83 height 24
type textarea "Rent to Own"
click at [408, 319] on button "Save & Close" at bounding box center [411, 320] width 45 height 14
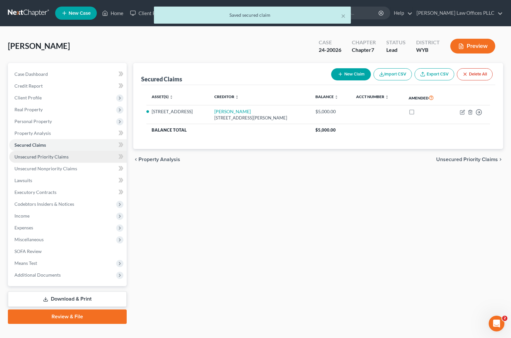
click at [55, 153] on link "Unsecured Priority Claims" at bounding box center [68, 157] width 118 height 12
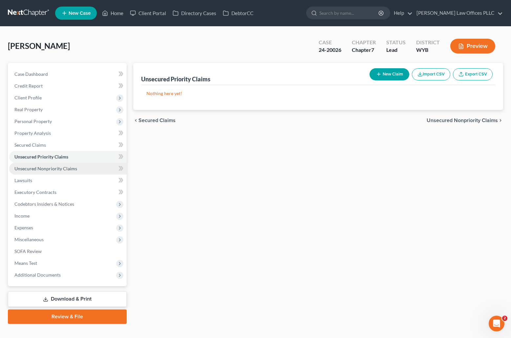
click at [68, 168] on span "Unsecured Nonpriority Claims" at bounding box center [45, 169] width 63 height 6
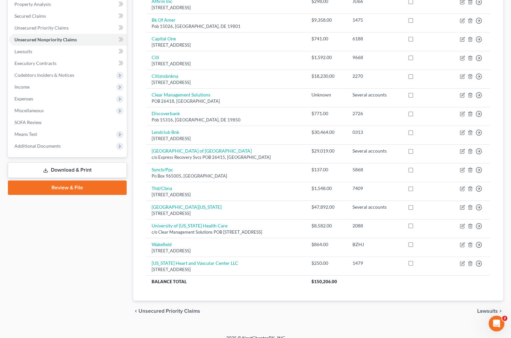
scroll to position [133, 0]
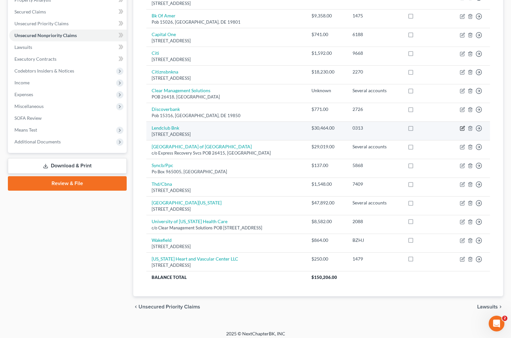
click at [462, 128] on icon "button" at bounding box center [462, 128] width 5 height 5
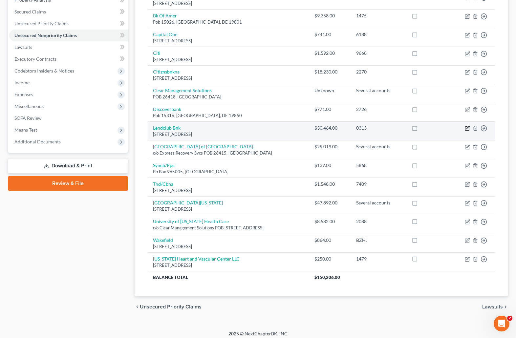
select select "4"
select select "10"
select select "0"
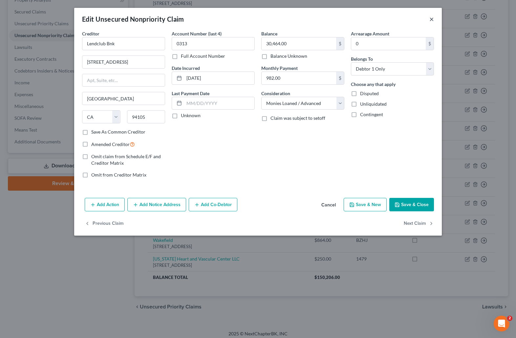
click at [432, 19] on button "×" at bounding box center [432, 19] width 5 height 8
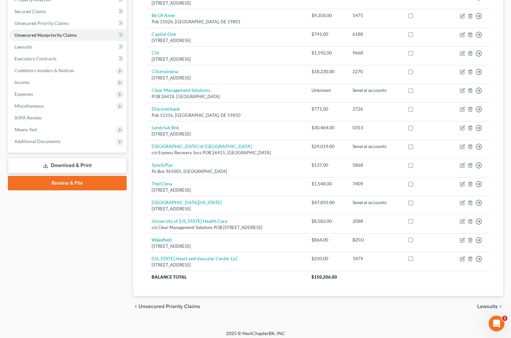
scroll to position [138, 0]
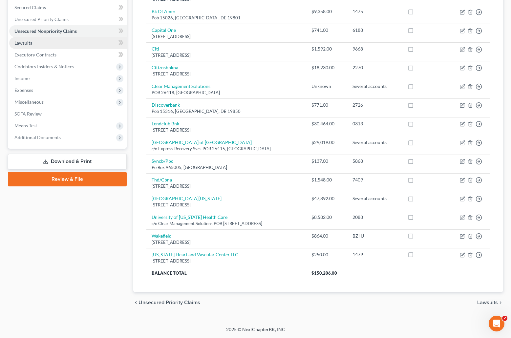
click at [33, 40] on link "Lawsuits" at bounding box center [68, 43] width 118 height 12
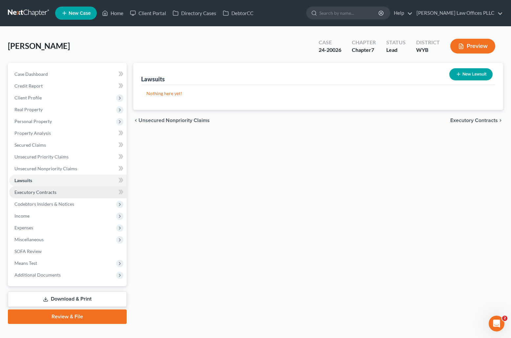
click at [53, 190] on span "Executory Contracts" at bounding box center [35, 192] width 42 height 6
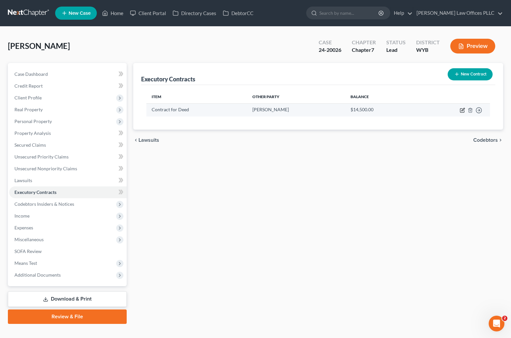
click at [463, 109] on icon "button" at bounding box center [462, 110] width 5 height 5
select select "0"
select select "53"
select select "0"
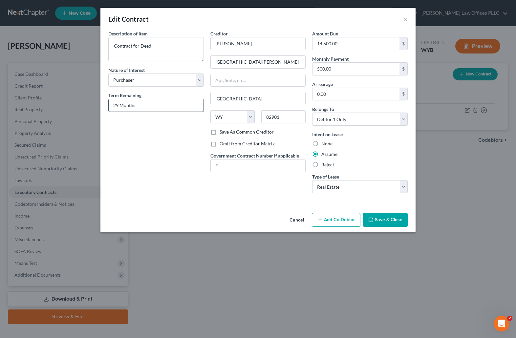
click at [119, 105] on input "29 Months" at bounding box center [156, 105] width 95 height 12
drag, startPoint x: 120, startPoint y: 105, endPoint x: 111, endPoint y: 104, distance: 8.6
click at [111, 104] on input "24 Months" at bounding box center [156, 105] width 95 height 12
type input "10 Months"
drag, startPoint x: 156, startPoint y: 47, endPoint x: 106, endPoint y: 47, distance: 49.6
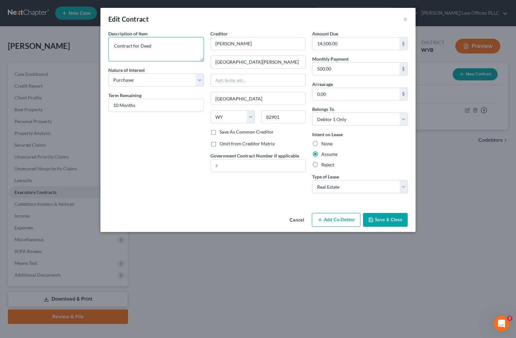
click at [106, 47] on div "Description of non-residential real property * Description of Item * Contract f…" at bounding box center [156, 114] width 102 height 168
type textarea "Rent to Own"
drag, startPoint x: 499, startPoint y: 190, endPoint x: 456, endPoint y: 150, distance: 58.3
click at [496, 183] on div "Edit Contract × Description of non-residential real property * Description of I…" at bounding box center [258, 169] width 516 height 338
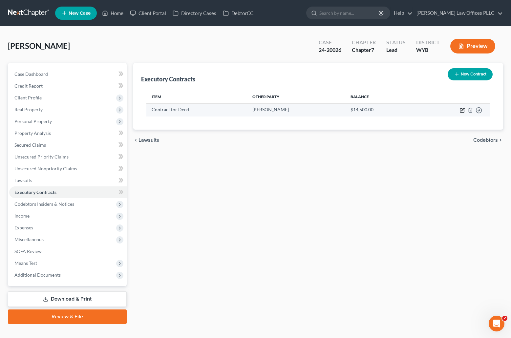
click at [464, 108] on icon "button" at bounding box center [463, 109] width 3 height 3
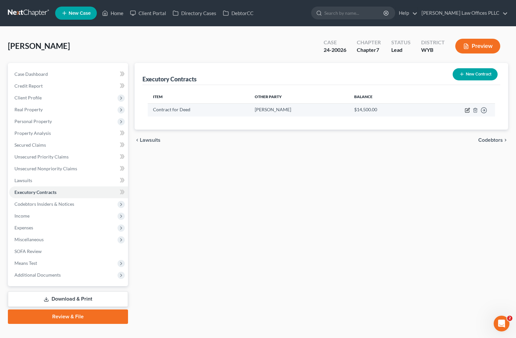
select select "0"
select select "53"
select select "0"
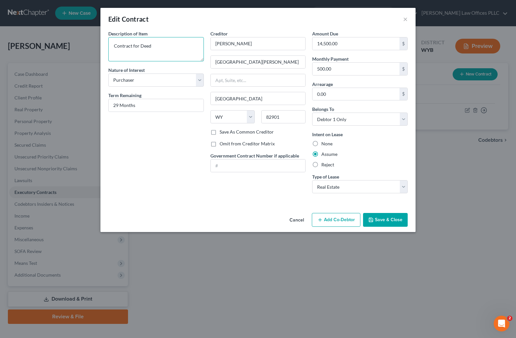
drag, startPoint x: 153, startPoint y: 44, endPoint x: 93, endPoint y: 44, distance: 60.4
click at [92, 44] on div "Edit Contract × Description of non-residential real property * Description of I…" at bounding box center [258, 169] width 516 height 338
click at [142, 46] on textarea "Rent to Own agreement" at bounding box center [156, 49] width 96 height 24
type textarea "Rent to Own Agreement"
click at [394, 217] on button "Save & Close" at bounding box center [385, 220] width 45 height 14
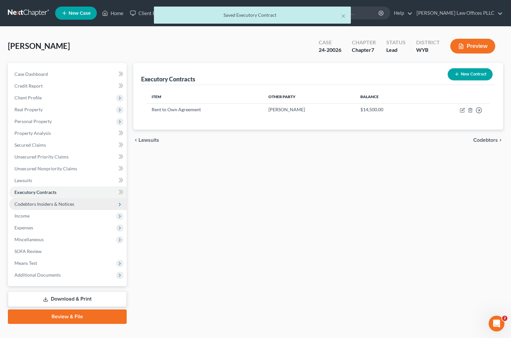
click at [43, 204] on span "Codebtors Insiders & Notices" at bounding box center [44, 204] width 60 height 6
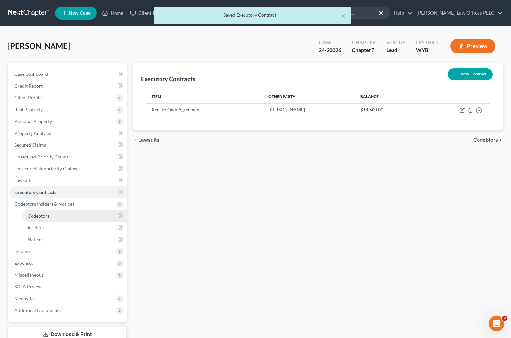
click at [45, 217] on span "Codebtors" at bounding box center [39, 216] width 22 height 6
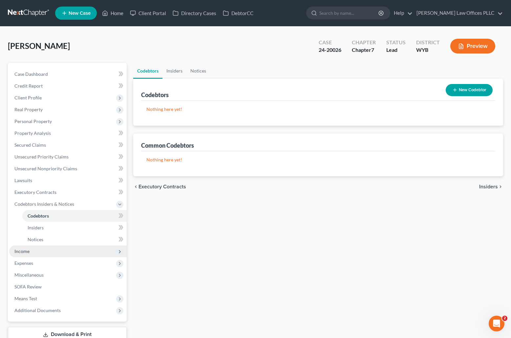
click at [25, 252] on span "Income" at bounding box center [21, 252] width 15 height 6
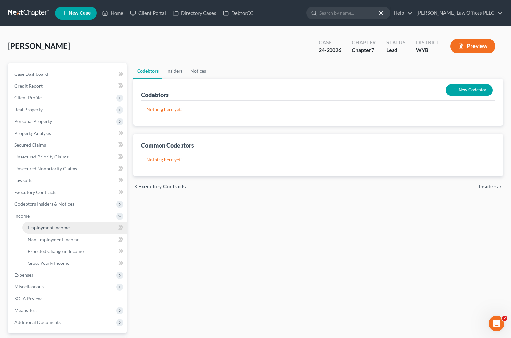
click at [56, 225] on span "Employment Income" at bounding box center [49, 228] width 42 height 6
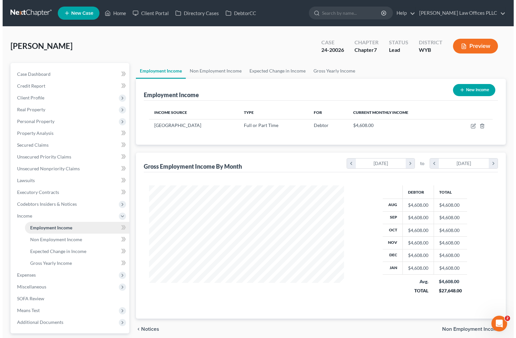
scroll to position [118, 208]
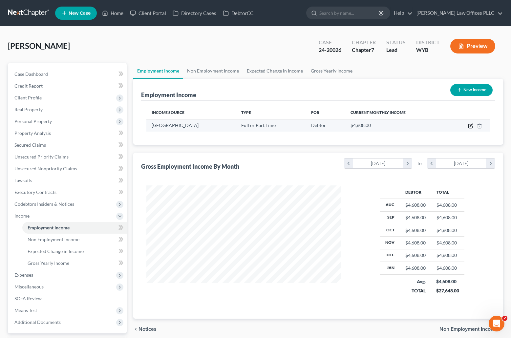
click at [469, 126] on icon "button" at bounding box center [470, 125] width 5 height 5
select select "0"
select select "53"
select select "0"
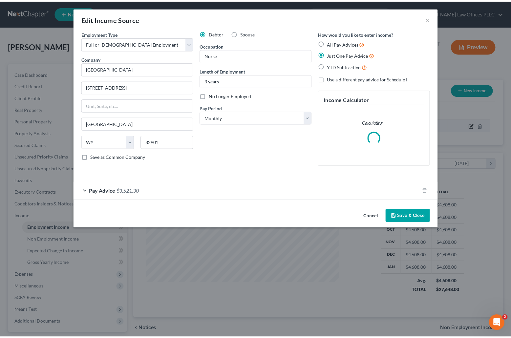
scroll to position [118, 210]
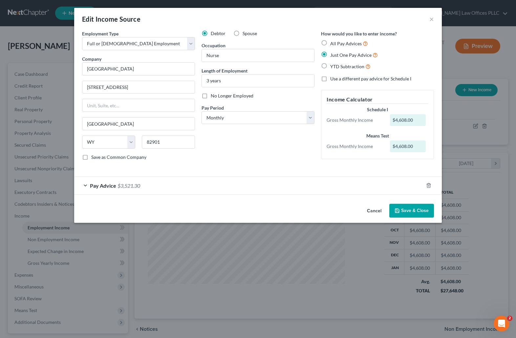
click at [415, 210] on button "Save & Close" at bounding box center [411, 211] width 45 height 14
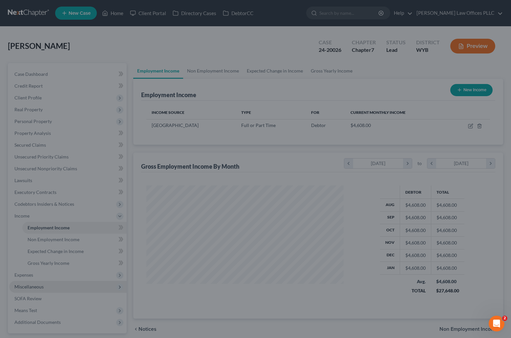
scroll to position [328250, 328160]
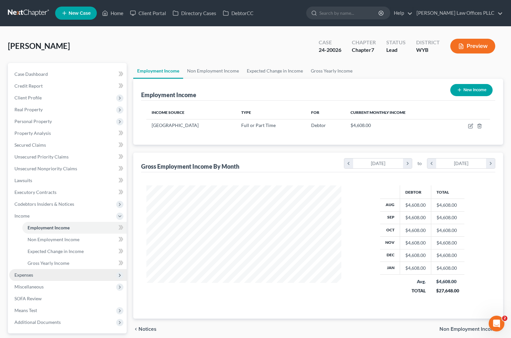
click at [23, 275] on span "Expenses" at bounding box center [23, 275] width 19 height 6
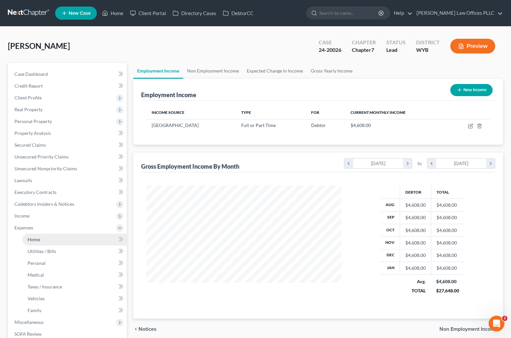
click at [37, 237] on span "Home" at bounding box center [34, 240] width 12 height 6
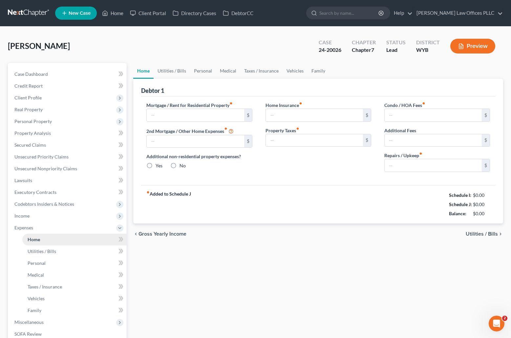
type input "500.00"
type input "595.00"
radio input "true"
type input "54.00"
type input "15.00"
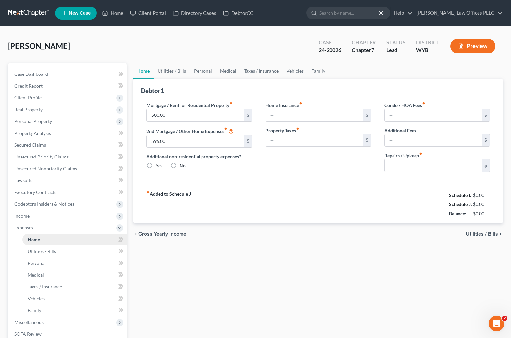
type input "0.00"
type input "50.00"
click at [173, 143] on input "595.00" at bounding box center [195, 141] width 97 height 12
type input "605.00"
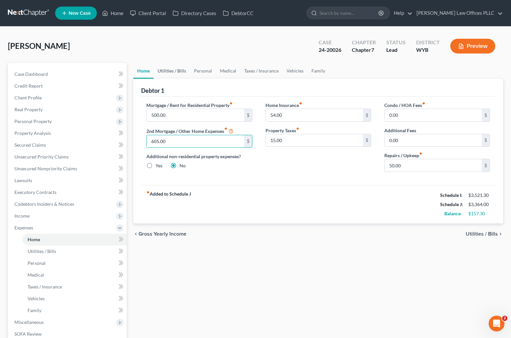
click at [171, 69] on link "Utilities / Bills" at bounding box center [172, 71] width 36 height 16
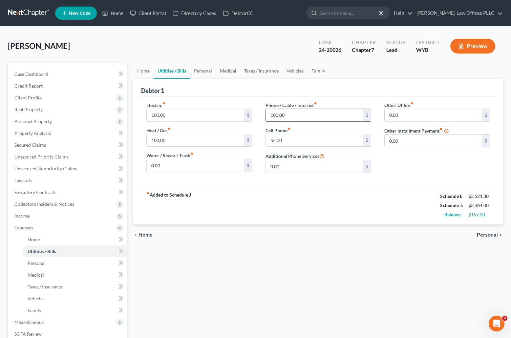
click at [292, 113] on input "100.00" at bounding box center [314, 115] width 97 height 12
type input "130.00"
click at [286, 142] on input "55.00" at bounding box center [314, 140] width 97 height 12
type input "65.00"
click at [196, 72] on link "Personal" at bounding box center [203, 71] width 26 height 16
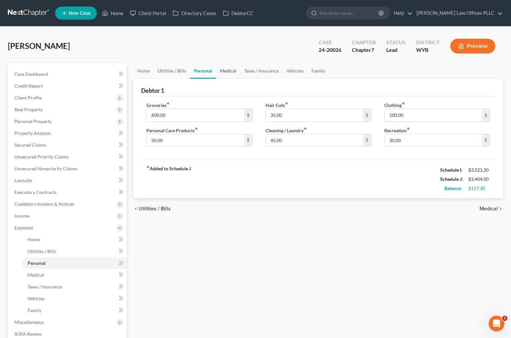
click at [228, 69] on link "Medical" at bounding box center [228, 71] width 24 height 16
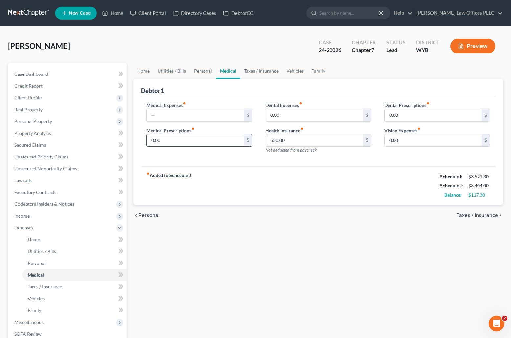
click at [171, 139] on input "0.00" at bounding box center [195, 140] width 97 height 12
type input "40.00"
click at [172, 70] on link "Utilities / Bills" at bounding box center [172, 71] width 36 height 16
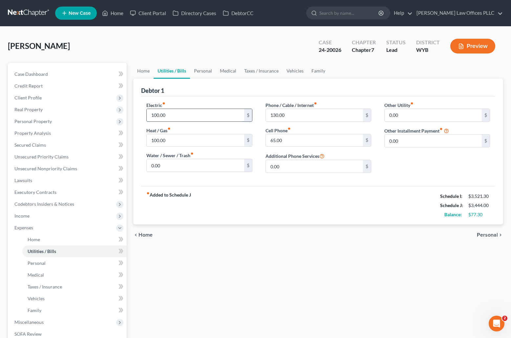
click at [177, 114] on input "100.00" at bounding box center [195, 115] width 97 height 12
type input "115.00"
click at [174, 137] on input "100.00" at bounding box center [195, 140] width 97 height 12
type input "115.00"
click at [202, 71] on link "Personal" at bounding box center [203, 71] width 26 height 16
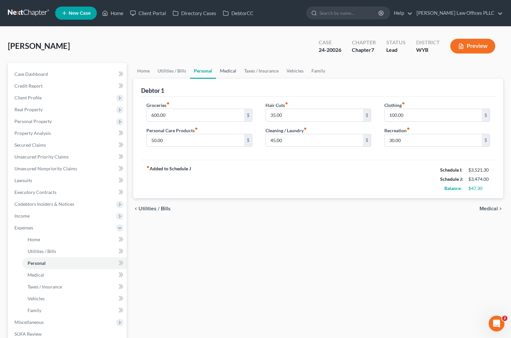
click at [231, 68] on link "Medical" at bounding box center [228, 71] width 24 height 16
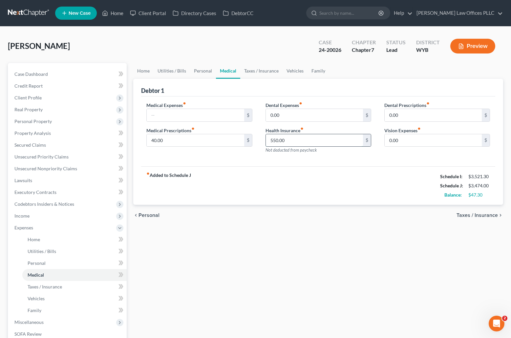
click at [287, 141] on input "550.00" at bounding box center [314, 140] width 97 height 12
type input "0"
click at [164, 112] on input "text" at bounding box center [195, 115] width 97 height 12
type input "625.00"
click at [199, 67] on link "Personal" at bounding box center [203, 71] width 26 height 16
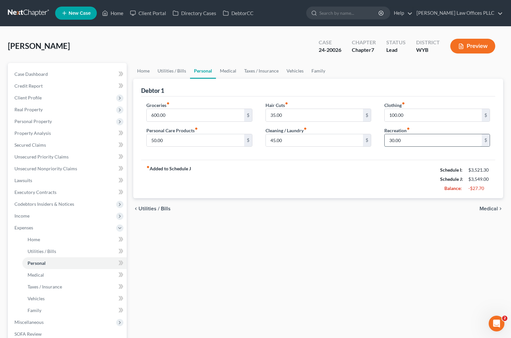
click at [408, 138] on input "30.00" at bounding box center [433, 140] width 97 height 12
click at [227, 72] on link "Medical" at bounding box center [228, 71] width 24 height 16
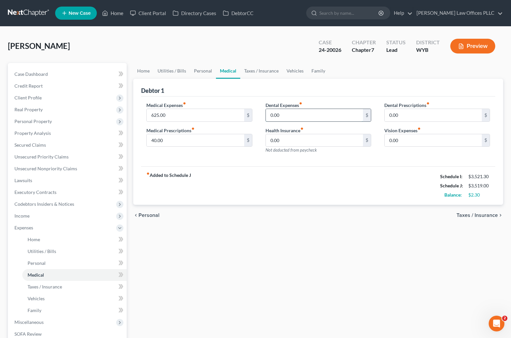
click at [289, 114] on input "0.00" at bounding box center [314, 115] width 97 height 12
type input "12.00"
click at [405, 140] on input "0.00" at bounding box center [433, 140] width 97 height 12
type input "12.00"
click at [258, 66] on link "Taxes / Insurance" at bounding box center [261, 71] width 42 height 16
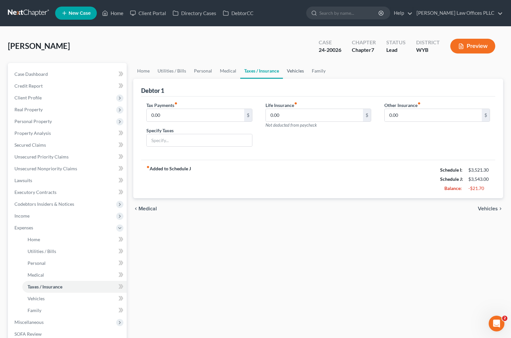
click at [297, 69] on link "Vehicles" at bounding box center [295, 71] width 25 height 16
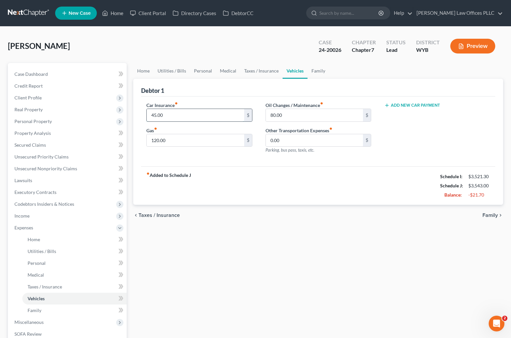
click at [170, 115] on input "45.00" at bounding box center [195, 115] width 97 height 12
type input "60.00"
click at [318, 71] on link "Family" at bounding box center [319, 71] width 22 height 16
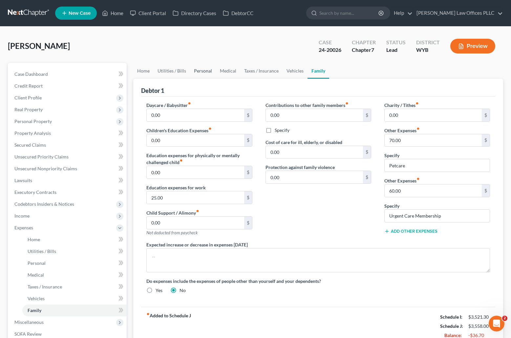
click at [204, 68] on link "Personal" at bounding box center [203, 71] width 26 height 16
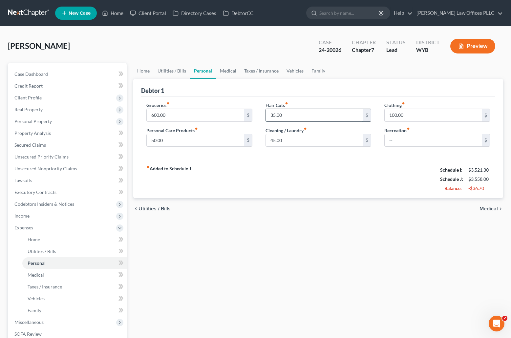
click at [288, 113] on input "35.00" at bounding box center [314, 115] width 97 height 12
type input "15.00"
click at [298, 140] on input "45.00" at bounding box center [314, 140] width 97 height 12
type input "40.00"
click at [168, 141] on input "50.00" at bounding box center [195, 140] width 97 height 12
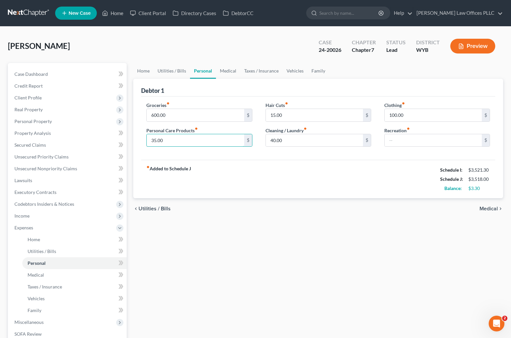
type input "35.00"
click at [215, 157] on div "Groceries fiber_manual_record 600.00 $ Personal Care Products fiber_manual_reco…" at bounding box center [318, 129] width 354 height 64
click at [31, 214] on span "Income" at bounding box center [68, 216] width 118 height 12
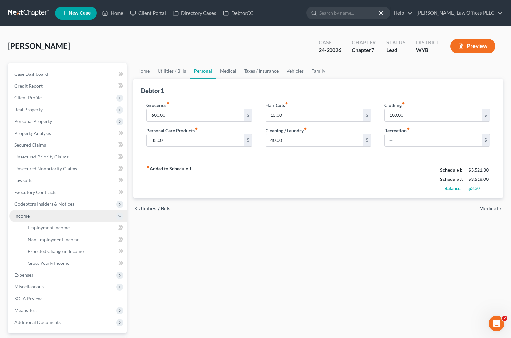
click at [31, 214] on span "Income" at bounding box center [68, 216] width 118 height 12
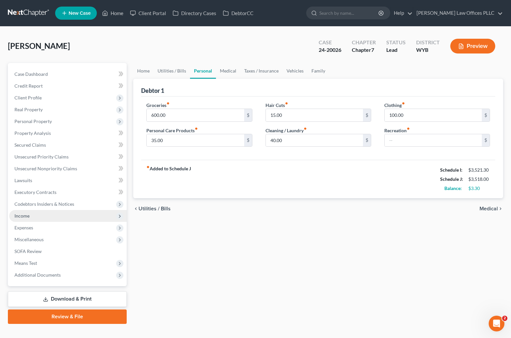
click at [29, 216] on span "Income" at bounding box center [21, 216] width 15 height 6
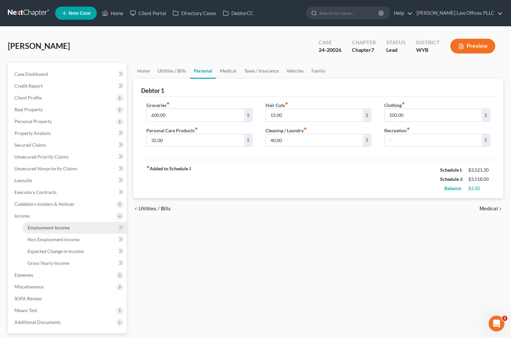
click at [41, 225] on span "Employment Income" at bounding box center [49, 228] width 42 height 6
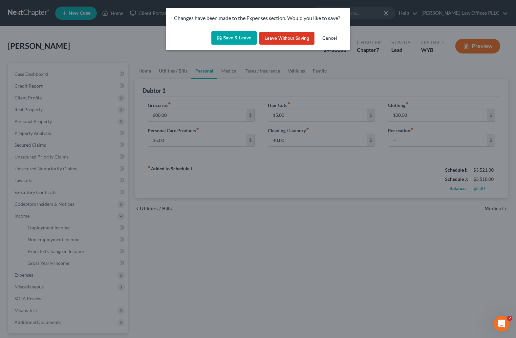
click at [248, 37] on button "Save & Leave" at bounding box center [233, 38] width 45 height 14
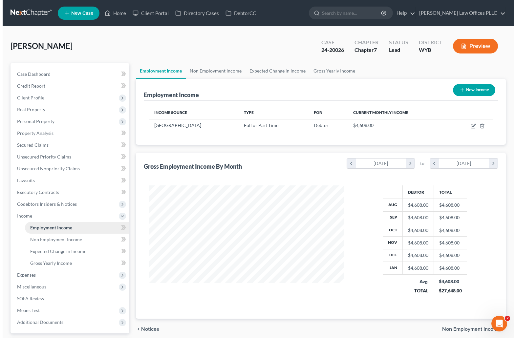
scroll to position [118, 208]
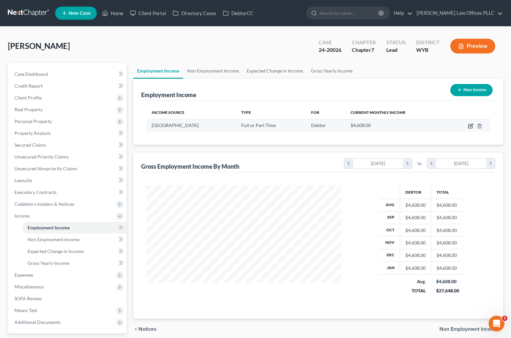
click at [472, 125] on icon "button" at bounding box center [470, 125] width 5 height 5
select select "0"
select select "53"
select select "0"
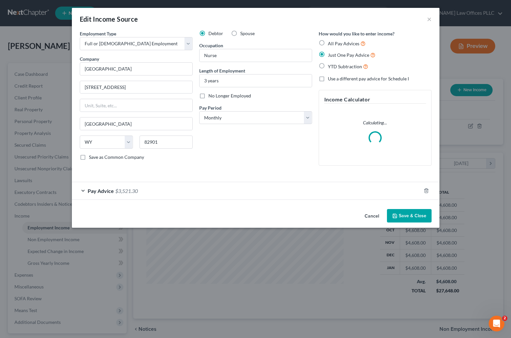
scroll to position [118, 210]
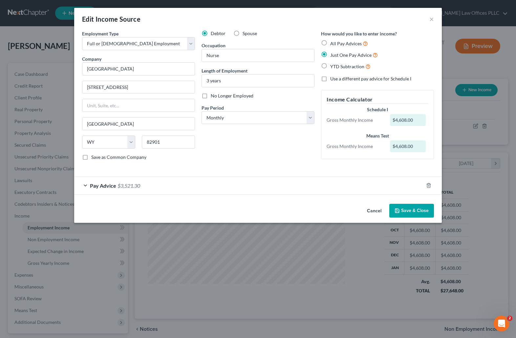
click at [112, 181] on div "Pay Advice $3,521.30" at bounding box center [248, 185] width 349 height 17
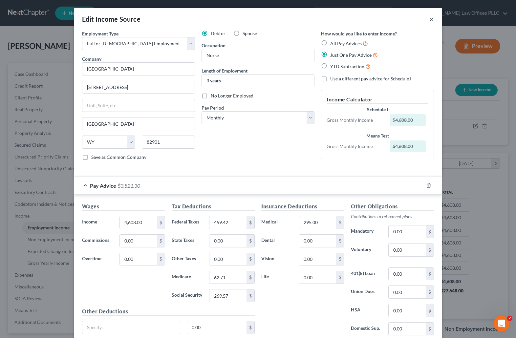
click at [431, 18] on button "×" at bounding box center [432, 19] width 5 height 8
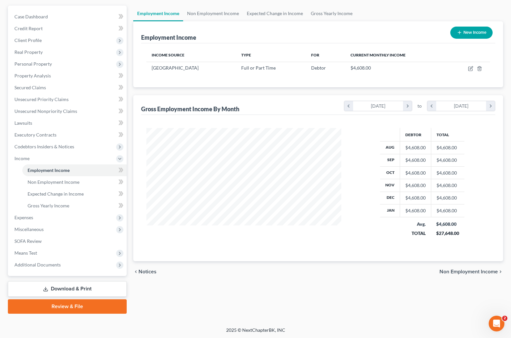
scroll to position [58, 0]
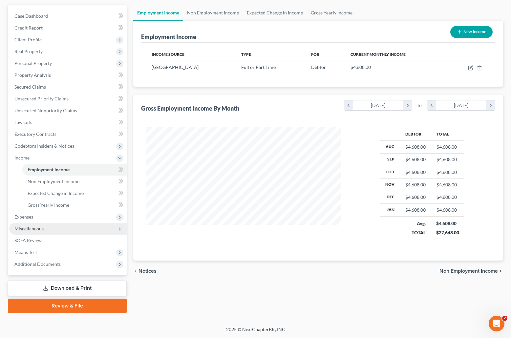
click at [40, 227] on span "Miscellaneous" at bounding box center [28, 229] width 29 height 6
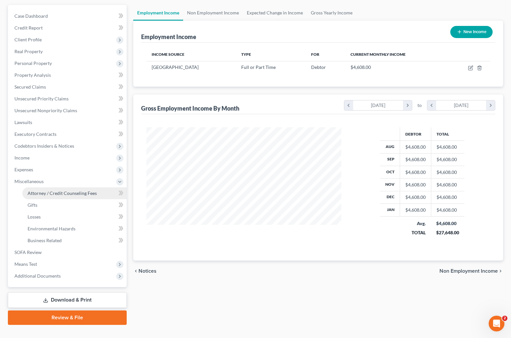
click at [59, 191] on span "Attorney / Credit Counseling Fees" at bounding box center [62, 193] width 69 height 6
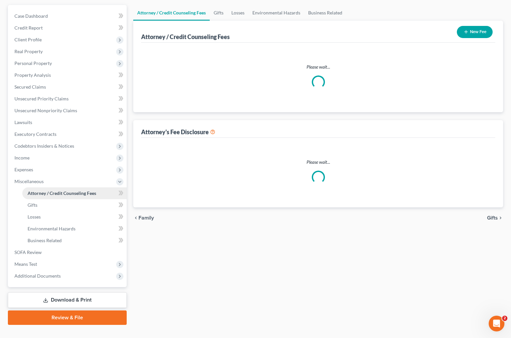
scroll to position [26, 0]
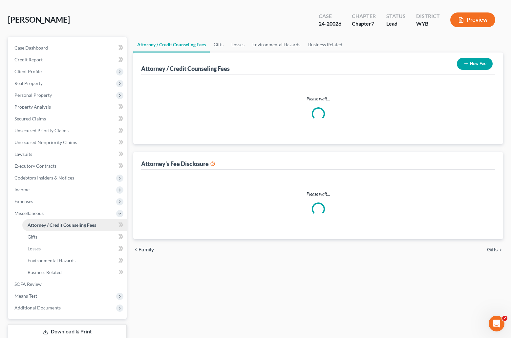
select select "2"
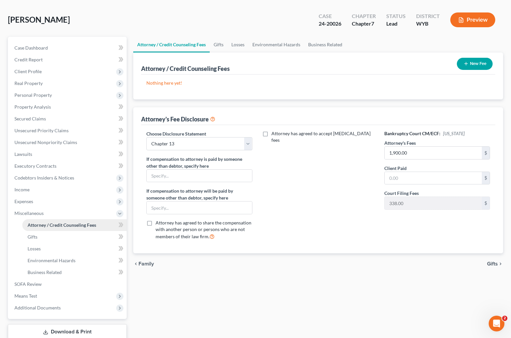
scroll to position [0, 0]
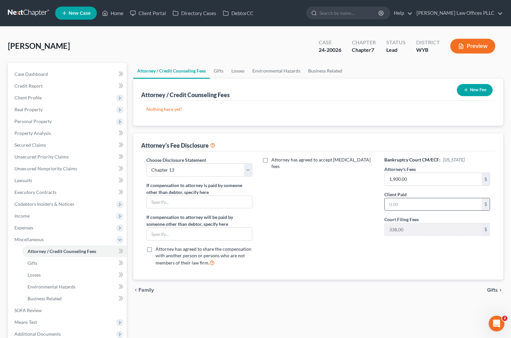
click at [392, 205] on input "text" at bounding box center [433, 204] width 97 height 12
type input "1,900.00"
click at [247, 169] on select "Select Chapter 11 Ch 7 Business Chapter 13 Chapter 7" at bounding box center [199, 170] width 106 height 13
select select "3"
click at [146, 164] on select "Select Chapter 11 Ch 7 Business Chapter 13 Chapter 7" at bounding box center [199, 170] width 106 height 13
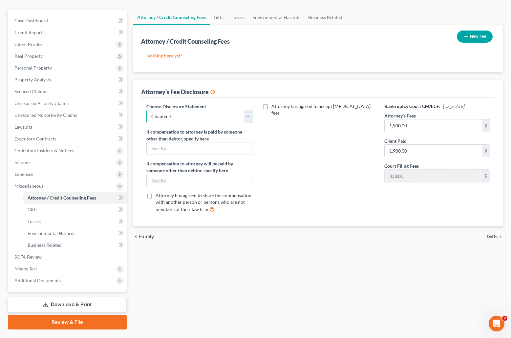
scroll to position [70, 0]
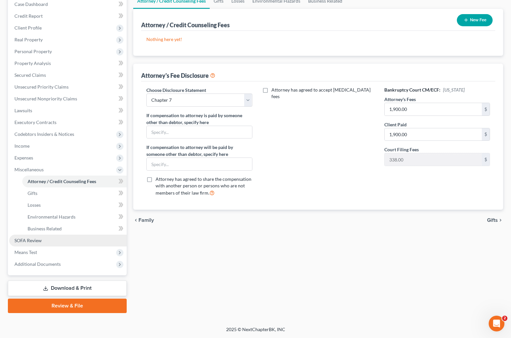
click at [35, 237] on link "SOFA Review" at bounding box center [68, 241] width 118 height 12
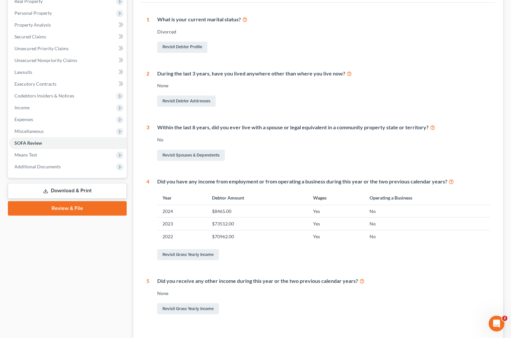
scroll to position [109, 0]
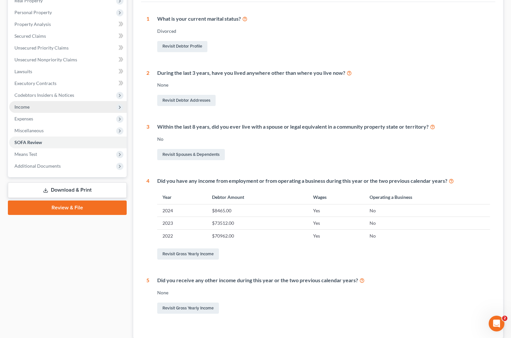
click at [27, 104] on span "Income" at bounding box center [21, 107] width 15 height 6
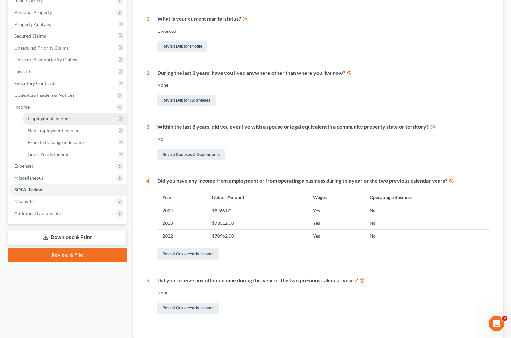
click at [50, 117] on span "Employment Income" at bounding box center [49, 119] width 42 height 6
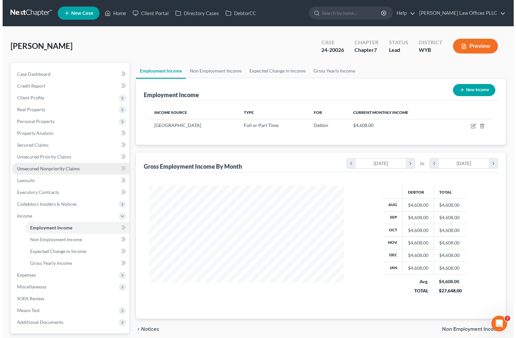
scroll to position [118, 208]
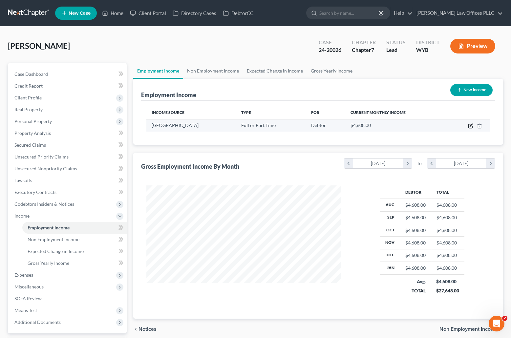
click at [470, 123] on icon "button" at bounding box center [470, 125] width 5 height 5
select select "0"
select select "53"
select select "0"
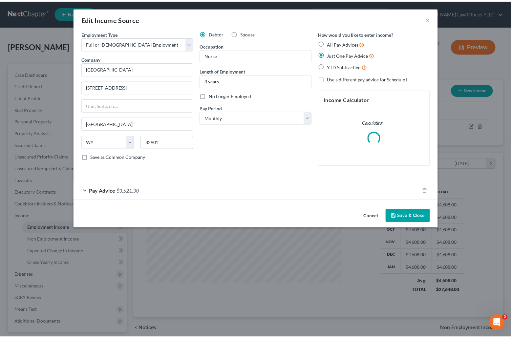
scroll to position [118, 210]
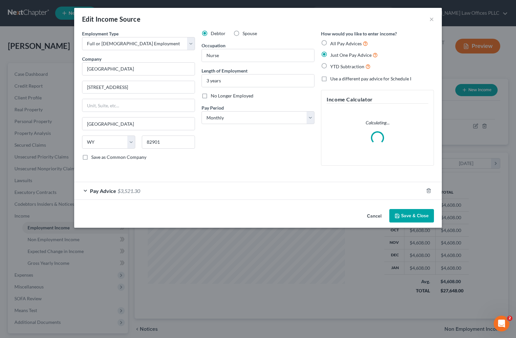
click at [105, 190] on span "Pay Advice" at bounding box center [103, 191] width 26 height 6
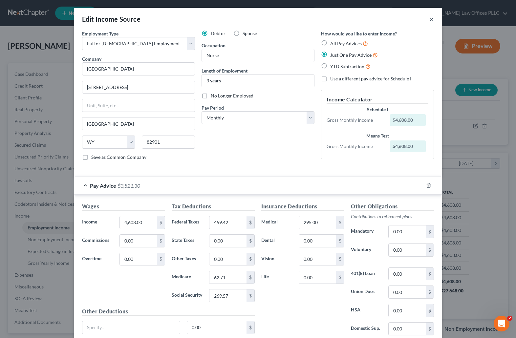
click at [430, 18] on button "×" at bounding box center [432, 19] width 5 height 8
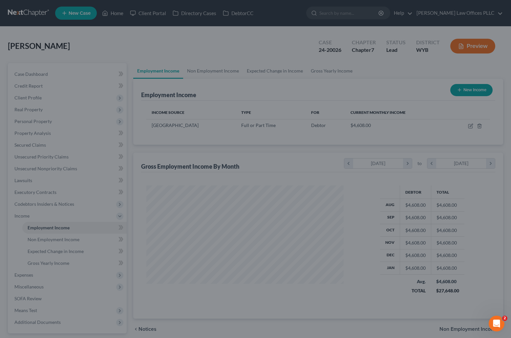
scroll to position [328250, 328160]
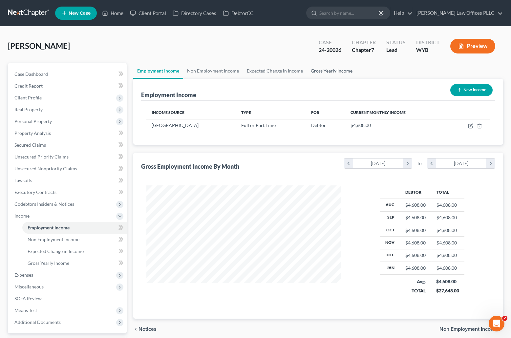
click at [329, 71] on link "Gross Yearly Income" at bounding box center [332, 71] width 50 height 16
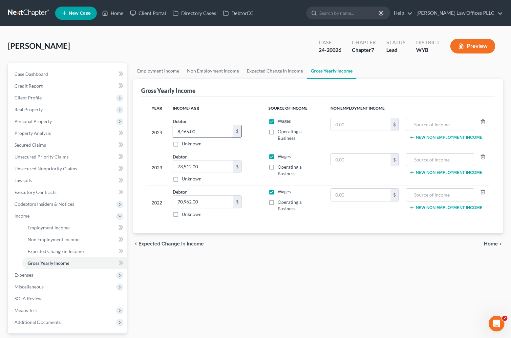
click at [219, 125] on input "8,465.00" at bounding box center [203, 131] width 60 height 12
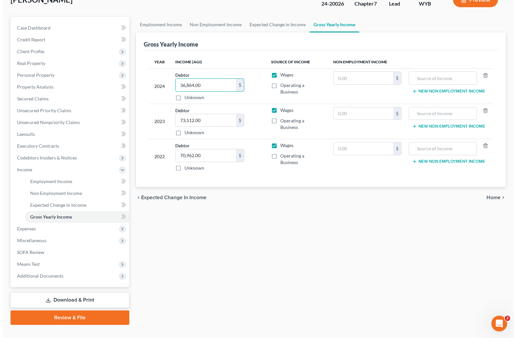
scroll to position [58, 0]
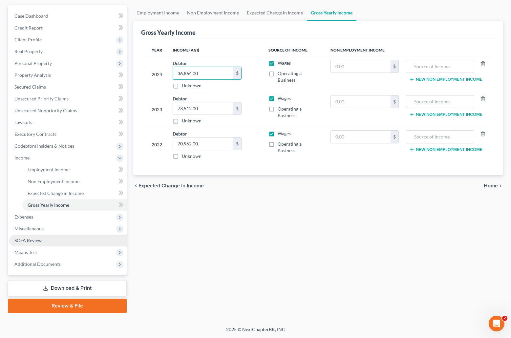
type input "36,864.00"
click at [43, 240] on link "SOFA Review" at bounding box center [68, 241] width 118 height 12
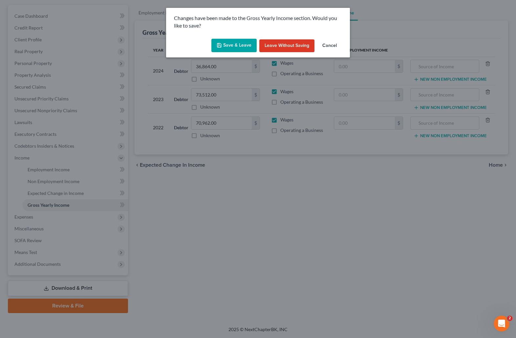
click at [241, 44] on button "Save & Leave" at bounding box center [233, 46] width 45 height 14
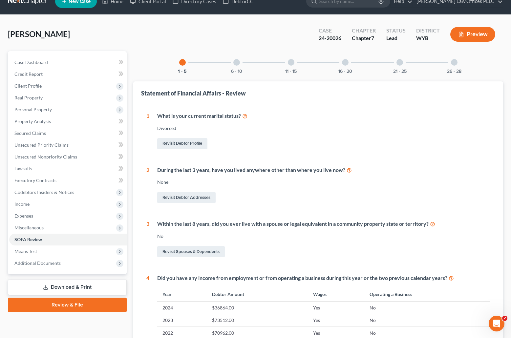
scroll to position [3, 0]
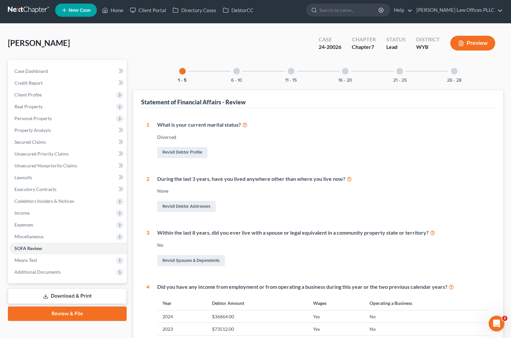
click at [235, 71] on div at bounding box center [236, 71] width 7 height 7
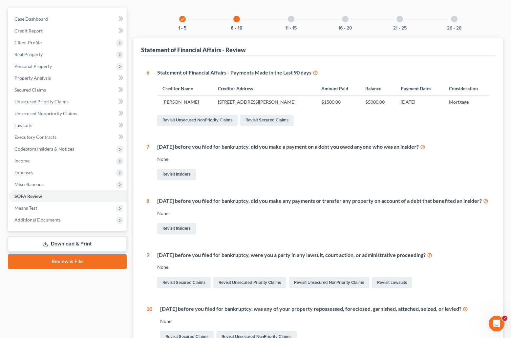
scroll to position [0, 0]
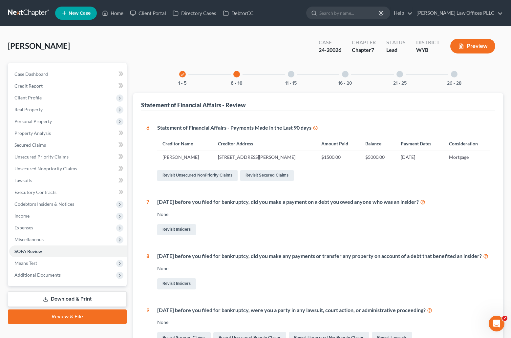
click at [293, 73] on div at bounding box center [291, 74] width 7 height 7
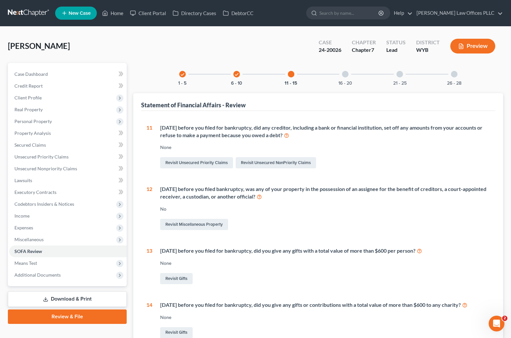
click at [347, 74] on div at bounding box center [345, 74] width 7 height 7
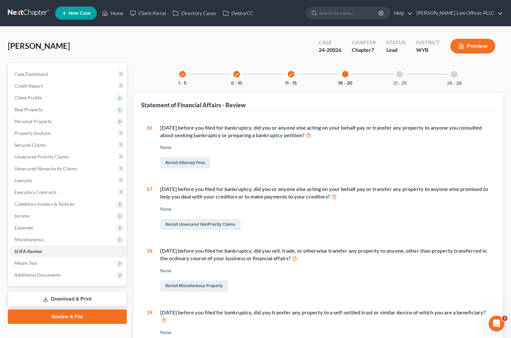
click at [401, 73] on div at bounding box center [400, 74] width 7 height 7
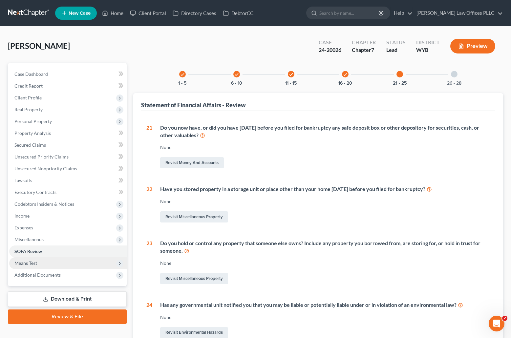
click at [36, 263] on span "Means Test" at bounding box center [25, 263] width 23 height 6
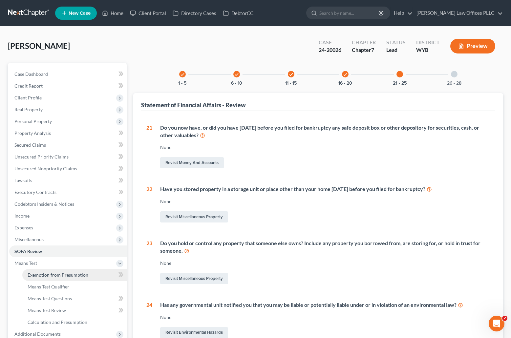
click at [70, 276] on span "Exemption from Presumption" at bounding box center [58, 275] width 61 height 6
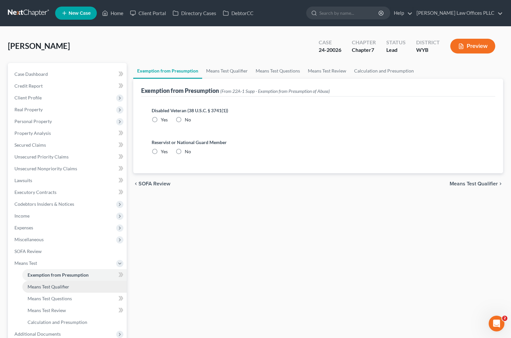
click at [65, 288] on span "Means Test Qualifier" at bounding box center [49, 287] width 42 height 6
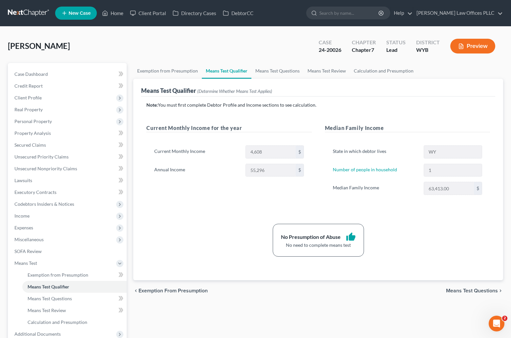
scroll to position [70, 0]
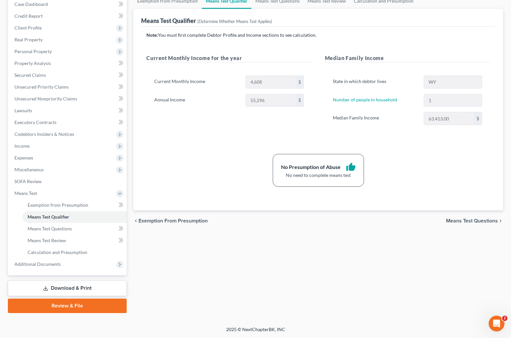
click at [78, 288] on link "Download & Print" at bounding box center [67, 288] width 119 height 15
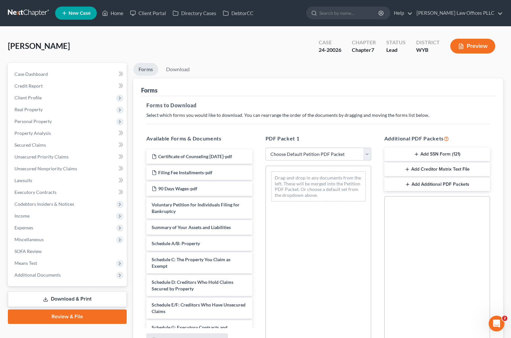
drag, startPoint x: 366, startPoint y: 153, endPoint x: 360, endPoint y: 160, distance: 9.3
click at [366, 153] on select "Choose Default Petition PDF Packet Complete Bankruptcy Petition (all forms and …" at bounding box center [319, 154] width 106 height 13
select select "4"
click at [266, 148] on select "Choose Default Petition PDF Packet Complete Bankruptcy Petition (all forms and …" at bounding box center [319, 154] width 106 height 13
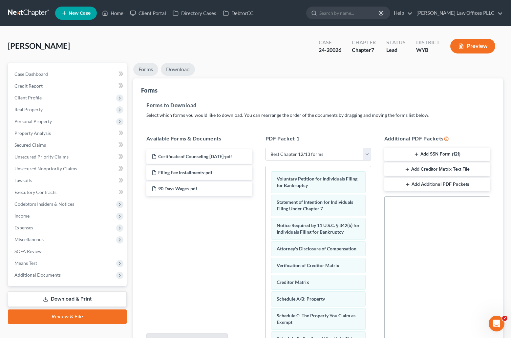
click at [182, 67] on link "Download" at bounding box center [178, 69] width 34 height 13
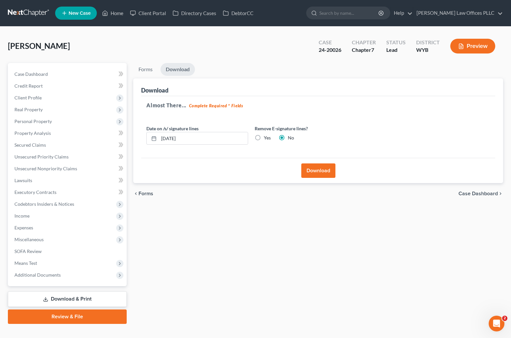
click at [264, 137] on label "Yes" at bounding box center [267, 138] width 7 height 7
click at [267, 137] on input "Yes" at bounding box center [269, 137] width 4 height 4
radio input "true"
radio input "false"
click at [316, 168] on button "Download" at bounding box center [318, 171] width 34 height 14
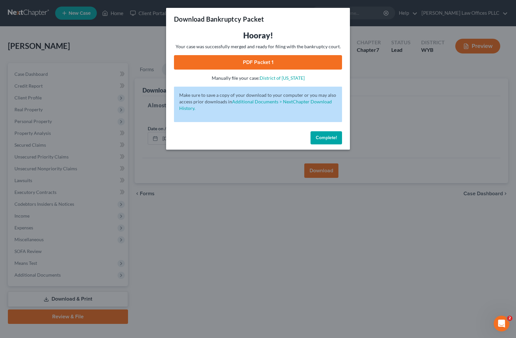
click at [256, 59] on link "PDF Packet 1" at bounding box center [258, 62] width 168 height 14
click at [464, 230] on div "Download Bankruptcy Packet Hooray! Your case was successfully merged and ready …" at bounding box center [258, 169] width 516 height 338
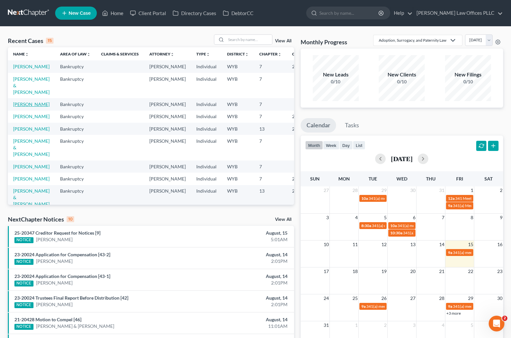
click at [17, 107] on link "[PERSON_NAME]" at bounding box center [31, 104] width 36 height 6
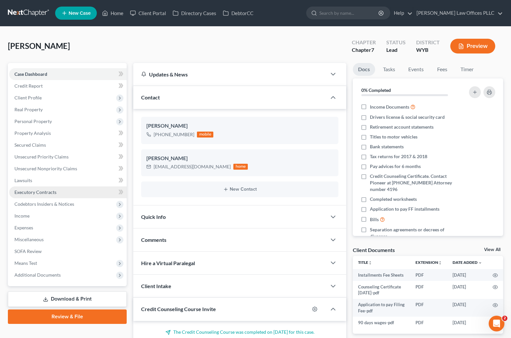
click at [44, 190] on span "Executory Contracts" at bounding box center [35, 192] width 42 height 6
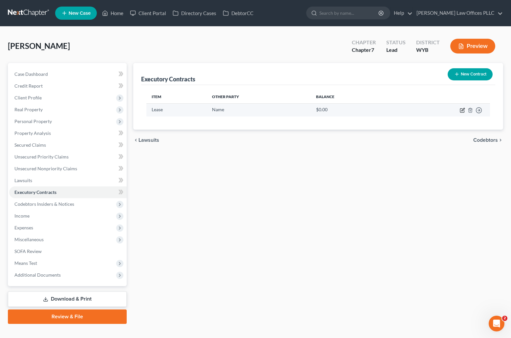
click at [462, 109] on icon "button" at bounding box center [462, 110] width 5 height 5
select select "3"
select select "0"
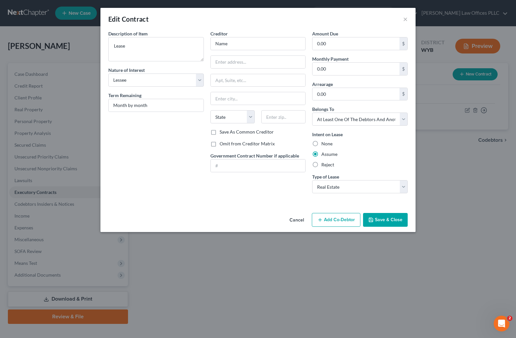
click at [244, 320] on div "Edit Contract × Description of non-residential real property * Description of I…" at bounding box center [258, 169] width 516 height 338
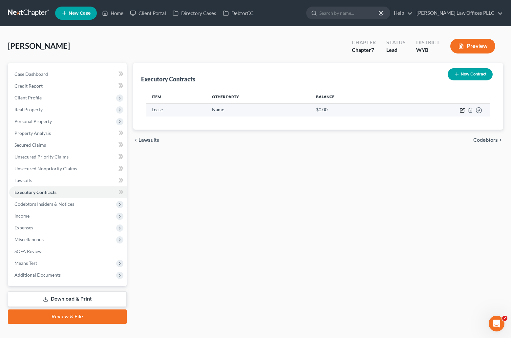
click at [463, 110] on icon "button" at bounding box center [462, 110] width 5 height 5
select select "3"
select select "0"
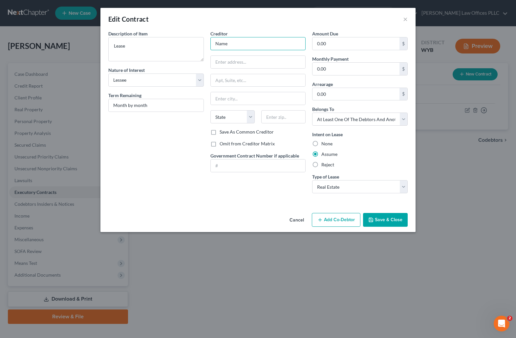
click at [230, 40] on input "Name" at bounding box center [258, 43] width 96 height 13
type input "N"
type input "Crown Property Management"
click at [223, 61] on input "text" at bounding box center [258, 62] width 95 height 12
type input "[STREET_ADDRESS][PERSON_NAME]"
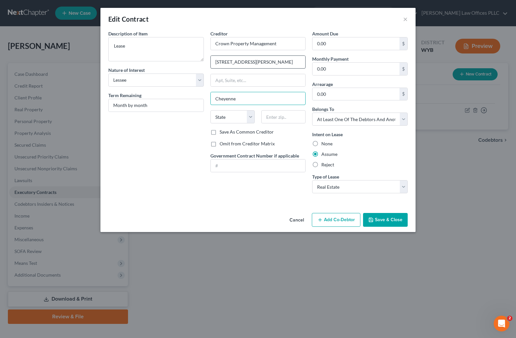
type input "Cheyenne"
select select "53"
type input "82001"
click at [388, 223] on button "Save & Close" at bounding box center [385, 220] width 45 height 14
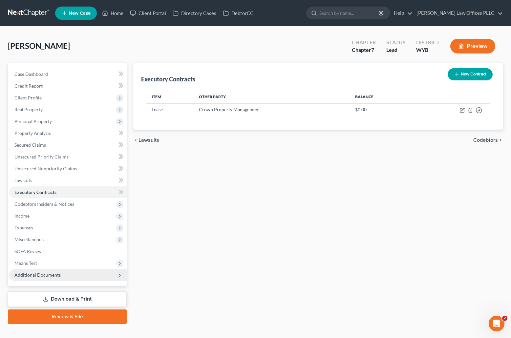
click at [67, 275] on span "Additional Documents" at bounding box center [68, 275] width 118 height 12
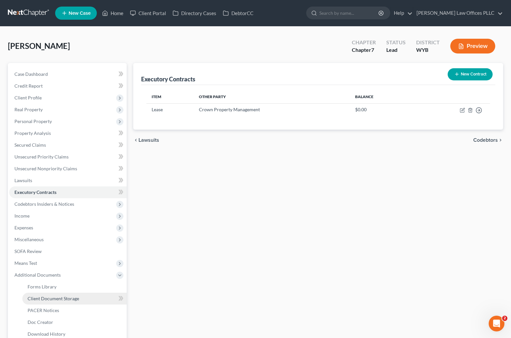
click at [76, 296] on span "Client Document Storage" at bounding box center [54, 299] width 52 height 6
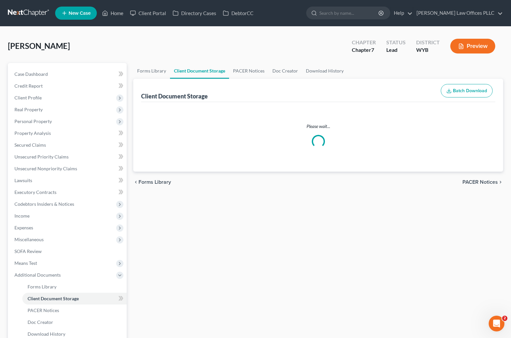
click at [490, 215] on div "Forms Library Client Document Storage PACER Notices Doc Creator Download Histor…" at bounding box center [318, 223] width 377 height 320
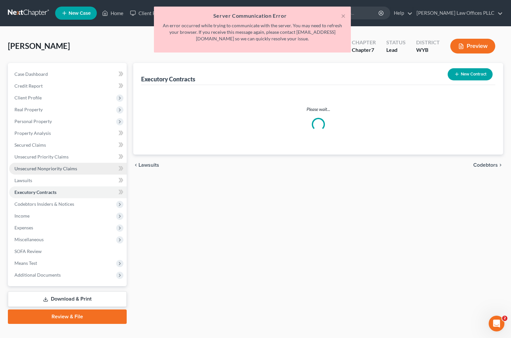
click at [41, 168] on span "Unsecured Nonpriority Claims" at bounding box center [45, 169] width 63 height 6
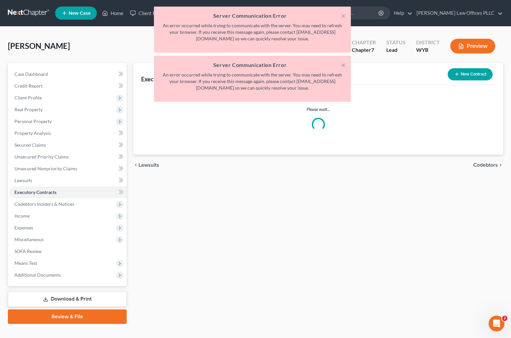
click at [86, 46] on div "× Server Communication Error An error occurred while trying to communicate with…" at bounding box center [252, 56] width 511 height 99
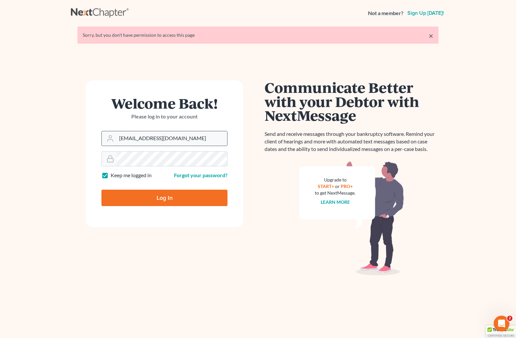
click at [185, 140] on input "[EMAIL_ADDRESS][DOMAIN_NAME]" at bounding box center [172, 138] width 111 height 14
drag, startPoint x: 202, startPoint y: 139, endPoint x: 102, endPoint y: 141, distance: 99.9
click at [102, 141] on div "[EMAIL_ADDRESS][DOMAIN_NAME]" at bounding box center [164, 138] width 126 height 15
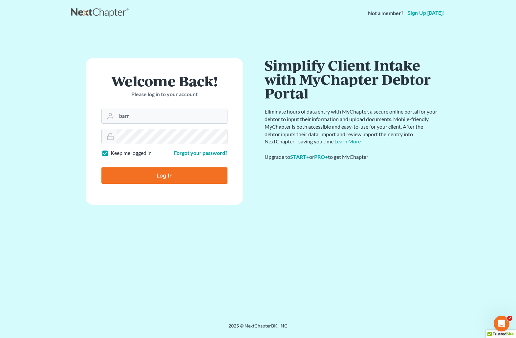
type input "[EMAIL_ADDRESS][DOMAIN_NAME]"
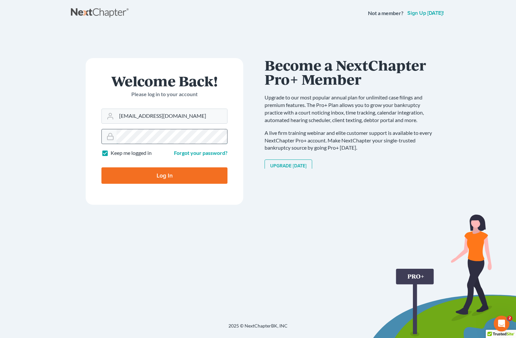
click at [107, 140] on div at bounding box center [164, 136] width 126 height 15
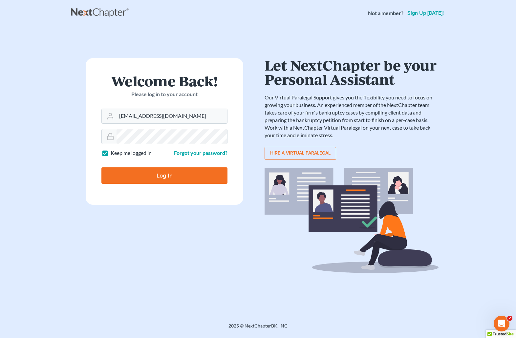
click at [117, 171] on input "Log In" at bounding box center [164, 175] width 126 height 16
type input "Thinking..."
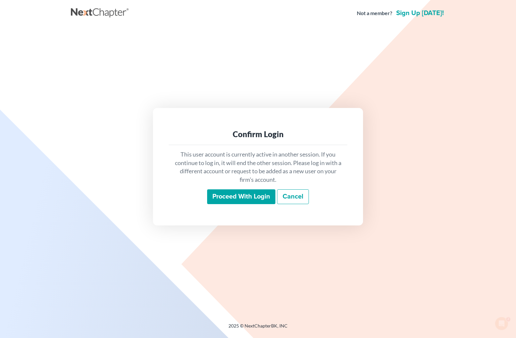
click at [240, 195] on input "Proceed with login" at bounding box center [241, 196] width 68 height 15
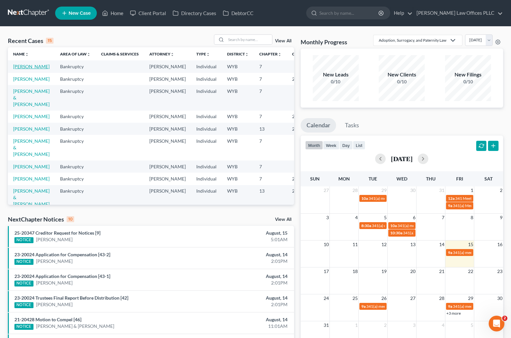
click at [14, 69] on link "[PERSON_NAME]" at bounding box center [31, 67] width 36 height 6
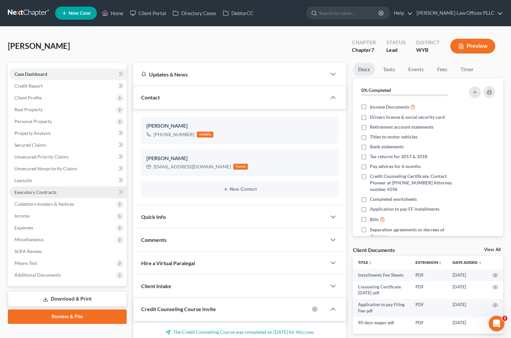
click at [48, 189] on span "Executory Contracts" at bounding box center [35, 192] width 42 height 6
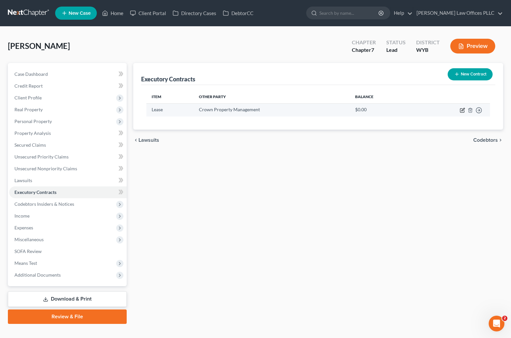
click at [464, 110] on icon "button" at bounding box center [462, 110] width 5 height 5
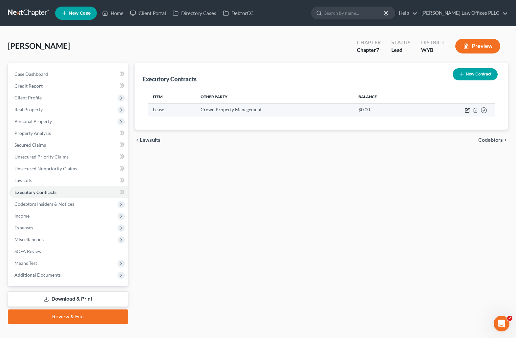
select select "3"
select select "53"
select select "3"
select select "0"
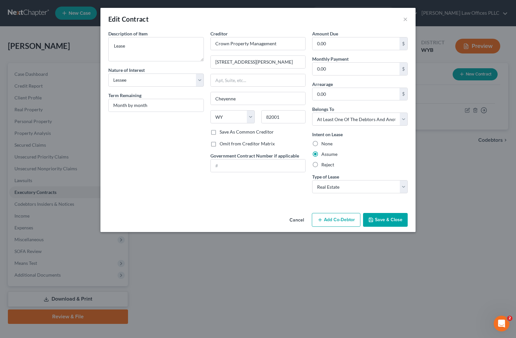
click at [392, 217] on button "Save & Close" at bounding box center [385, 220] width 45 height 14
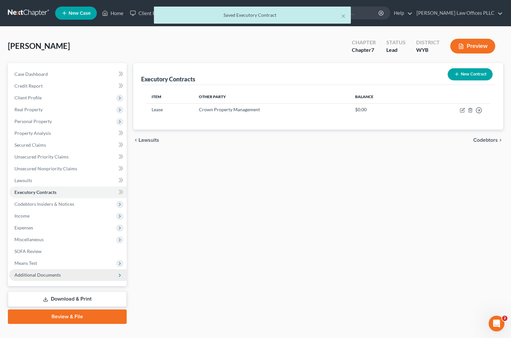
click at [45, 273] on span "Additional Documents" at bounding box center [37, 275] width 46 height 6
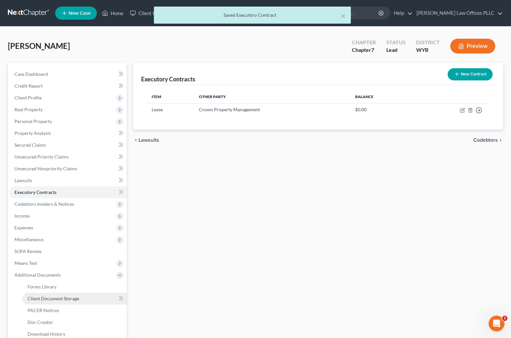
click at [68, 297] on span "Client Document Storage" at bounding box center [54, 299] width 52 height 6
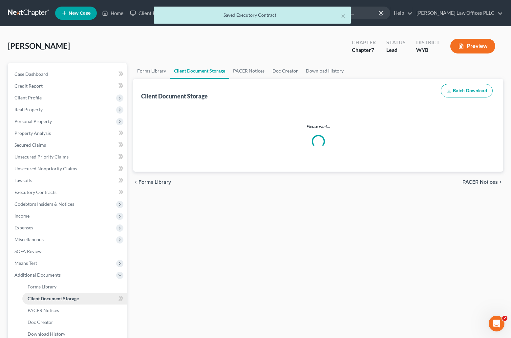
select select "3"
select select "4"
select select "0"
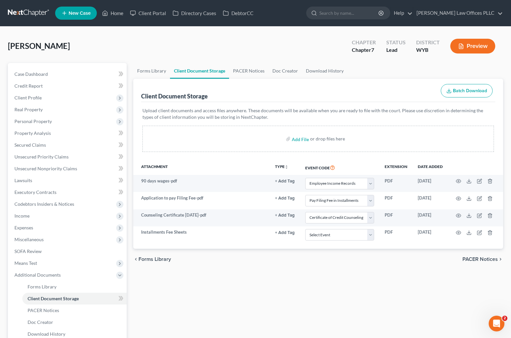
select select "3"
select select "4"
select select "0"
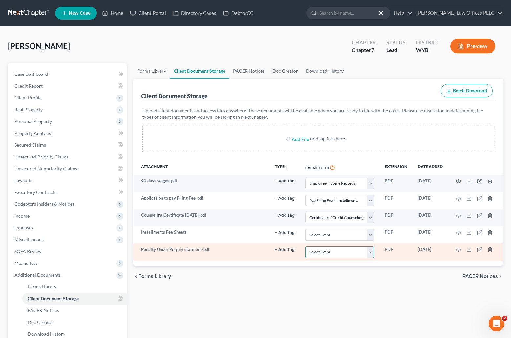
click at [371, 253] on select "Select Event Certificate of Credit Counseling Chapter 13 Plan Domestic Support …" at bounding box center [339, 252] width 69 height 11
select select "3"
click at [305, 247] on select "Select Event Certificate of Credit Counseling Chapter 13 Plan Domestic Support …" at bounding box center [339, 252] width 69 height 11
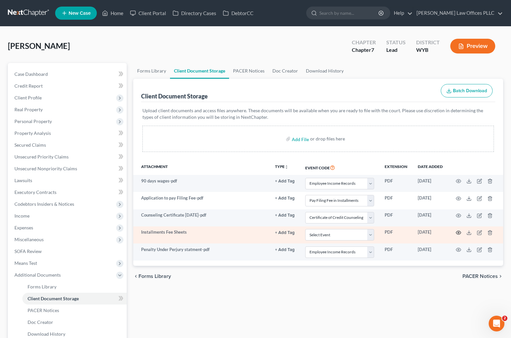
click at [458, 231] on icon "button" at bounding box center [458, 232] width 5 height 5
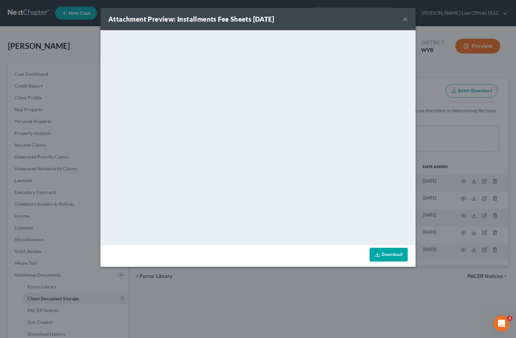
click at [406, 17] on button "×" at bounding box center [405, 19] width 5 height 8
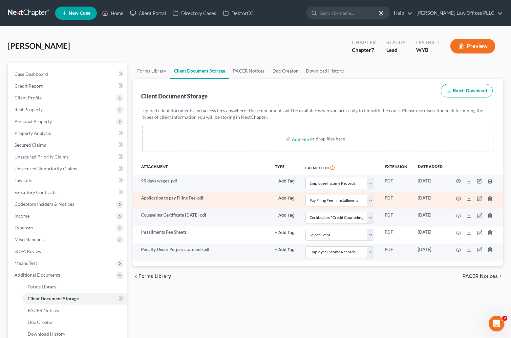
click at [458, 198] on icon "button" at bounding box center [458, 198] width 5 height 5
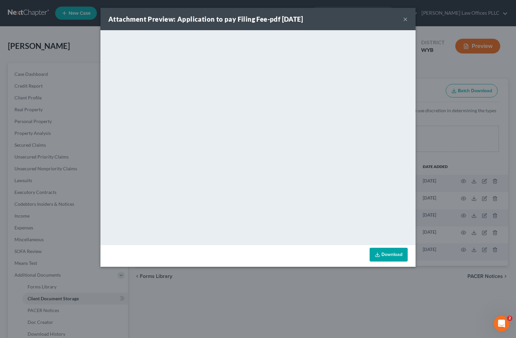
click at [405, 19] on button "×" at bounding box center [405, 19] width 5 height 8
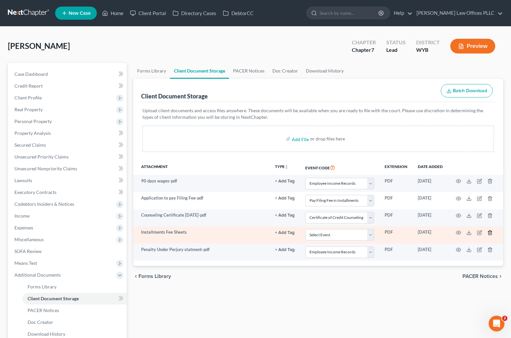
click at [492, 232] on icon "button" at bounding box center [490, 233] width 3 height 4
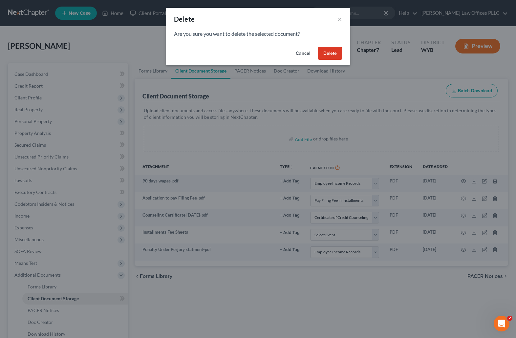
click at [325, 50] on button "Delete" at bounding box center [330, 53] width 24 height 13
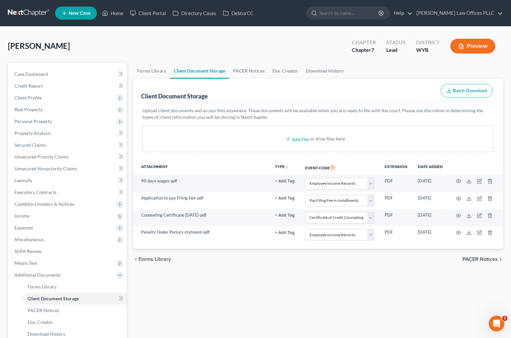
select select "3"
select select "4"
select select "0"
select select "3"
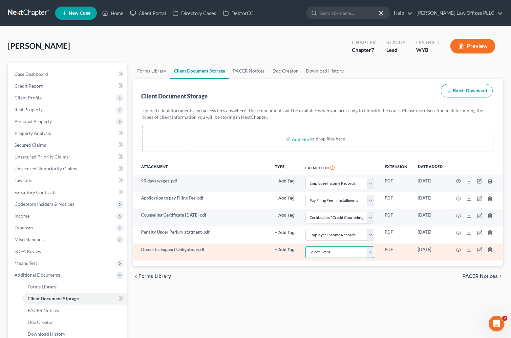
click at [372, 251] on select "Select Event Certificate of Credit Counseling Chapter 13 Plan Domestic Support …" at bounding box center [339, 252] width 69 height 11
select select "2"
click at [305, 247] on select "Select Event Certificate of Credit Counseling Chapter 13 Plan Domestic Support …" at bounding box center [339, 252] width 69 height 11
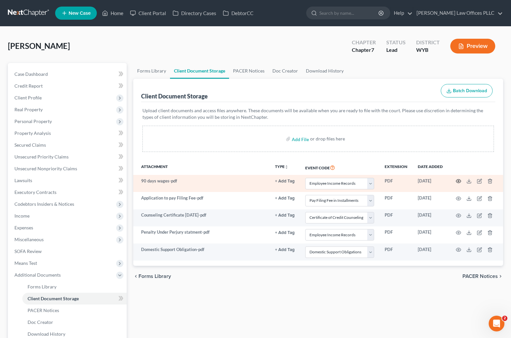
click at [460, 179] on icon "button" at bounding box center [458, 181] width 5 height 5
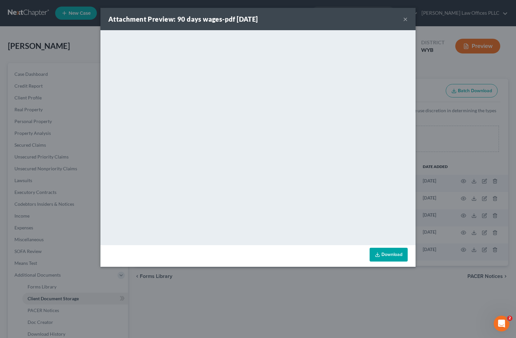
click at [405, 17] on button "×" at bounding box center [405, 19] width 5 height 8
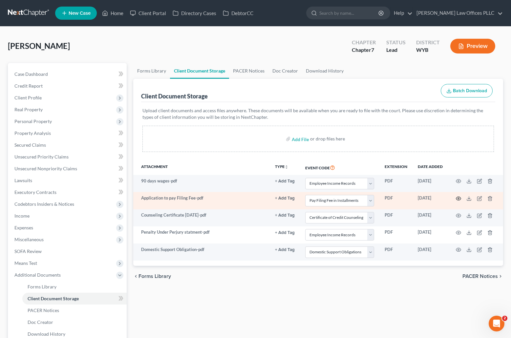
click at [459, 197] on icon "button" at bounding box center [458, 199] width 5 height 4
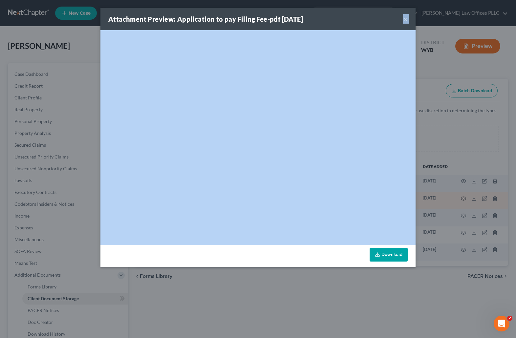
click at [459, 197] on div "Attachment Preview: Application to pay Filing Fee-pdf 08/13/2025 × <object ng-a…" at bounding box center [258, 169] width 516 height 338
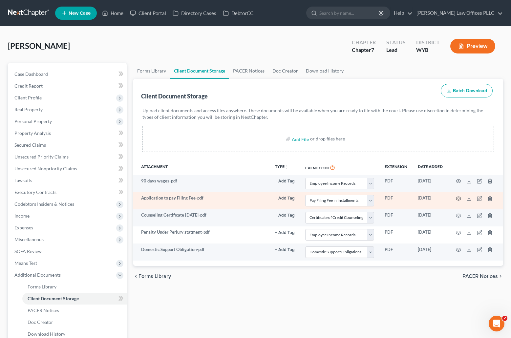
click at [459, 197] on icon "button" at bounding box center [458, 199] width 5 height 4
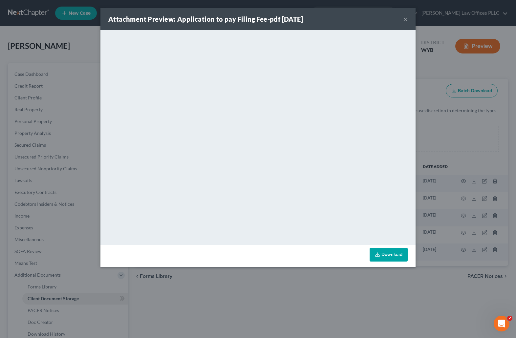
click at [404, 18] on button "×" at bounding box center [405, 19] width 5 height 8
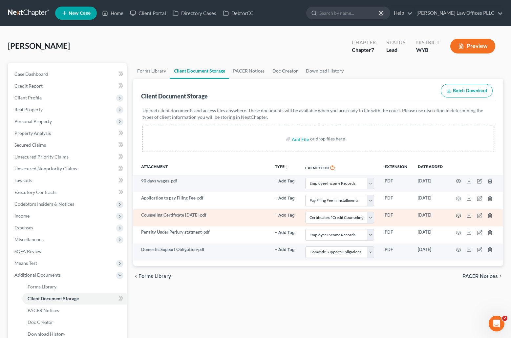
click at [459, 214] on icon "button" at bounding box center [458, 215] width 5 height 5
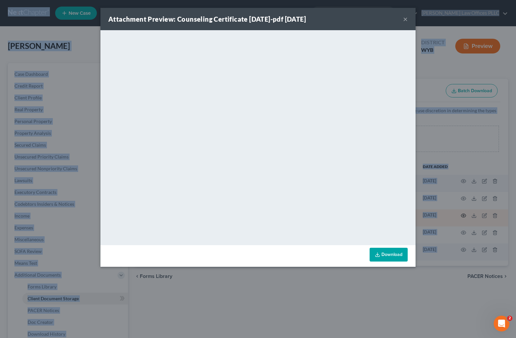
click at [459, 214] on div "Attachment Preview: Counseling Certificate 8-13-2025-pdf 08/13/2025 × <object n…" at bounding box center [258, 169] width 516 height 338
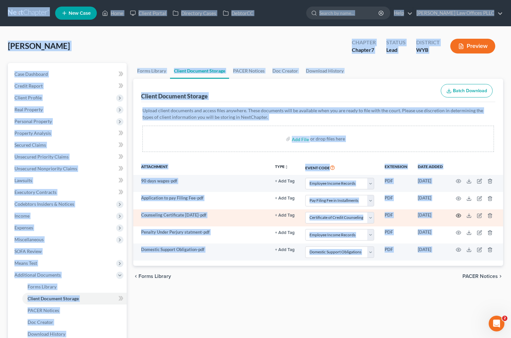
click at [459, 214] on icon "button" at bounding box center [458, 215] width 5 height 5
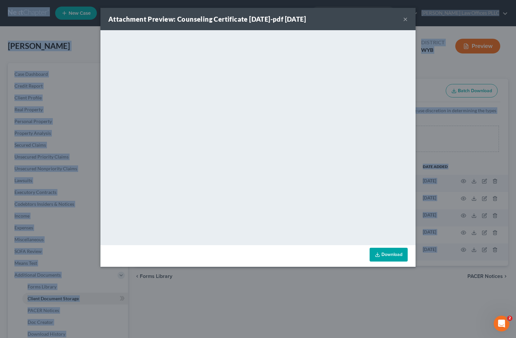
click at [405, 19] on button "×" at bounding box center [405, 19] width 5 height 8
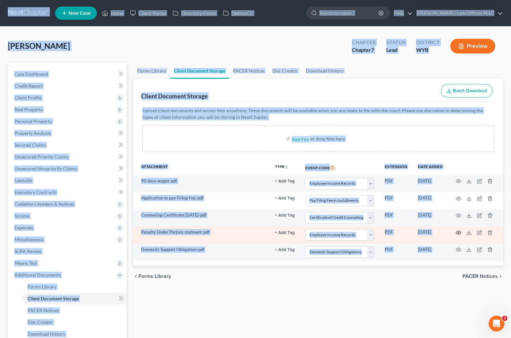
click at [458, 231] on icon "button" at bounding box center [458, 232] width 5 height 5
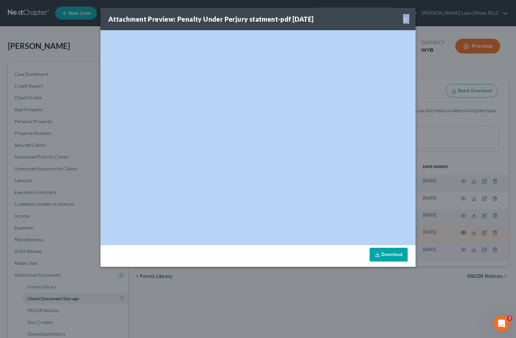
click at [458, 231] on div "Attachment Preview: Penalty Under Perjury statment-pdf 08/15/2025 × <object ng-…" at bounding box center [258, 169] width 516 height 338
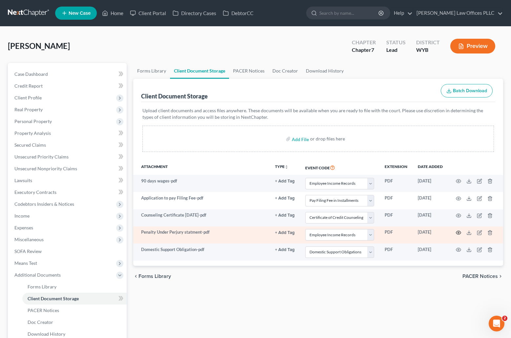
click at [458, 231] on icon "button" at bounding box center [458, 232] width 5 height 5
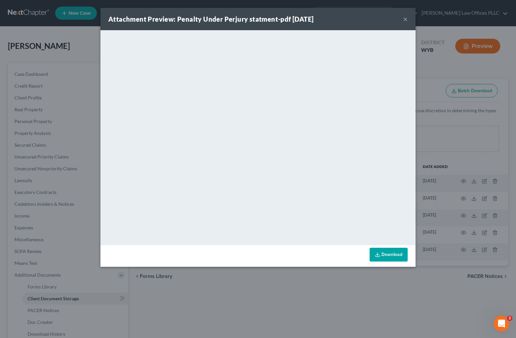
click at [403, 18] on button "×" at bounding box center [405, 19] width 5 height 8
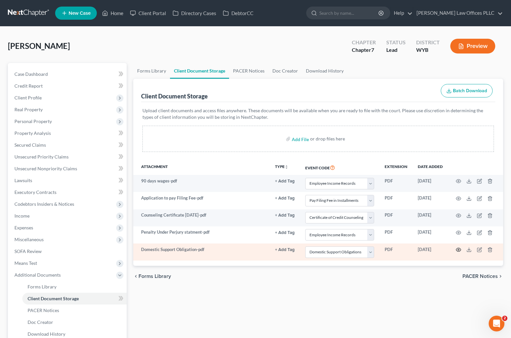
click at [458, 250] on circle "button" at bounding box center [458, 249] width 1 height 1
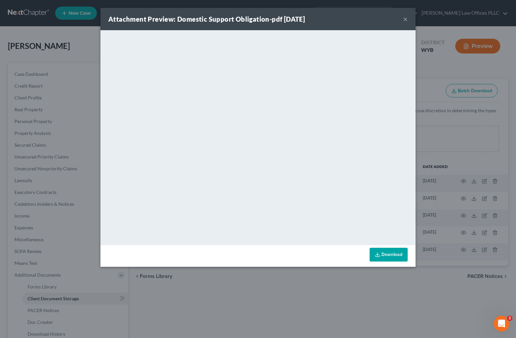
click at [407, 17] on button "×" at bounding box center [405, 19] width 5 height 8
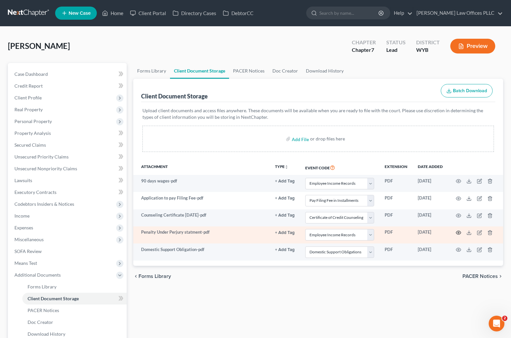
click at [458, 232] on icon "button" at bounding box center [458, 232] width 5 height 5
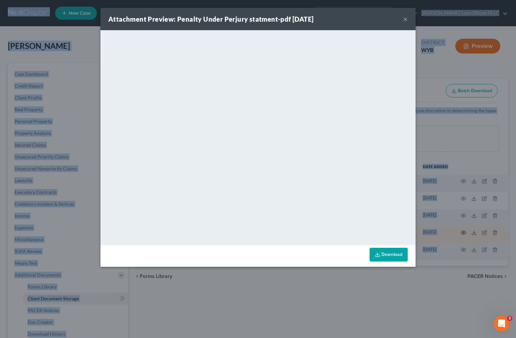
click at [458, 232] on div "Attachment Preview: Penalty Under Perjury statment-pdf 08/15/2025 × <object ng-…" at bounding box center [258, 169] width 516 height 338
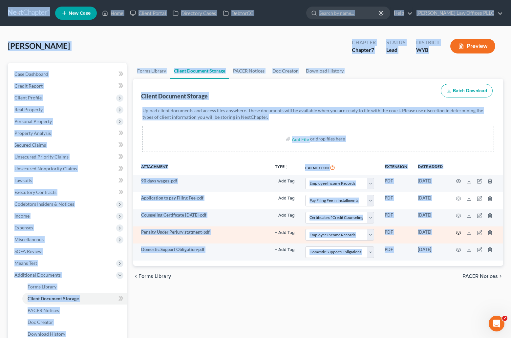
click at [458, 232] on icon "button" at bounding box center [458, 232] width 5 height 5
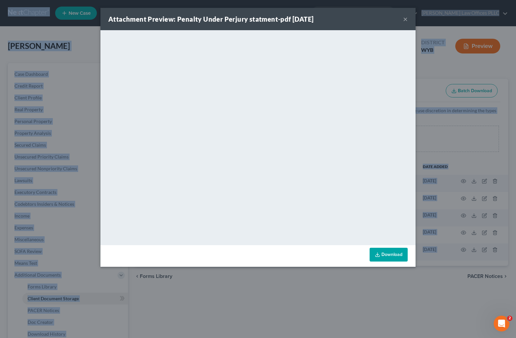
click at [407, 17] on button "×" at bounding box center [405, 19] width 5 height 8
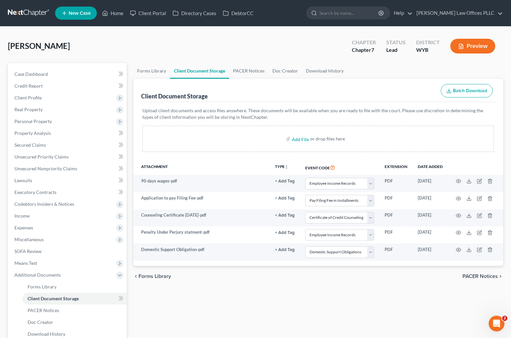
click at [325, 275] on div "chevron_left Forms Library PACER Notices chevron_right" at bounding box center [318, 276] width 370 height 21
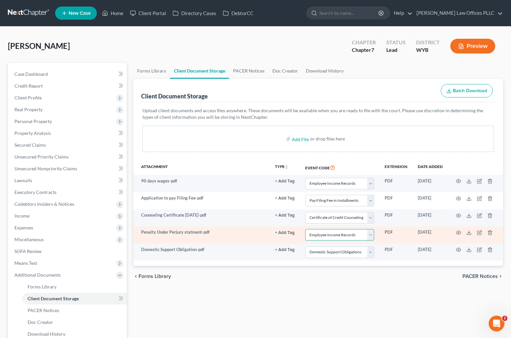
click at [372, 235] on select "Select Event Certificate of Credit Counseling Chapter 13 Plan Domestic Support …" at bounding box center [339, 234] width 69 height 11
click at [305, 229] on select "Select Event Certificate of Credit Counseling Chapter 13 Plan Domestic Support …" at bounding box center [339, 234] width 69 height 11
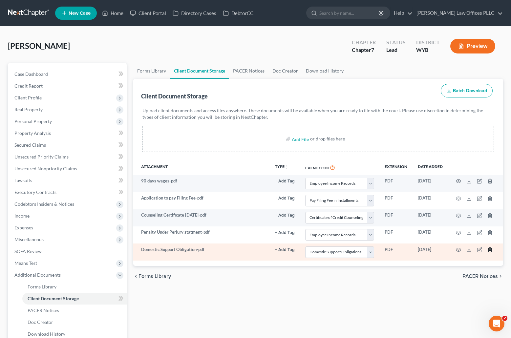
click at [489, 249] on icon "button" at bounding box center [490, 250] width 3 height 4
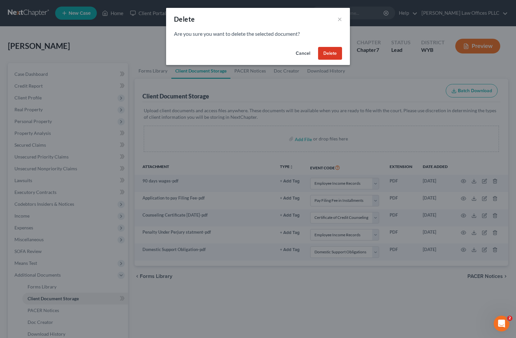
click at [331, 49] on button "Delete" at bounding box center [330, 53] width 24 height 13
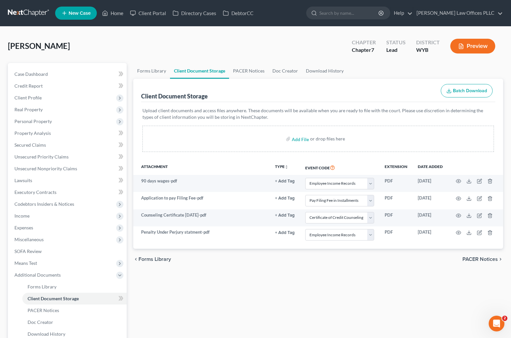
select select "3"
select select "4"
select select "0"
select select "3"
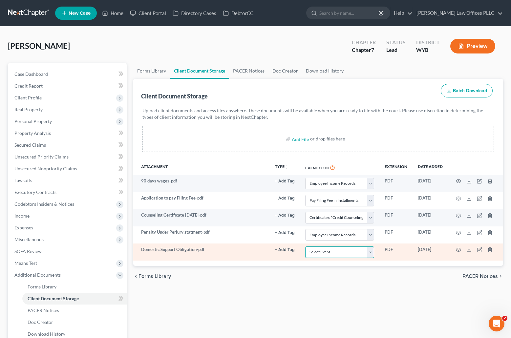
click at [372, 253] on select "Select Event Certificate of Credit Counseling Chapter 13 Plan Domestic Support …" at bounding box center [339, 252] width 69 height 11
select select "2"
click at [305, 247] on select "Select Event Certificate of Credit Counseling Chapter 13 Plan Domestic Support …" at bounding box center [339, 252] width 69 height 11
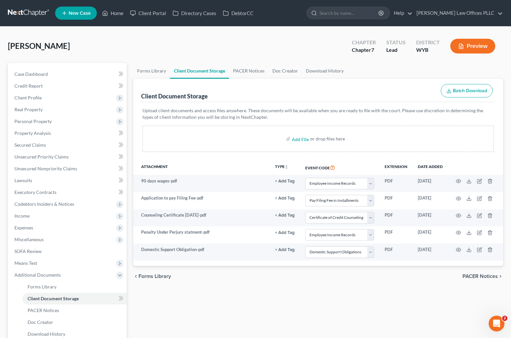
click at [295, 279] on div "chevron_left Forms Library PACER Notices chevron_right" at bounding box center [318, 276] width 370 height 21
click at [116, 13] on link "Home" at bounding box center [113, 13] width 28 height 12
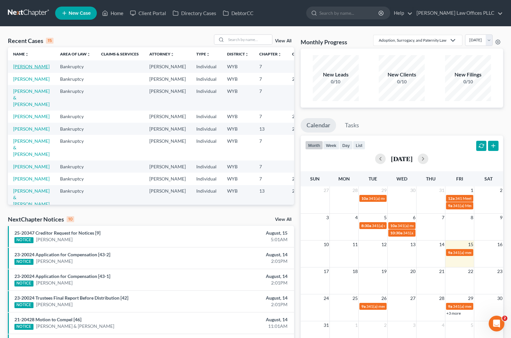
click at [18, 69] on link "[PERSON_NAME]" at bounding box center [31, 67] width 36 height 6
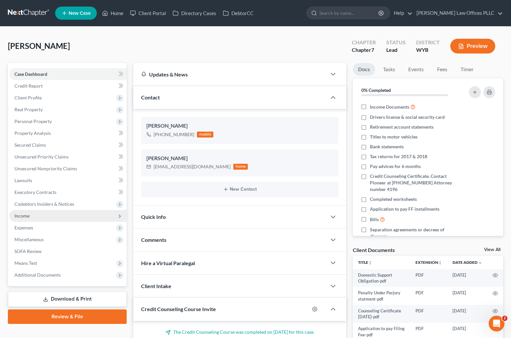
click at [26, 214] on span "Income" at bounding box center [21, 216] width 15 height 6
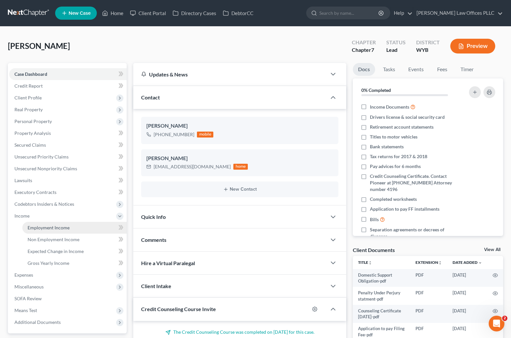
click at [51, 228] on span "Employment Income" at bounding box center [49, 228] width 42 height 6
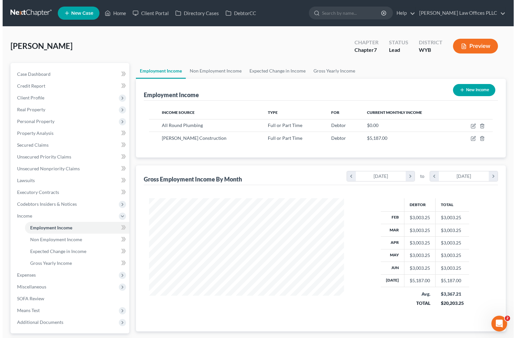
scroll to position [118, 208]
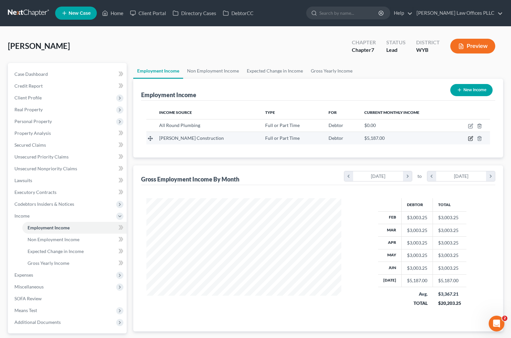
click at [470, 137] on icon "button" at bounding box center [470, 138] width 5 height 5
select select "0"
select select "46"
select select "0"
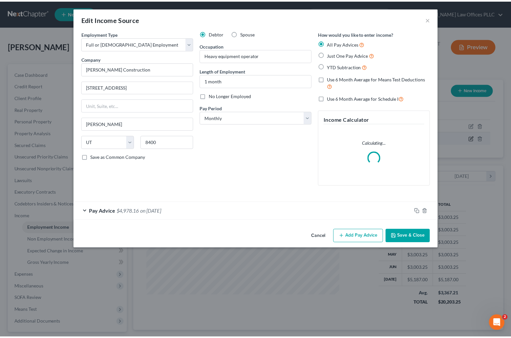
scroll to position [118, 210]
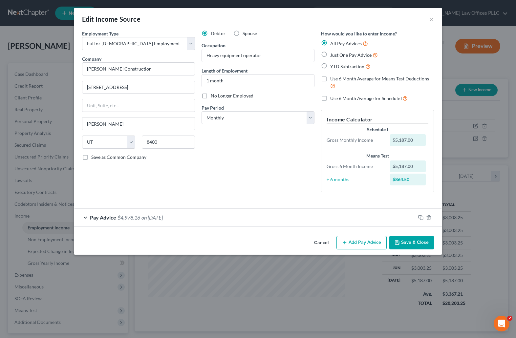
click at [211, 97] on label "No Longer Employed" at bounding box center [232, 96] width 43 height 7
click at [213, 97] on input "No Longer Employed" at bounding box center [215, 95] width 4 height 4
checkbox input "true"
click at [409, 240] on button "Save & Close" at bounding box center [411, 243] width 45 height 14
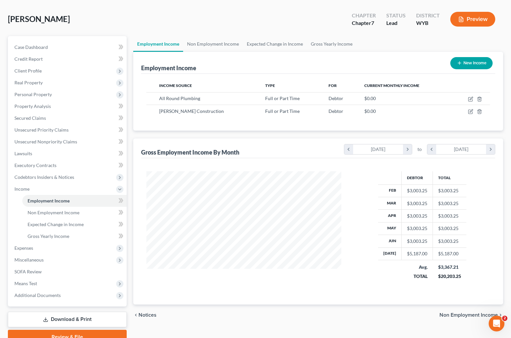
scroll to position [58, 0]
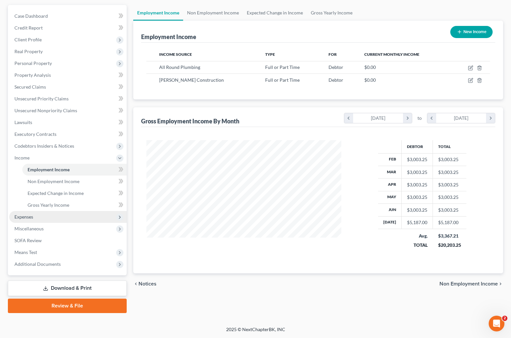
click at [25, 214] on span "Expenses" at bounding box center [23, 217] width 19 height 6
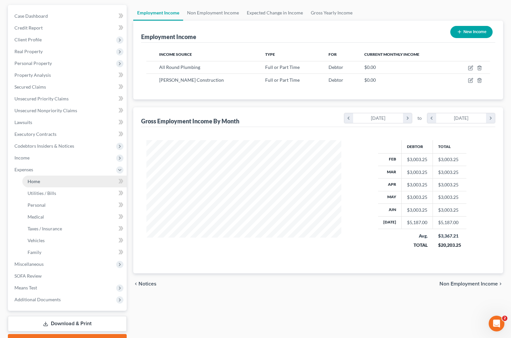
click at [41, 181] on link "Home" at bounding box center [74, 182] width 104 height 12
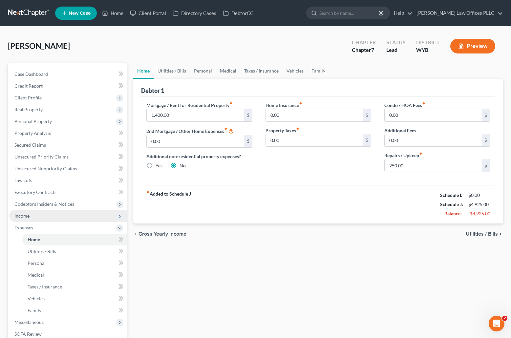
click at [25, 216] on span "Income" at bounding box center [21, 216] width 15 height 6
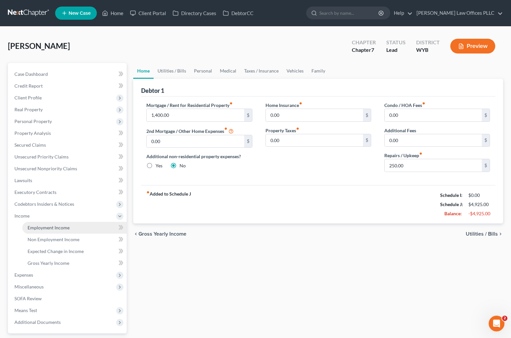
click at [55, 229] on span "Employment Income" at bounding box center [49, 228] width 42 height 6
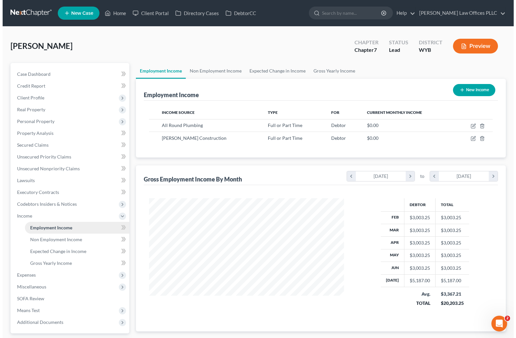
scroll to position [118, 208]
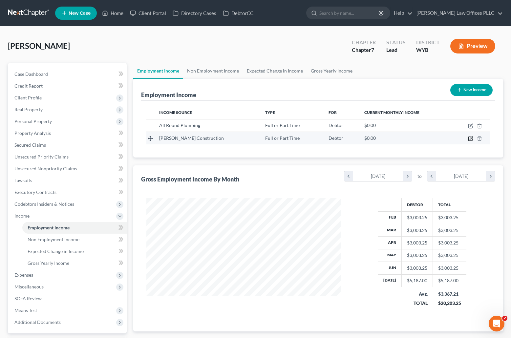
click at [470, 137] on icon "button" at bounding box center [470, 138] width 5 height 5
select select "0"
select select "46"
select select "0"
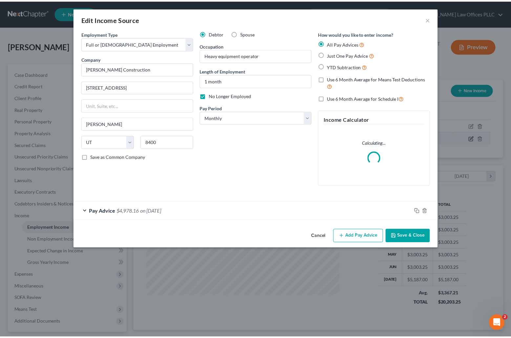
scroll to position [118, 210]
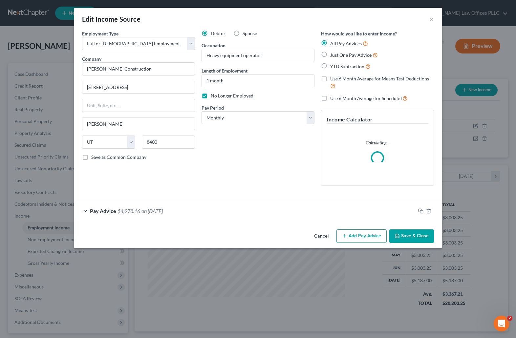
click at [211, 97] on label "No Longer Employed" at bounding box center [232, 96] width 43 height 7
click at [213, 97] on input "No Longer Employed" at bounding box center [215, 95] width 4 height 4
checkbox input "false"
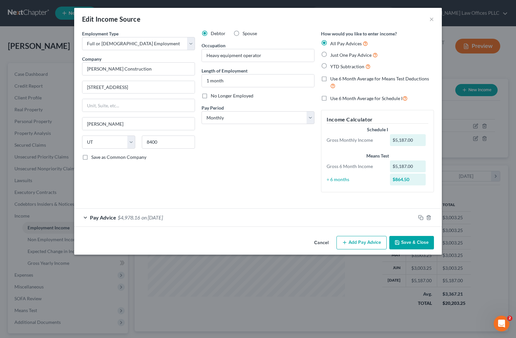
click at [407, 240] on button "Save & Close" at bounding box center [411, 243] width 45 height 14
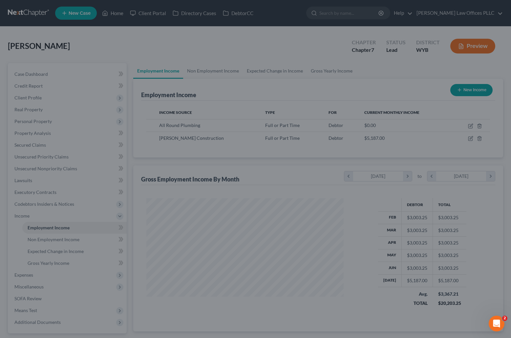
scroll to position [328250, 328160]
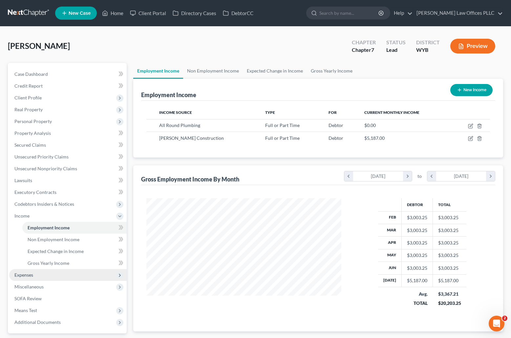
click at [26, 274] on span "Expenses" at bounding box center [23, 275] width 19 height 6
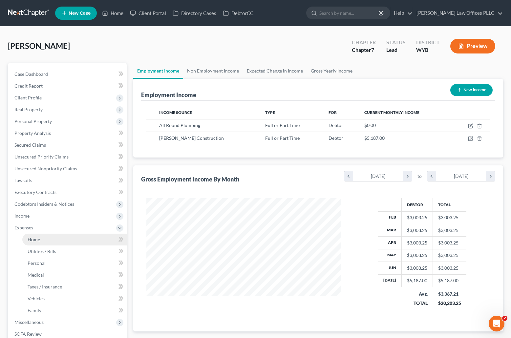
click at [36, 239] on span "Home" at bounding box center [34, 240] width 12 height 6
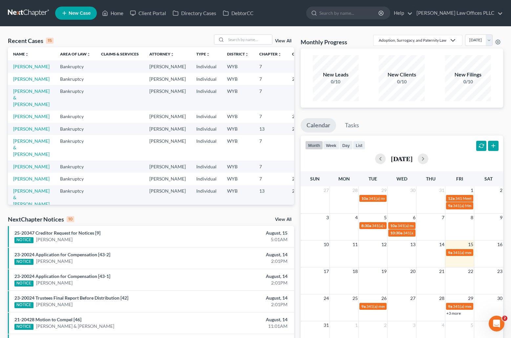
click at [17, 85] on td "[PERSON_NAME]" at bounding box center [31, 79] width 47 height 12
click at [21, 82] on link "[PERSON_NAME]" at bounding box center [31, 79] width 36 height 6
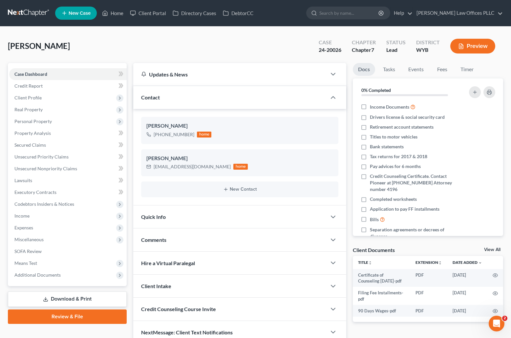
click at [91, 295] on link "Download & Print" at bounding box center [67, 299] width 119 height 15
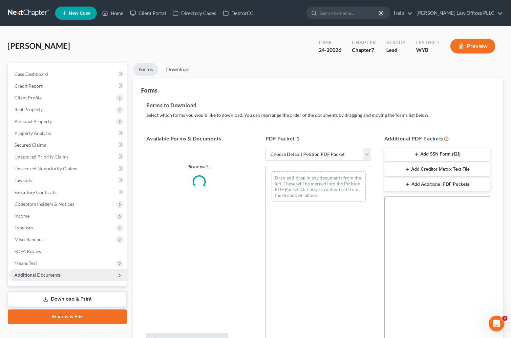
click at [53, 275] on span "Additional Documents" at bounding box center [37, 275] width 46 height 6
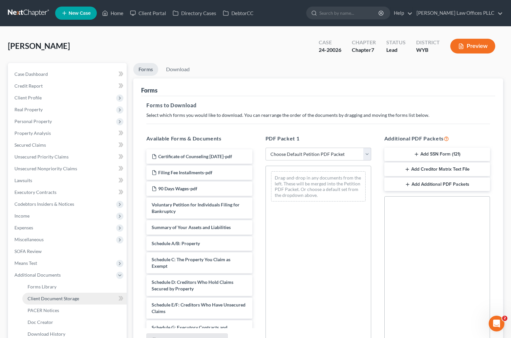
click at [58, 300] on span "Client Document Storage" at bounding box center [54, 299] width 52 height 6
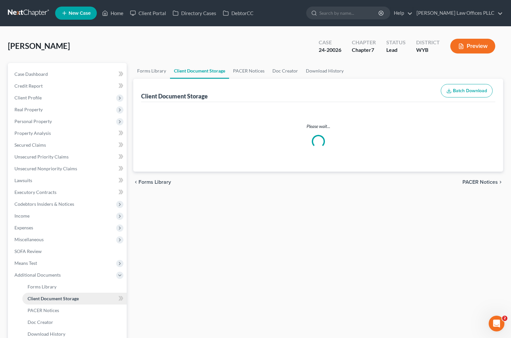
select select "3"
select select "4"
select select "0"
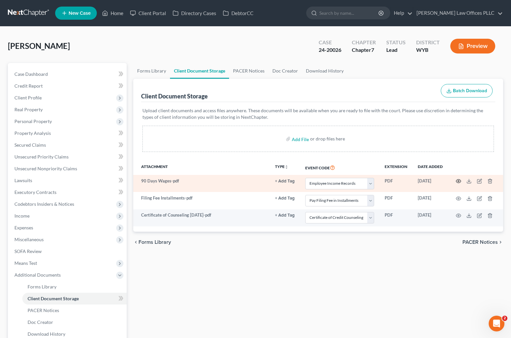
click at [458, 179] on icon "button" at bounding box center [458, 181] width 5 height 5
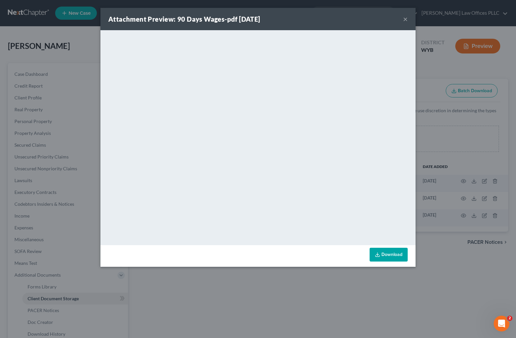
click at [406, 19] on button "×" at bounding box center [405, 19] width 5 height 8
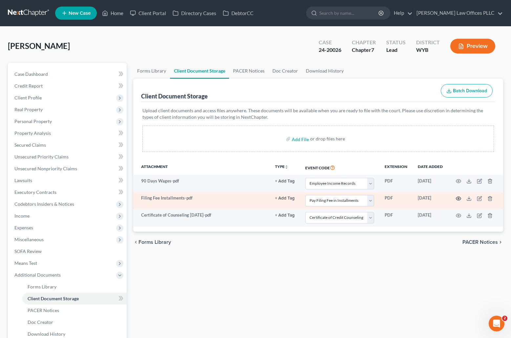
click at [459, 198] on icon "button" at bounding box center [458, 198] width 5 height 5
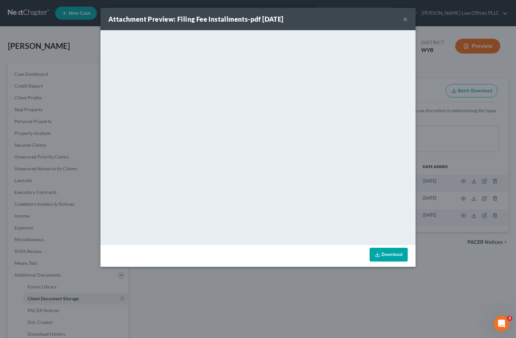
click at [406, 18] on button "×" at bounding box center [405, 19] width 5 height 8
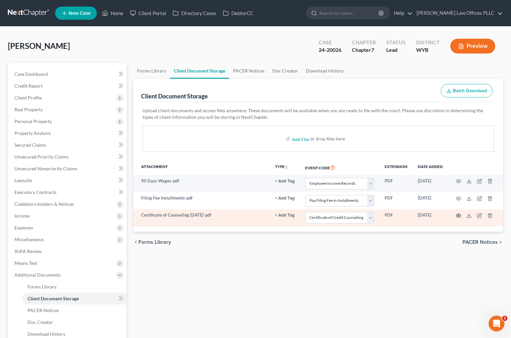
click at [459, 215] on icon "button" at bounding box center [458, 215] width 5 height 5
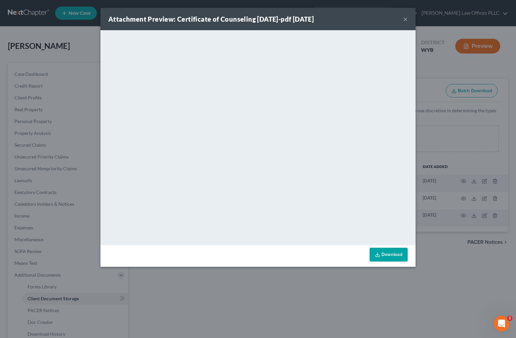
click at [405, 19] on button "×" at bounding box center [405, 19] width 5 height 8
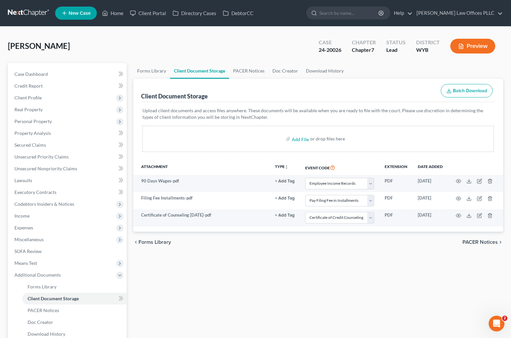
click at [377, 324] on div "Forms Library Client Document Storage PACER Notices Doc Creator Download Histor…" at bounding box center [318, 223] width 377 height 320
click at [116, 12] on link "Home" at bounding box center [113, 13] width 28 height 12
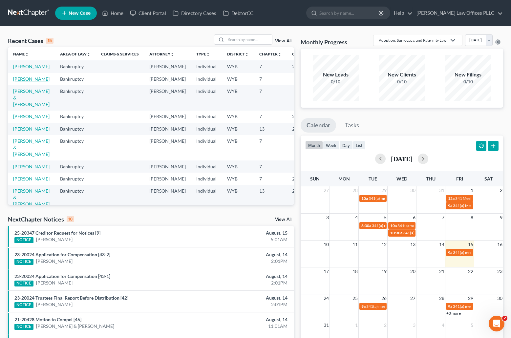
click at [20, 82] on link "[PERSON_NAME]" at bounding box center [31, 79] width 36 height 6
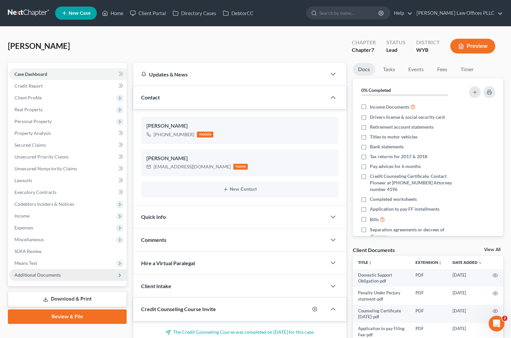
click at [51, 275] on span "Additional Documents" at bounding box center [37, 275] width 46 height 6
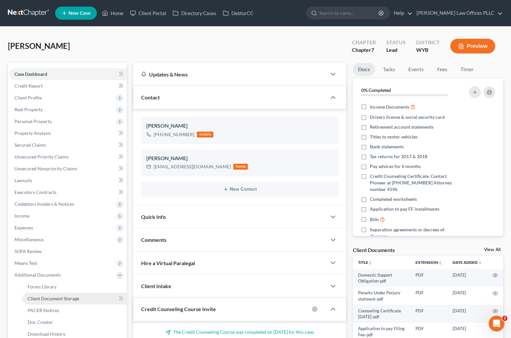
click at [62, 299] on span "Client Document Storage" at bounding box center [54, 299] width 52 height 6
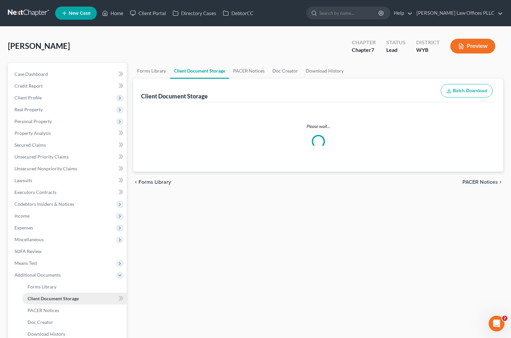
select select "3"
select select "4"
select select "0"
select select "3"
select select "2"
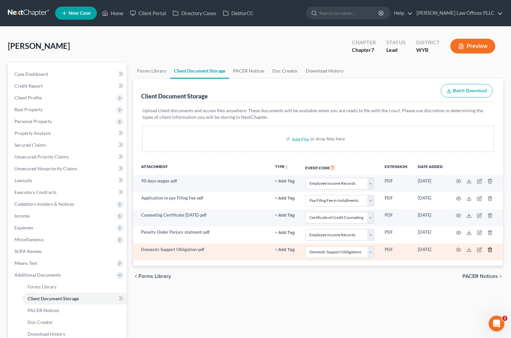
click at [491, 250] on line "button" at bounding box center [491, 250] width 0 height 1
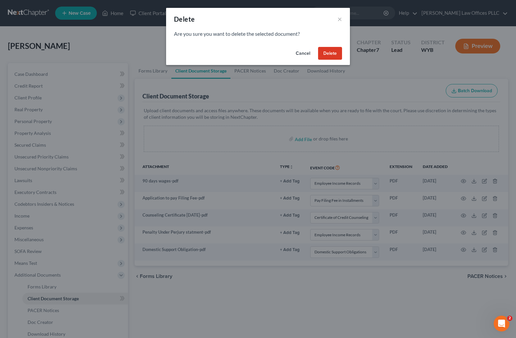
click at [331, 55] on button "Delete" at bounding box center [330, 53] width 24 height 13
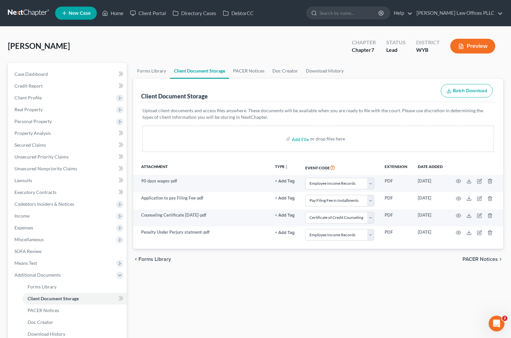
select select "3"
select select "4"
select select "0"
select select "3"
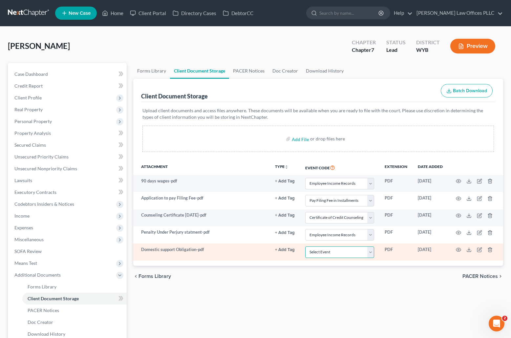
click at [374, 252] on select "Select Event Certificate of Credit Counseling Chapter 13 Plan Domestic Support …" at bounding box center [339, 252] width 69 height 11
select select "2"
click at [305, 247] on select "Select Event Certificate of Credit Counseling Chapter 13 Plan Domestic Support …" at bounding box center [339, 252] width 69 height 11
click at [458, 250] on circle "button" at bounding box center [458, 249] width 1 height 1
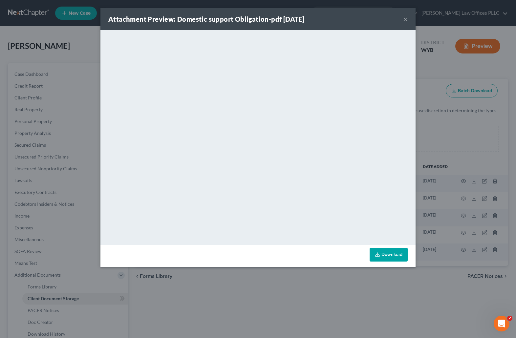
click at [405, 20] on button "×" at bounding box center [405, 19] width 5 height 8
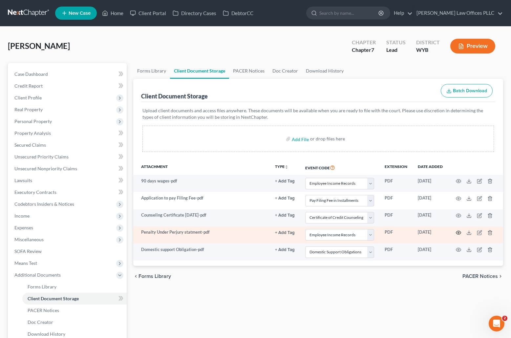
click at [460, 232] on icon "button" at bounding box center [458, 232] width 5 height 5
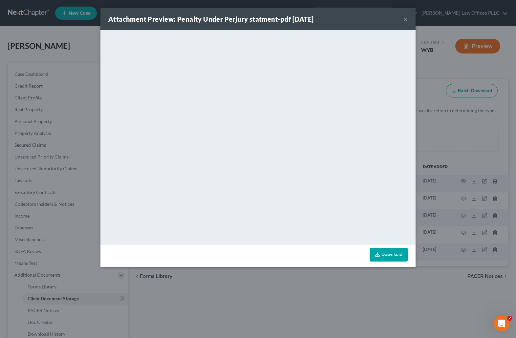
click at [405, 18] on button "×" at bounding box center [405, 19] width 5 height 8
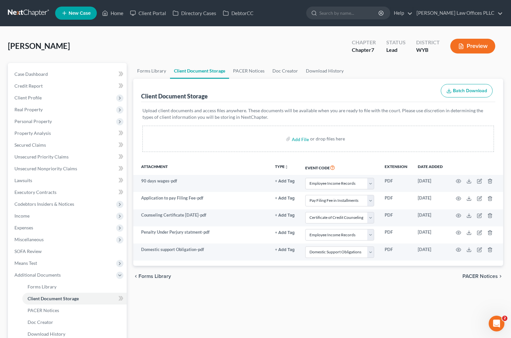
click at [246, 289] on div "Forms Library Client Document Storage PACER Notices Doc Creator Download Histor…" at bounding box center [318, 223] width 377 height 320
click at [119, 11] on link "Home" at bounding box center [113, 13] width 28 height 12
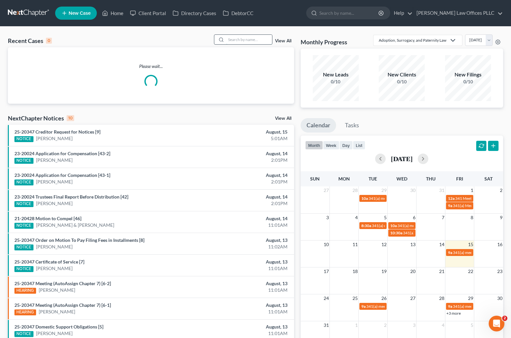
click at [234, 40] on input "search" at bounding box center [249, 40] width 46 height 10
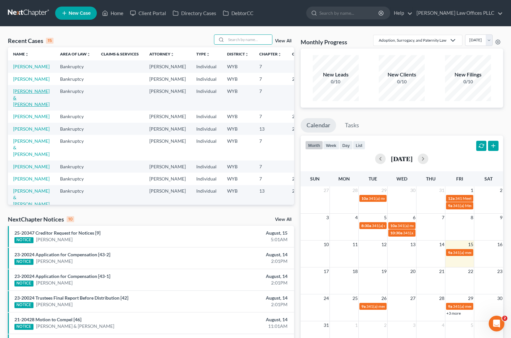
click at [15, 107] on link "[PERSON_NAME] & [PERSON_NAME]" at bounding box center [31, 97] width 36 height 19
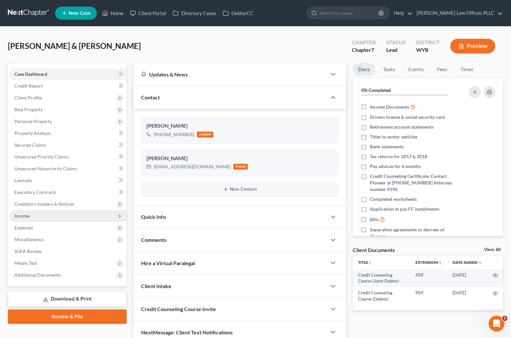
click at [28, 216] on span "Income" at bounding box center [21, 216] width 15 height 6
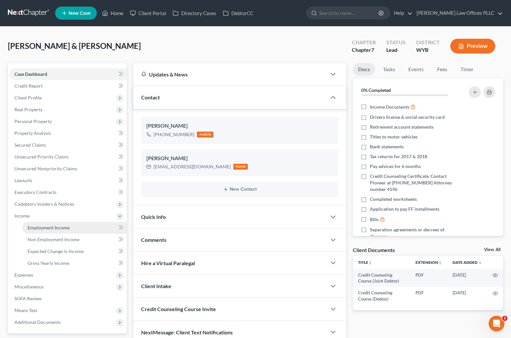
click at [54, 227] on span "Employment Income" at bounding box center [49, 228] width 42 height 6
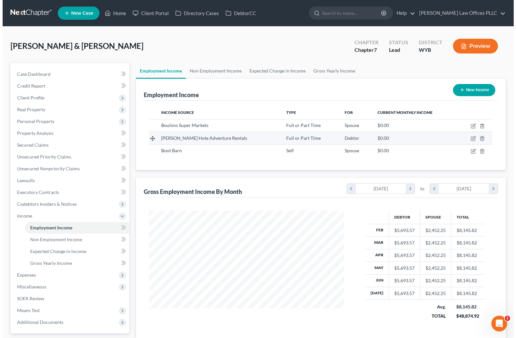
scroll to position [118, 208]
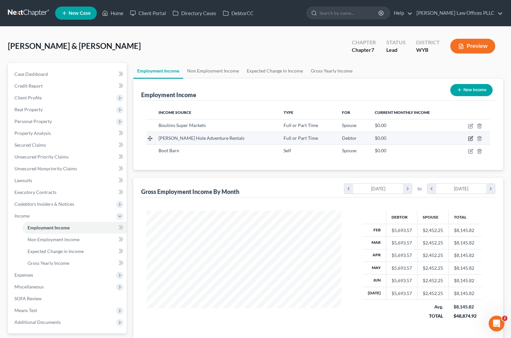
click at [471, 138] on icon "button" at bounding box center [471, 138] width 3 height 3
select select "0"
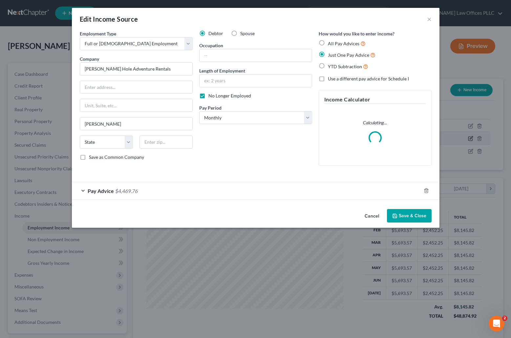
scroll to position [118, 210]
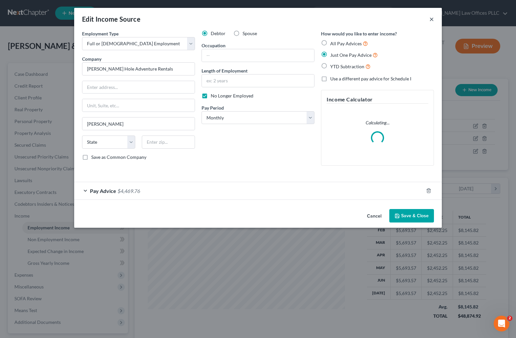
click at [430, 17] on button "×" at bounding box center [432, 19] width 5 height 8
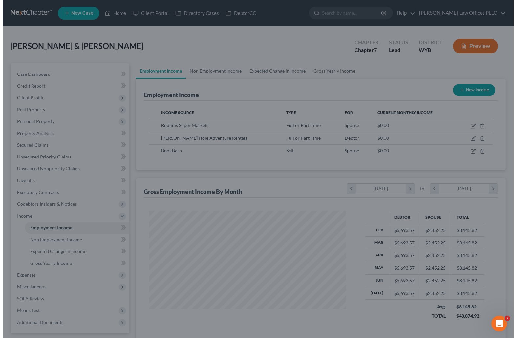
scroll to position [328250, 328160]
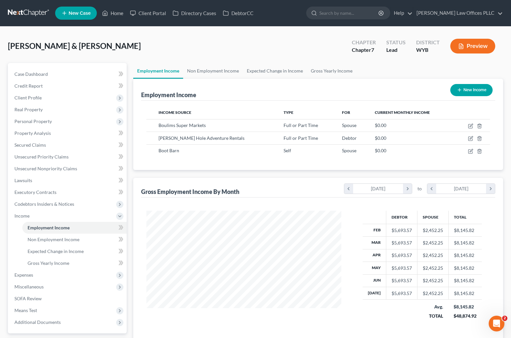
click at [474, 87] on button "New Income" at bounding box center [472, 90] width 42 height 12
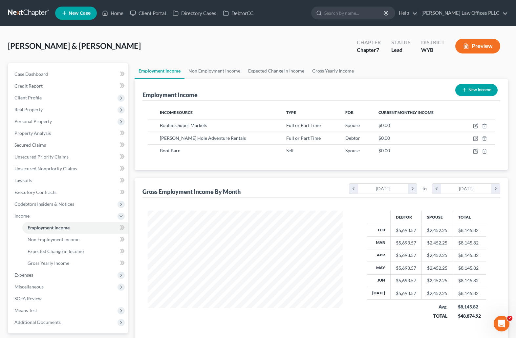
scroll to position [118, 210]
select select "0"
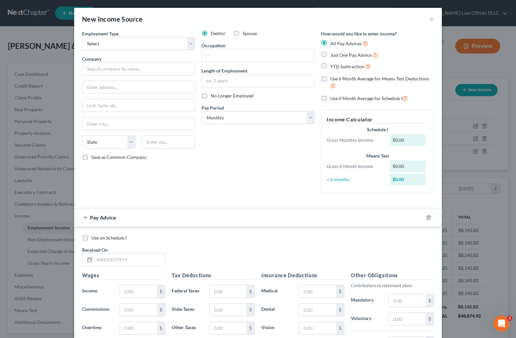
click at [422, 102] on div "Use 6 Month Average for Schedule I" at bounding box center [377, 99] width 113 height 8
click at [121, 44] on select "Select Full or [DEMOGRAPHIC_DATA] Employment Self Employment" at bounding box center [138, 43] width 113 height 13
select select "0"
click at [82, 37] on select "Select Full or [DEMOGRAPHIC_DATA] Employment Self Employment" at bounding box center [138, 43] width 113 height 13
click at [91, 69] on input "text" at bounding box center [138, 68] width 113 height 13
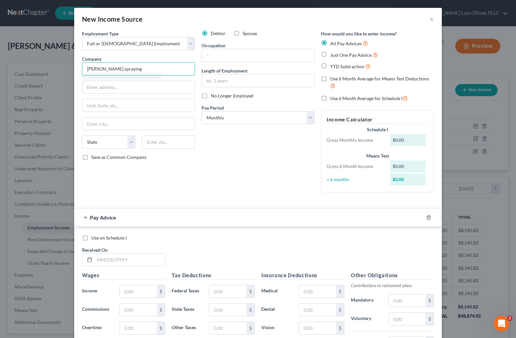
click at [101, 69] on input "[PERSON_NAME] spraying" at bounding box center [138, 68] width 113 height 13
type input "[PERSON_NAME] Spraying"
type input "POB 8566"
type input "[PERSON_NAME]"
select select "53"
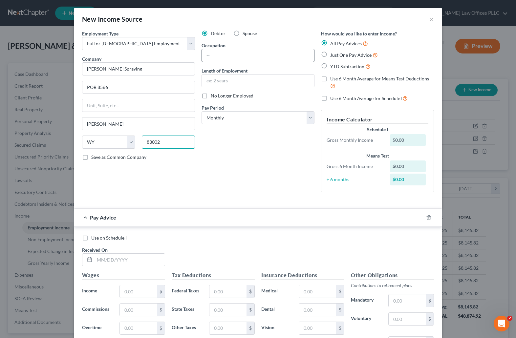
type input "83002"
click at [220, 58] on input "text" at bounding box center [258, 55] width 112 height 12
type input "Sprayer"
click at [211, 79] on input "text" at bounding box center [258, 81] width 112 height 12
type input "2 months"
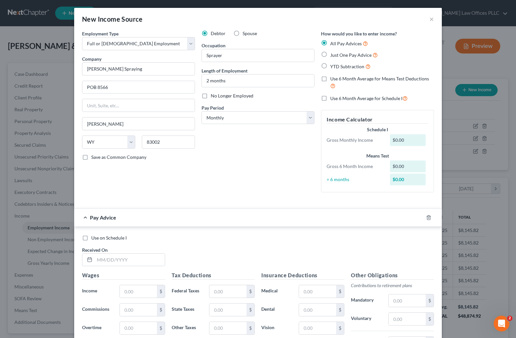
click at [330, 55] on label "Just One Pay Advice" at bounding box center [354, 55] width 48 height 8
click at [333, 55] on input "Just One Pay Advice" at bounding box center [335, 53] width 4 height 4
radio input "true"
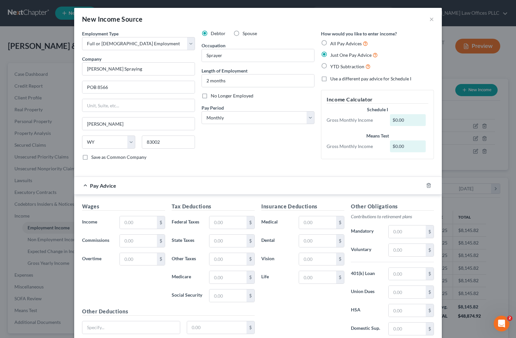
drag, startPoint x: 289, startPoint y: 162, endPoint x: 279, endPoint y: 169, distance: 11.7
click at [290, 162] on div "Debtor Spouse Occupation Sprayer Length of Employment 2 months No Longer Employ…" at bounding box center [258, 98] width 120 height 136
click at [131, 222] on input "text" at bounding box center [138, 222] width 37 height 12
type input "5,230.00"
click at [215, 222] on input "text" at bounding box center [227, 222] width 37 height 12
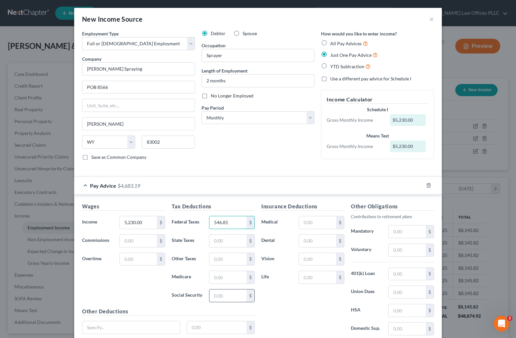
type input "546.81"
click at [218, 297] on input "text" at bounding box center [227, 296] width 37 height 12
type input "324.09"
click at [213, 277] on input "text" at bounding box center [227, 277] width 37 height 12
type input "75.45"
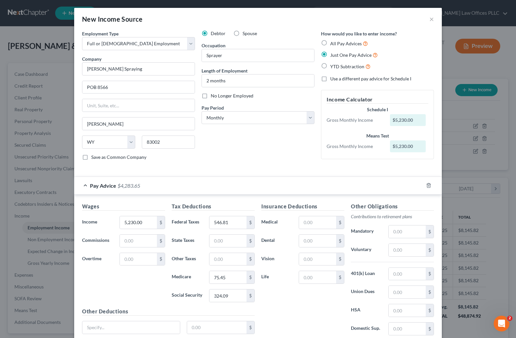
click at [279, 153] on div "Debtor Spouse Occupation Sprayer Length of Employment 2 months No Longer Employ…" at bounding box center [258, 98] width 120 height 136
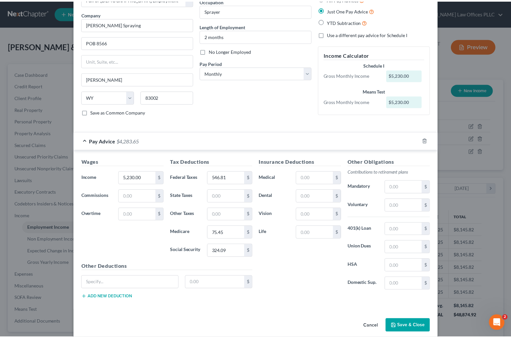
scroll to position [53, 0]
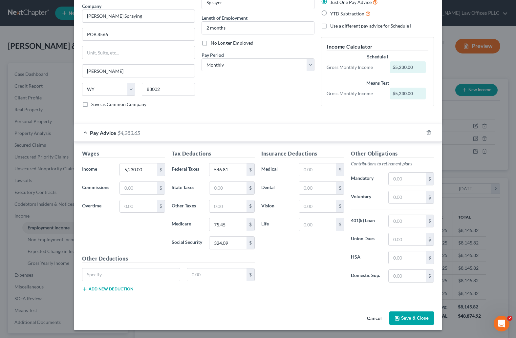
click at [408, 318] on button "Save & Close" at bounding box center [411, 319] width 45 height 14
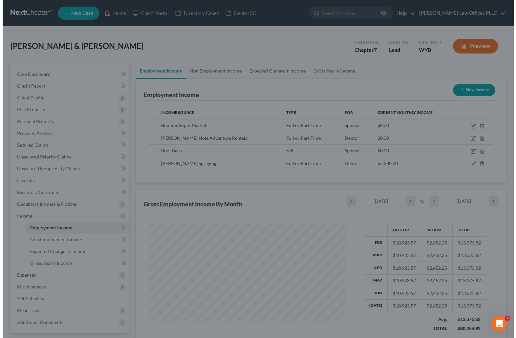
scroll to position [328250, 328160]
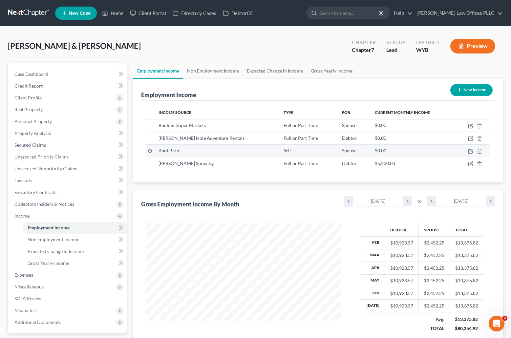
click at [467, 151] on td at bounding box center [472, 150] width 35 height 12
click at [471, 150] on icon "button" at bounding box center [471, 150] width 3 height 3
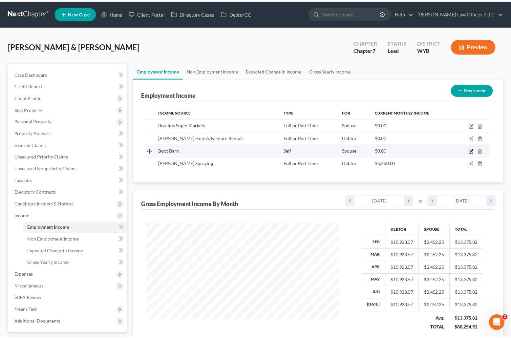
scroll to position [118, 210]
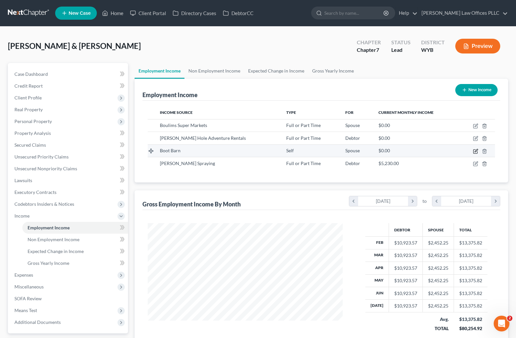
select select "1"
select select "4"
select select "0"
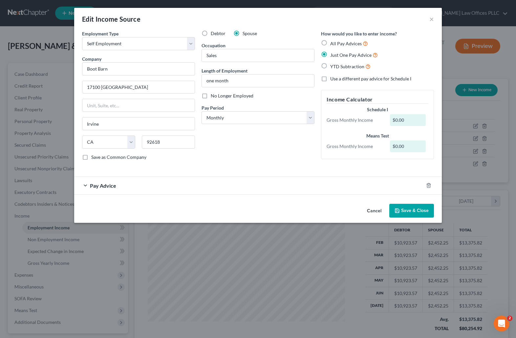
click at [352, 168] on div "Employment Type * Select Full or [DEMOGRAPHIC_DATA] Employment Self Employment …" at bounding box center [258, 100] width 359 height 141
click at [102, 182] on div "Pay Advice" at bounding box center [248, 185] width 349 height 17
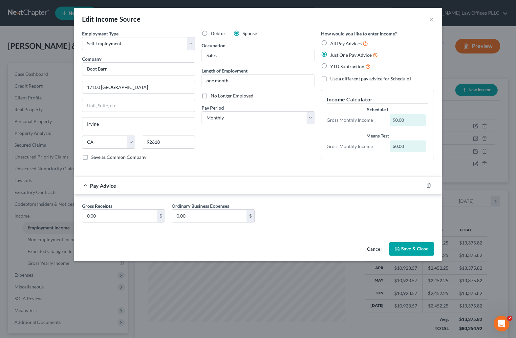
drag, startPoint x: 365, startPoint y: 221, endPoint x: 365, endPoint y: 216, distance: 5.3
click at [365, 221] on div "Gross Receipts 0.00 $ Ordinary Business Expenses 0.00 $" at bounding box center [258, 215] width 359 height 25
click at [118, 216] on input "0.00" at bounding box center [119, 216] width 75 height 12
type input "1,431.00"
click at [345, 221] on div "Gross Receipts 1,431.00 $ Ordinary Business Expenses 0.00 $" at bounding box center [258, 215] width 359 height 25
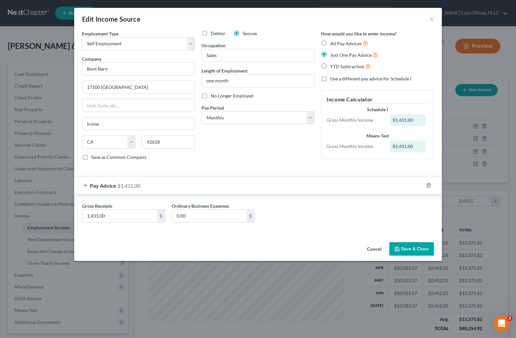
click at [330, 44] on label "All Pay Advices" at bounding box center [349, 44] width 38 height 8
click at [333, 44] on input "All Pay Advices" at bounding box center [335, 42] width 4 height 4
radio input "true"
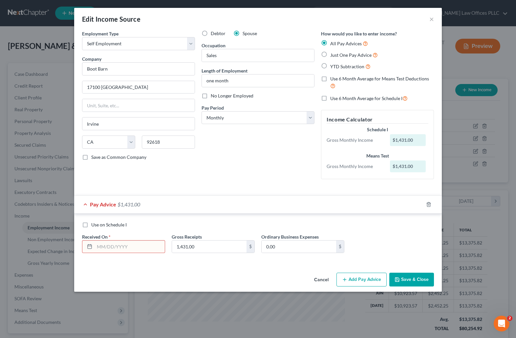
click at [103, 248] on input "text" at bounding box center [130, 247] width 70 height 12
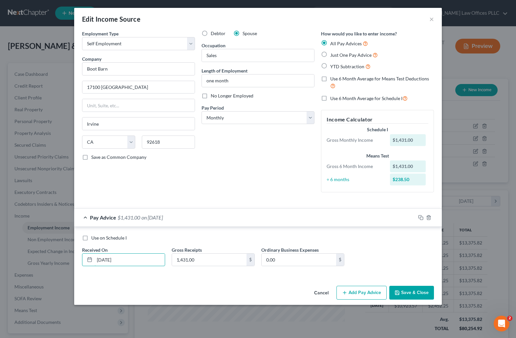
type input "[DATE]"
click at [409, 293] on button "Save & Close" at bounding box center [411, 293] width 45 height 14
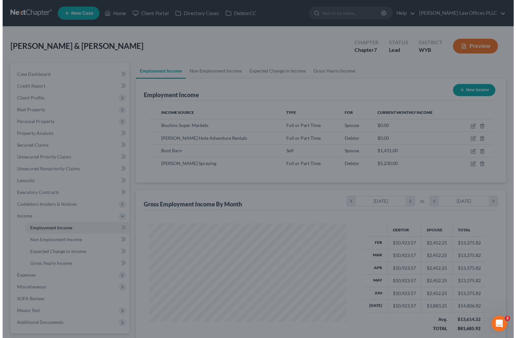
scroll to position [328250, 328160]
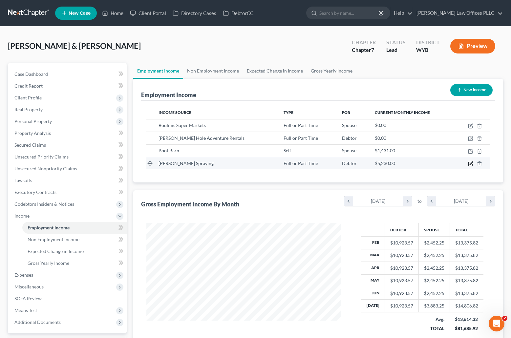
click at [472, 163] on icon "button" at bounding box center [471, 163] width 3 height 3
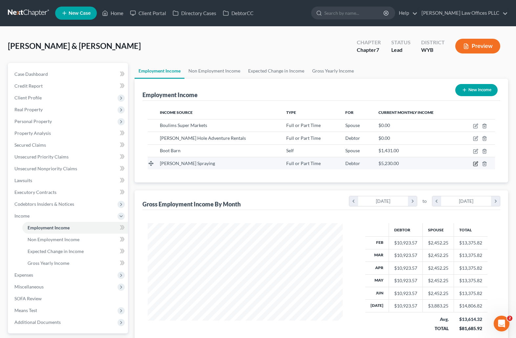
scroll to position [118, 210]
select select "0"
select select "53"
select select "0"
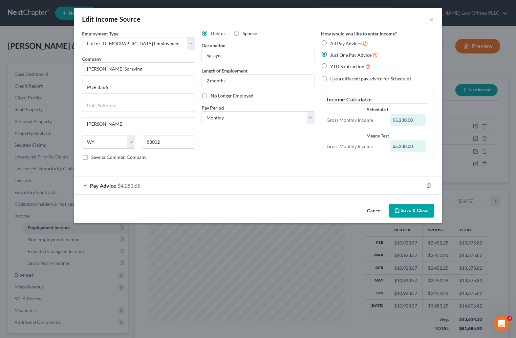
click at [120, 186] on span "$4,283.65" at bounding box center [129, 186] width 23 height 6
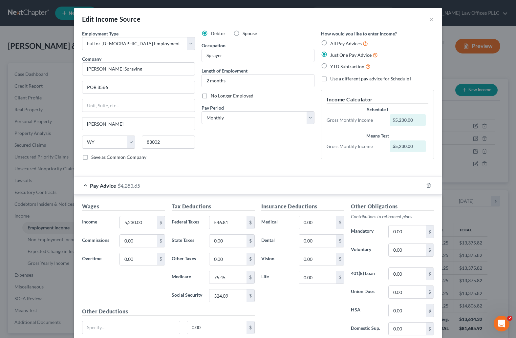
click at [330, 43] on label "All Pay Advices" at bounding box center [349, 44] width 38 height 8
click at [333, 43] on input "All Pay Advices" at bounding box center [335, 42] width 4 height 4
radio input "true"
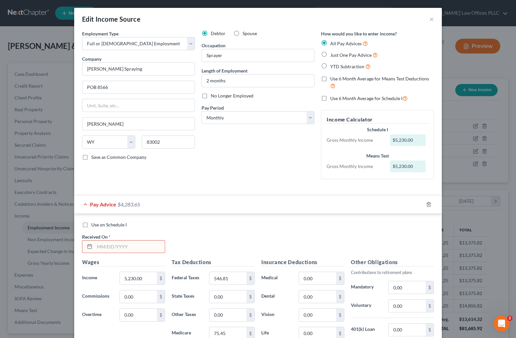
click at [95, 248] on input "text" at bounding box center [130, 247] width 70 height 12
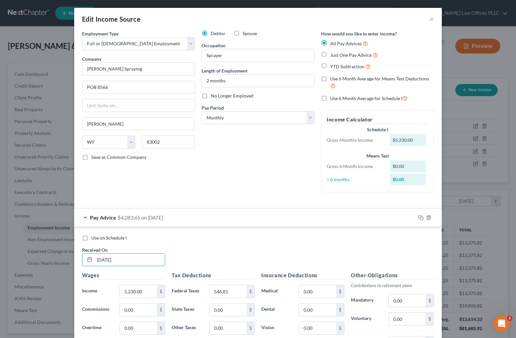
type input "[DATE]"
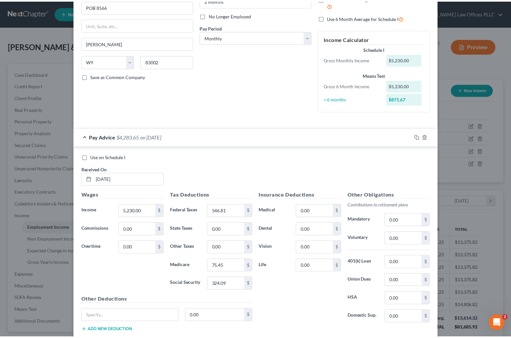
scroll to position [122, 0]
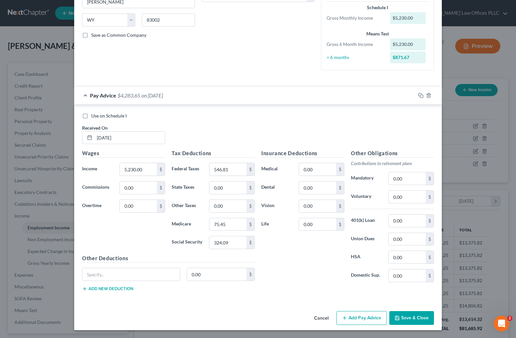
click at [411, 318] on button "Save & Close" at bounding box center [411, 318] width 45 height 14
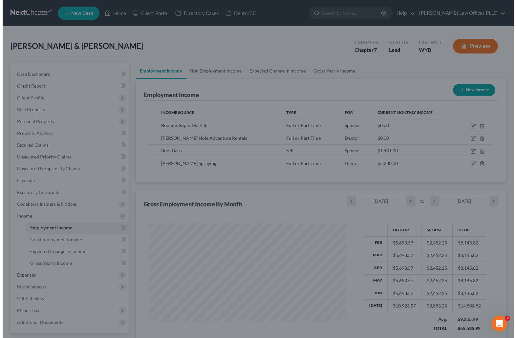
scroll to position [328250, 328160]
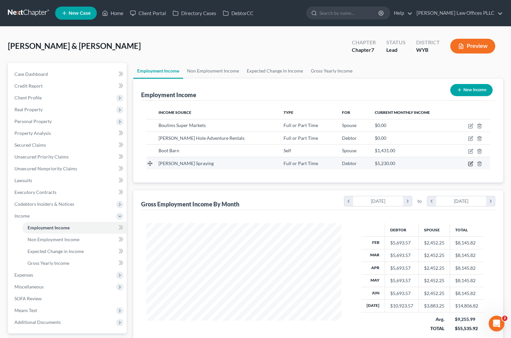
click at [470, 164] on icon "button" at bounding box center [470, 163] width 5 height 5
select select "0"
select select "53"
select select "0"
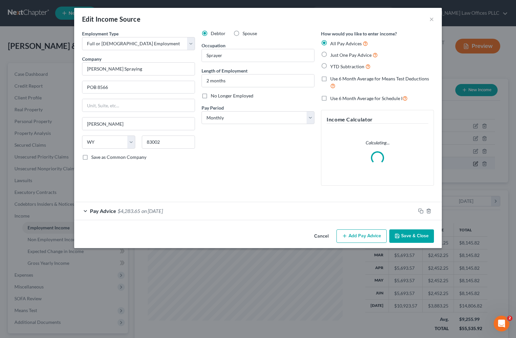
scroll to position [118, 210]
click at [360, 234] on div "Cancel Add Pay Advice Save & Close" at bounding box center [258, 238] width 368 height 22
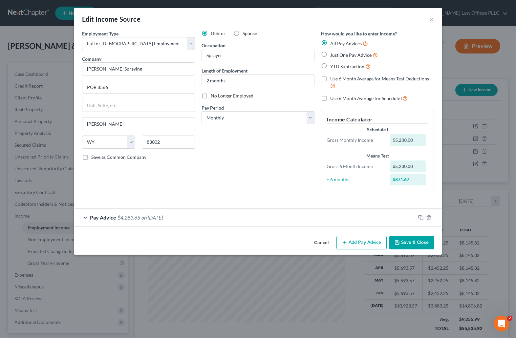
click at [355, 244] on button "Add Pay Advice" at bounding box center [362, 243] width 50 height 14
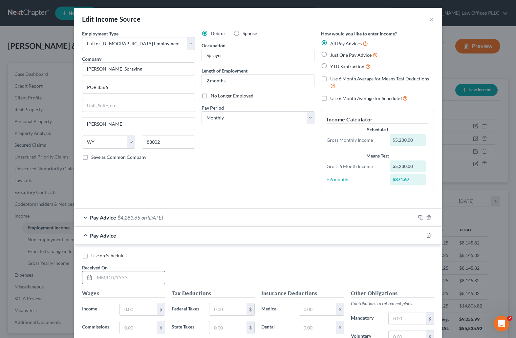
click at [99, 273] on input "text" at bounding box center [130, 278] width 70 height 12
type input "[DATE]"
click at [128, 309] on input "text" at bounding box center [138, 309] width 37 height 12
click at [365, 216] on div "Pay Advice $4,283.65 on [DATE]" at bounding box center [245, 217] width 342 height 17
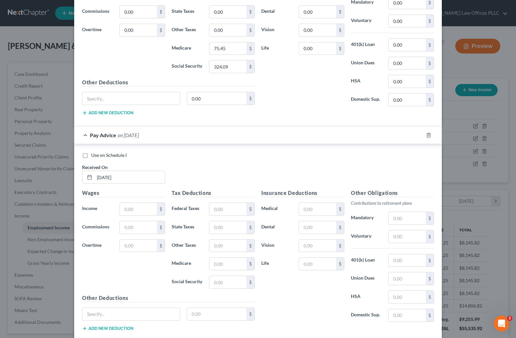
scroll to position [338, 0]
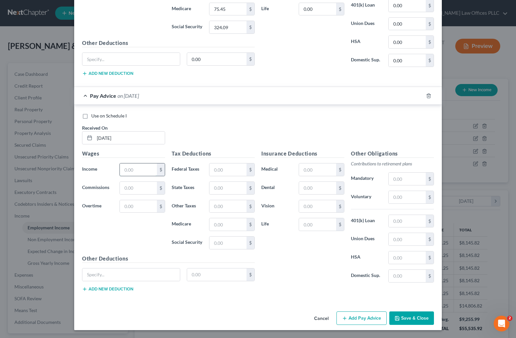
click at [133, 168] on input "text" at bounding box center [138, 170] width 37 height 12
type input "5,230.00"
click at [225, 172] on input "text" at bounding box center [227, 170] width 37 height 12
type input "546.81"
click at [214, 223] on input "text" at bounding box center [227, 224] width 37 height 12
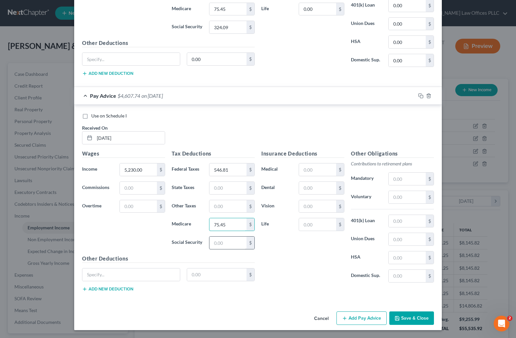
type input "75.45"
click at [217, 242] on input "text" at bounding box center [227, 243] width 37 height 12
type input "324.09"
click at [367, 315] on button "Add Pay Advice" at bounding box center [362, 319] width 50 height 14
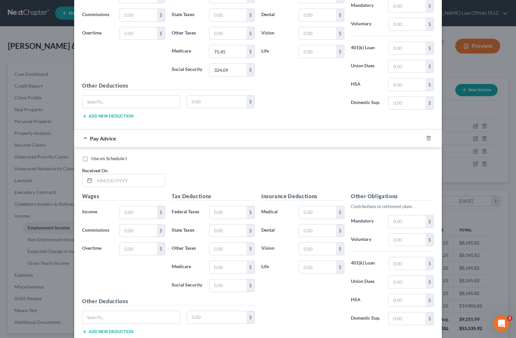
scroll to position [512, 0]
click at [103, 180] on input "text" at bounding box center [130, 179] width 70 height 12
type input "[DATE]"
click at [123, 207] on input "text" at bounding box center [138, 211] width 37 height 12
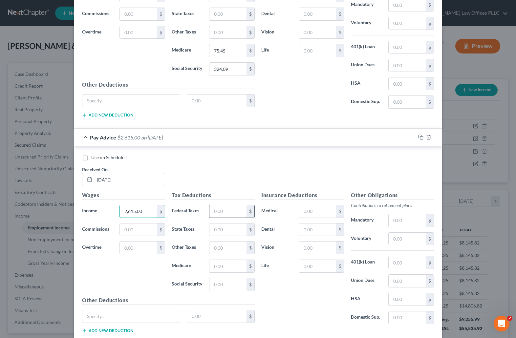
type input "2,615.00"
click at [212, 213] on input "text" at bounding box center [227, 211] width 37 height 12
type input "273.00"
click at [215, 264] on input "text" at bounding box center [227, 266] width 37 height 12
type input "37.50"
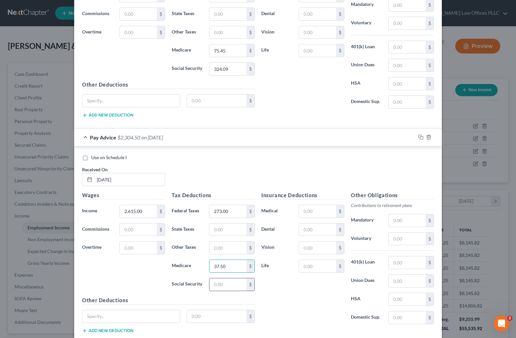
click at [219, 283] on input "text" at bounding box center [227, 284] width 37 height 12
type input "162.00"
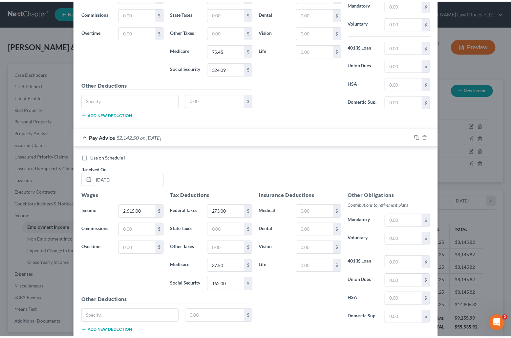
scroll to position [553, 0]
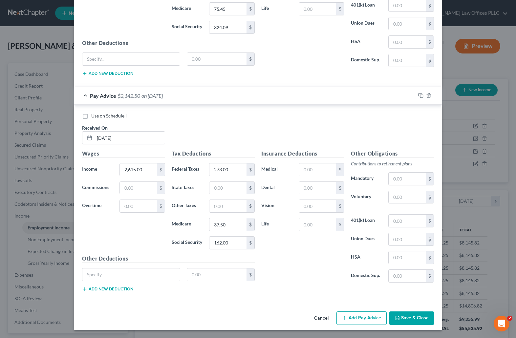
click at [413, 317] on button "Save & Close" at bounding box center [411, 319] width 45 height 14
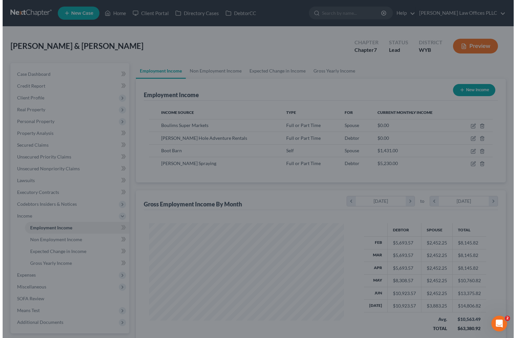
scroll to position [328250, 328160]
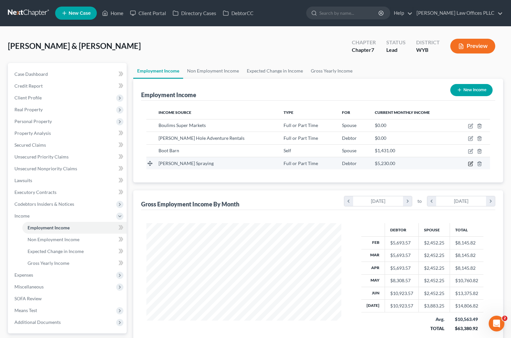
click at [471, 164] on icon "button" at bounding box center [470, 163] width 5 height 5
select select "0"
select select "53"
select select "0"
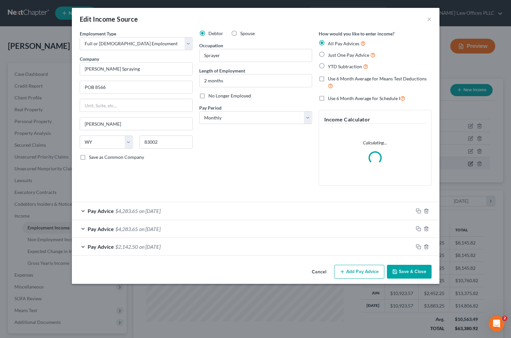
scroll to position [118, 210]
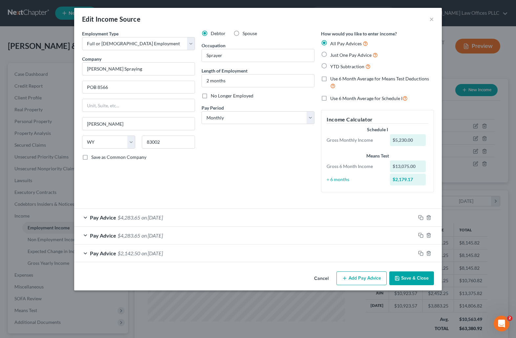
click at [410, 278] on button "Save & Close" at bounding box center [411, 279] width 45 height 14
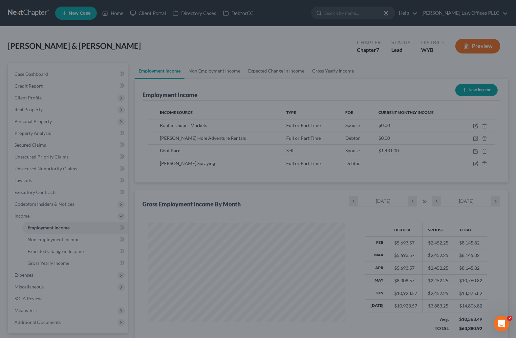
scroll to position [328250, 328160]
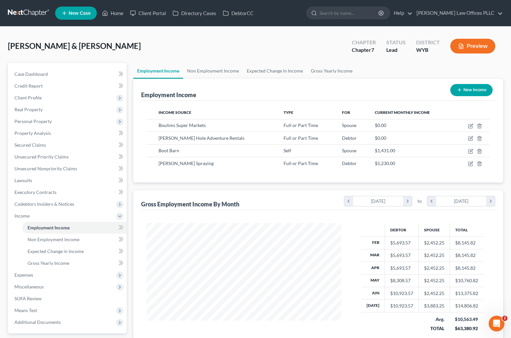
click at [410, 267] on div "$5,693.57" at bounding box center [401, 268] width 23 height 7
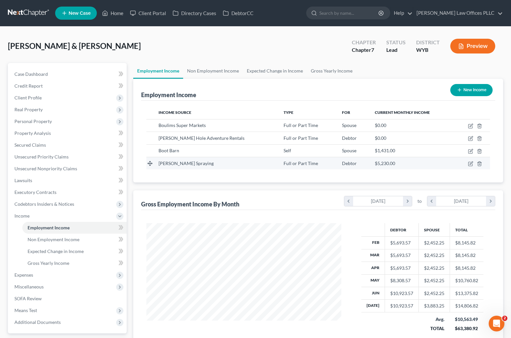
click at [185, 165] on span "[PERSON_NAME] Spraying" at bounding box center [186, 164] width 55 height 6
click at [471, 163] on icon "button" at bounding box center [470, 163] width 5 height 5
select select "0"
select select "53"
select select "0"
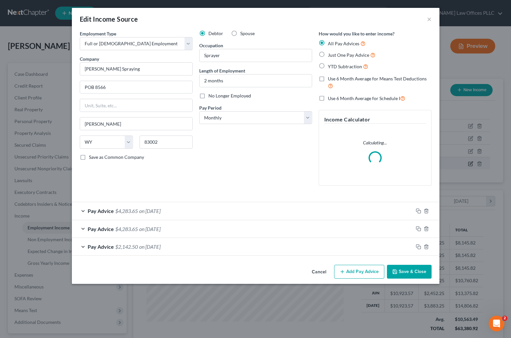
scroll to position [118, 210]
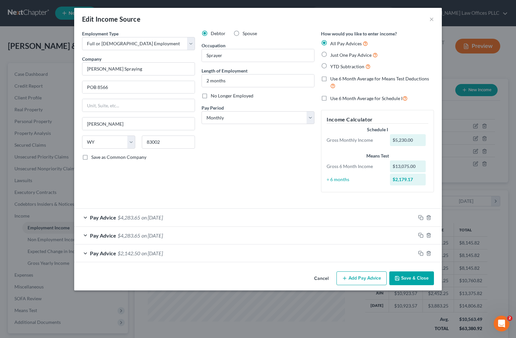
click at [330, 56] on label "Just One Pay Advice" at bounding box center [354, 55] width 48 height 8
click at [333, 55] on input "Just One Pay Advice" at bounding box center [335, 53] width 4 height 4
radio input "true"
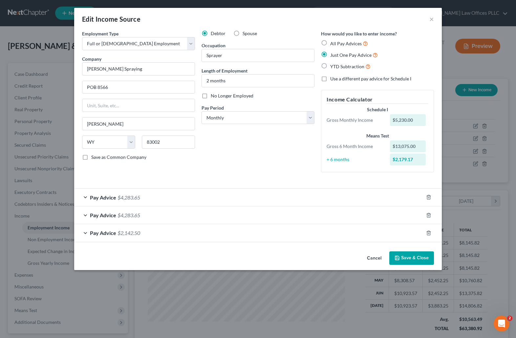
click at [417, 260] on button "Save & Close" at bounding box center [411, 259] width 45 height 14
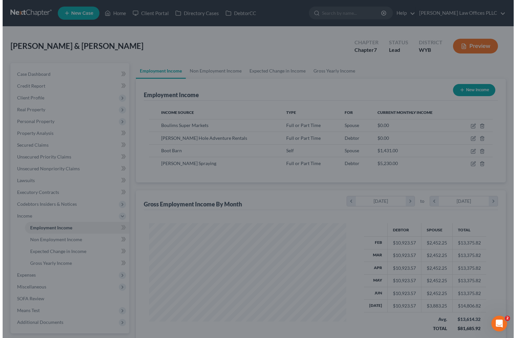
scroll to position [328250, 328160]
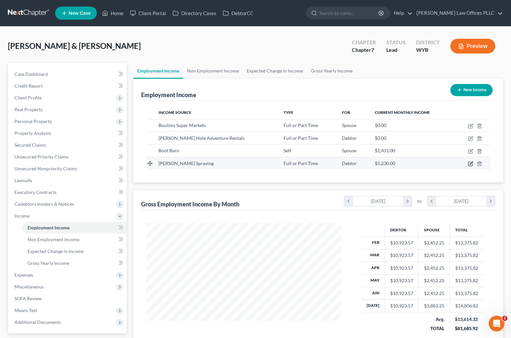
click at [472, 164] on icon "button" at bounding box center [470, 163] width 5 height 5
select select "0"
select select "53"
select select "0"
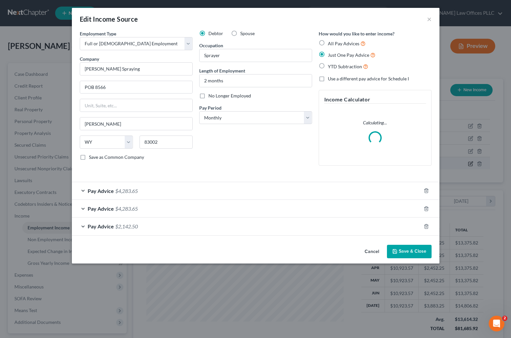
scroll to position [118, 210]
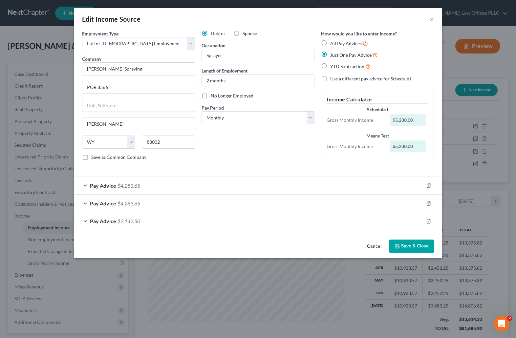
click at [330, 44] on label "All Pay Advices" at bounding box center [349, 44] width 38 height 8
click at [333, 44] on input "All Pay Advices" at bounding box center [335, 42] width 4 height 4
radio input "true"
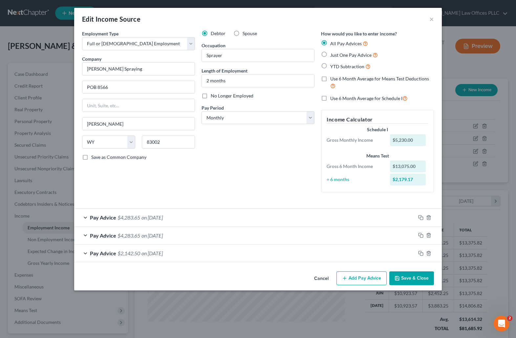
click at [415, 265] on div "Employment Type * Select Full or [DEMOGRAPHIC_DATA] Employment Self Employment …" at bounding box center [258, 149] width 368 height 239
click at [415, 281] on button "Save & Close" at bounding box center [411, 279] width 45 height 14
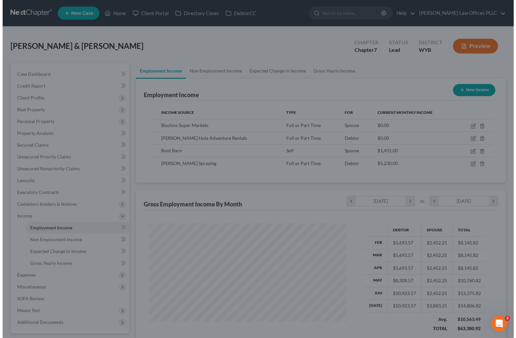
scroll to position [328250, 328160]
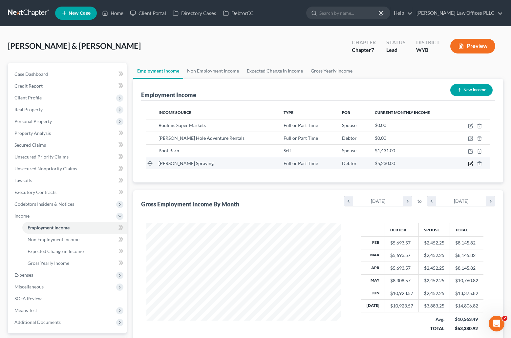
click at [471, 164] on icon "button" at bounding box center [470, 163] width 5 height 5
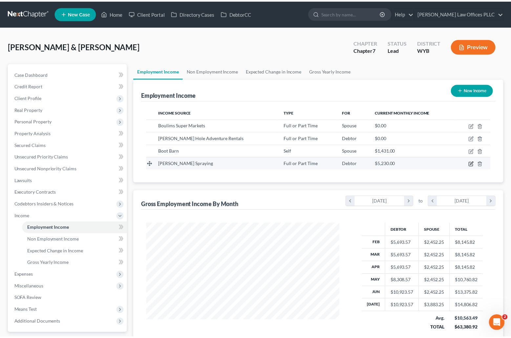
scroll to position [118, 210]
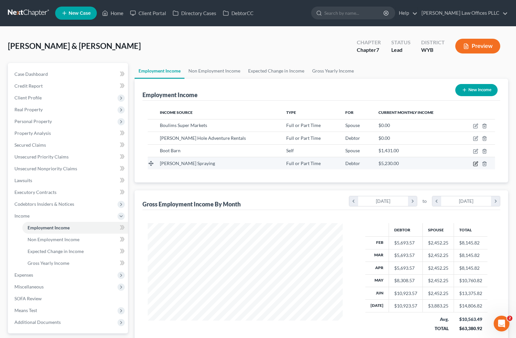
select select "0"
select select "53"
select select "0"
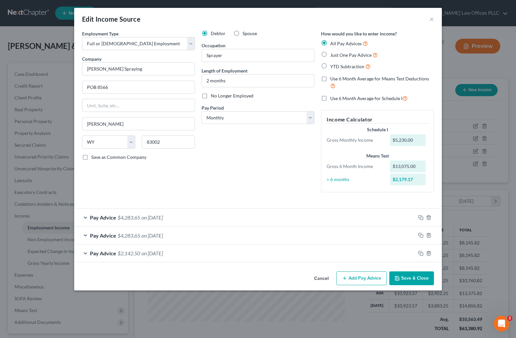
click at [410, 276] on button "Save & Close" at bounding box center [411, 279] width 45 height 14
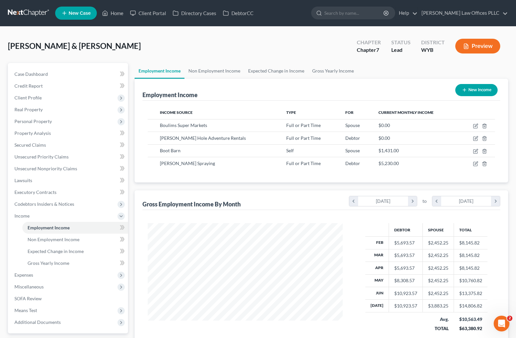
scroll to position [328250, 328160]
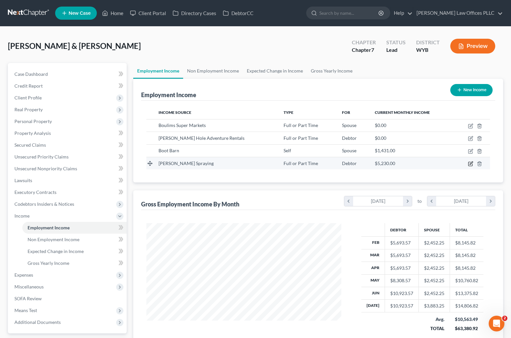
click at [471, 163] on icon "button" at bounding box center [470, 163] width 5 height 5
select select "0"
select select "53"
select select "0"
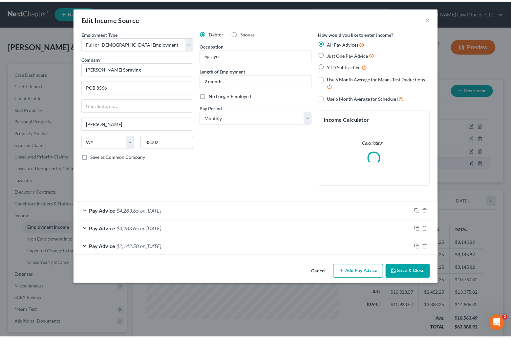
scroll to position [118, 210]
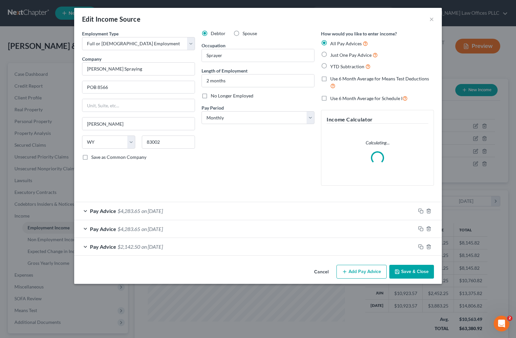
click at [330, 80] on label "Use 6 Month Average for Means Test Deductions" at bounding box center [382, 83] width 104 height 14
click at [333, 80] on input "Use 6 Month Average for Means Test Deductions" at bounding box center [335, 78] width 4 height 4
checkbox input "true"
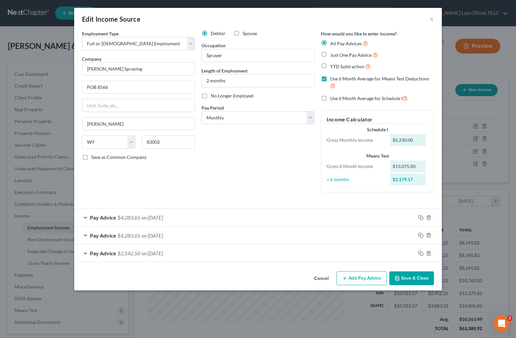
click at [330, 99] on label "Use 6 Month Average for Schedule I" at bounding box center [368, 99] width 77 height 8
click at [333, 99] on input "Use 6 Month Average for Schedule I" at bounding box center [335, 97] width 4 height 4
checkbox input "true"
click at [424, 279] on button "Save & Close" at bounding box center [411, 279] width 45 height 14
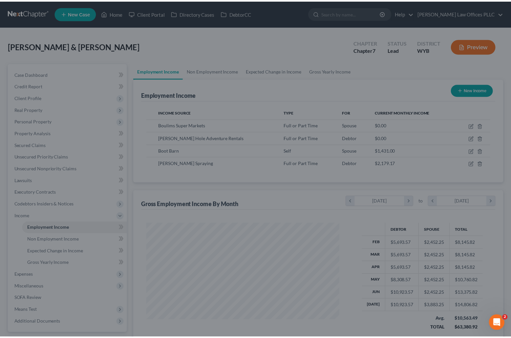
scroll to position [328250, 328160]
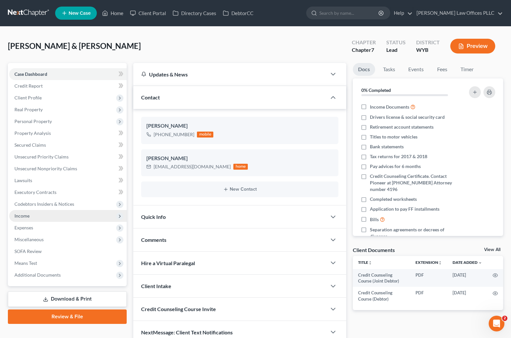
click at [28, 217] on span "Income" at bounding box center [21, 216] width 15 height 6
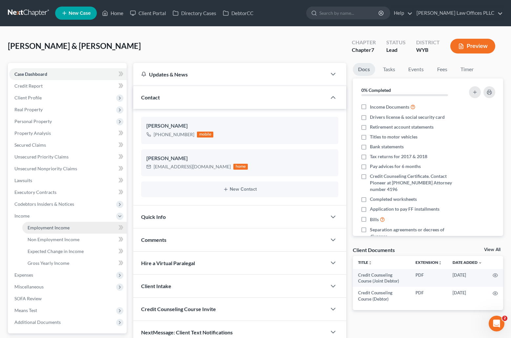
click at [46, 229] on span "Employment Income" at bounding box center [49, 228] width 42 height 6
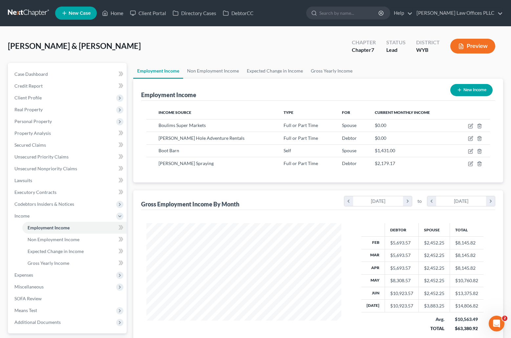
scroll to position [118, 208]
click at [407, 202] on icon "chevron_right" at bounding box center [407, 201] width 9 height 10
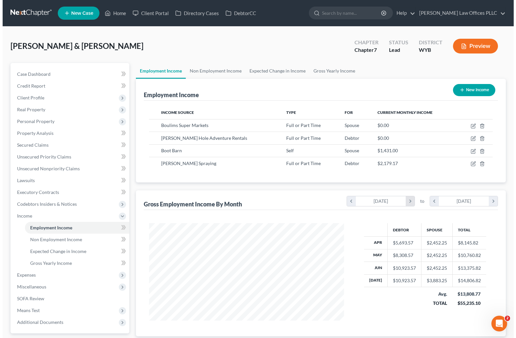
scroll to position [328270, 328160]
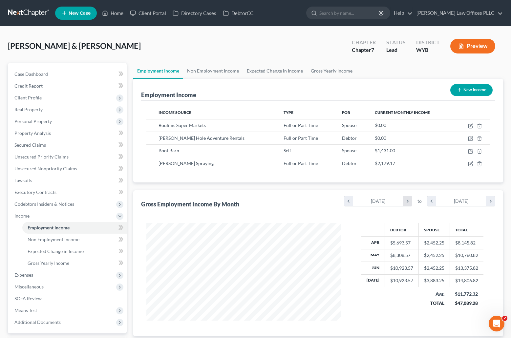
click at [407, 202] on icon "chevron_right" at bounding box center [407, 201] width 9 height 10
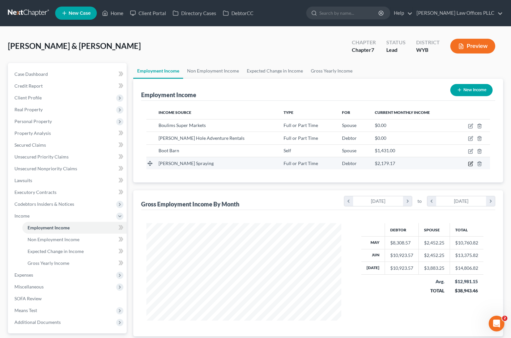
click at [471, 163] on icon "button" at bounding box center [471, 163] width 3 height 3
select select "0"
select select "53"
select select "0"
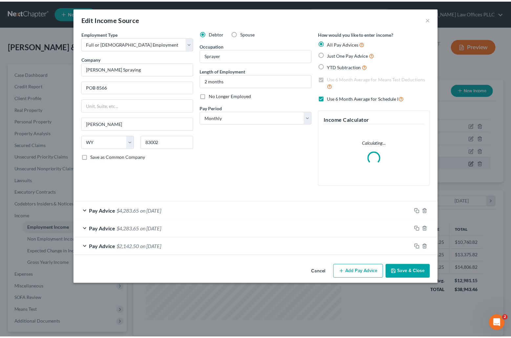
scroll to position [99, 210]
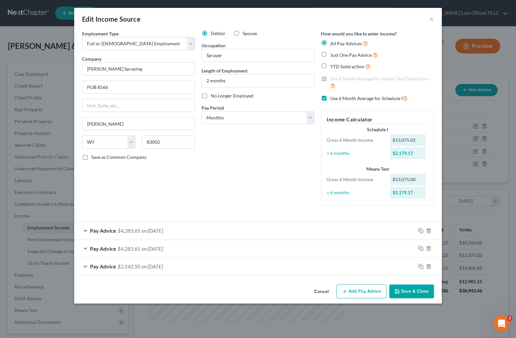
click at [330, 54] on label "Just One Pay Advice" at bounding box center [354, 55] width 48 height 8
click at [333, 54] on input "Just One Pay Advice" at bounding box center [335, 53] width 4 height 4
radio input "true"
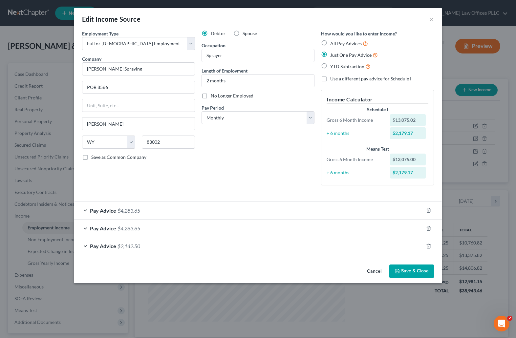
click at [411, 271] on button "Save & Close" at bounding box center [411, 272] width 45 height 14
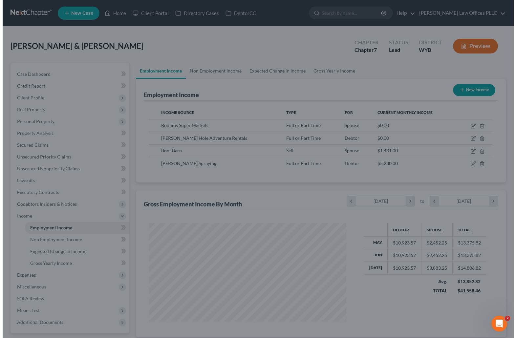
scroll to position [328270, 328160]
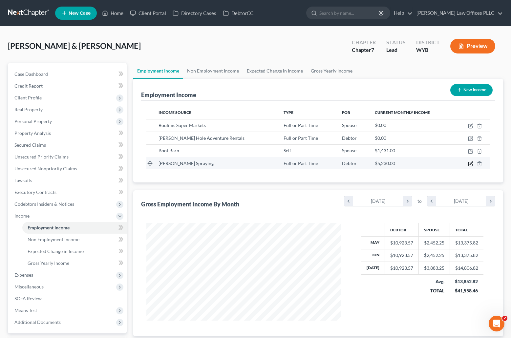
click at [471, 163] on icon "button" at bounding box center [470, 163] width 5 height 5
select select "0"
select select "53"
select select "0"
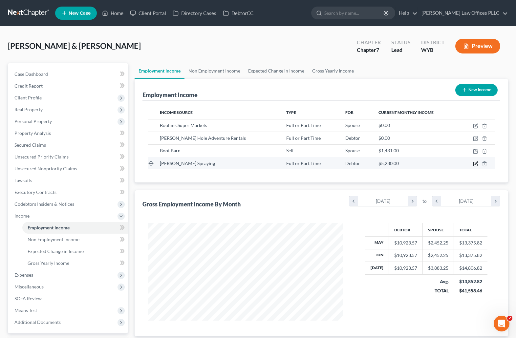
scroll to position [99, 210]
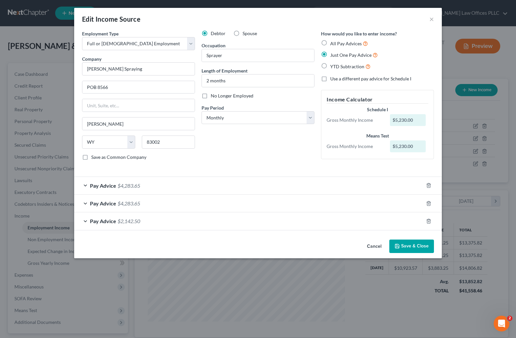
click at [330, 79] on label "Use a different pay advice for Schedule I" at bounding box center [370, 79] width 81 height 7
click at [333, 79] on input "Use a different pay advice for Schedule I" at bounding box center [335, 78] width 4 height 4
checkbox input "true"
click at [330, 53] on label "Just One Pay Advice" at bounding box center [354, 55] width 48 height 8
click at [333, 53] on input "Just One Pay Advice" at bounding box center [335, 53] width 4 height 4
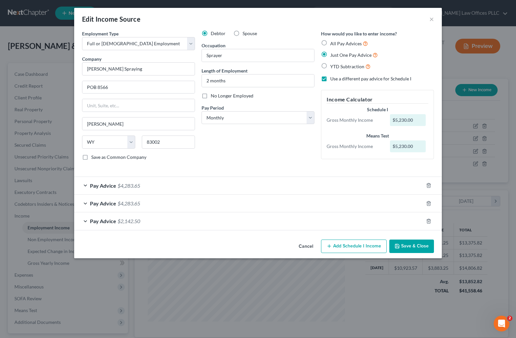
click at [330, 53] on label "Just One Pay Advice" at bounding box center [354, 55] width 48 height 8
click at [333, 53] on input "Just One Pay Advice" at bounding box center [335, 53] width 4 height 4
click at [330, 66] on label "YTD Subtraction" at bounding box center [350, 67] width 40 height 8
click at [333, 66] on input "YTD Subtraction" at bounding box center [335, 65] width 4 height 4
radio input "true"
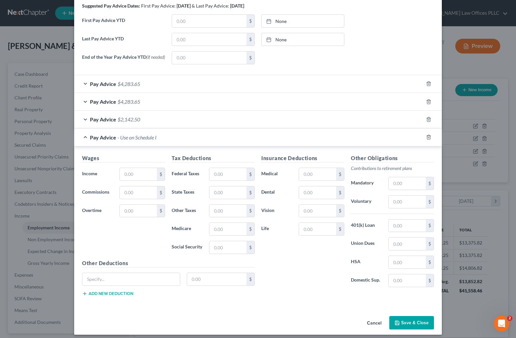
scroll to position [223, 0]
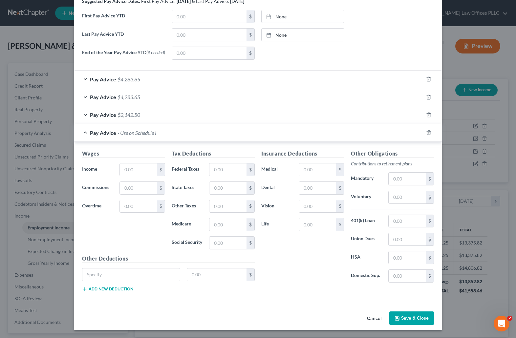
click at [414, 319] on button "Save & Close" at bounding box center [411, 319] width 45 height 14
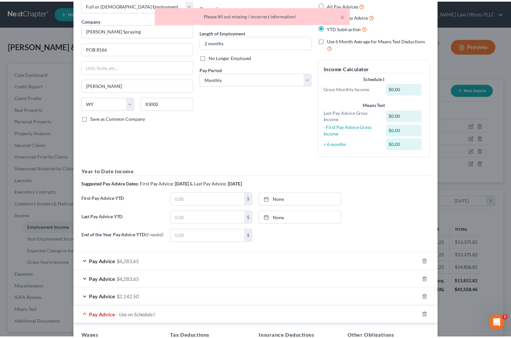
scroll to position [0, 0]
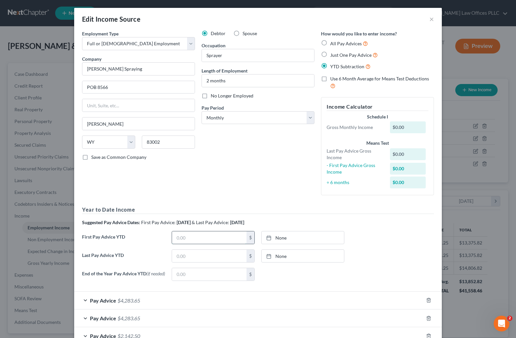
click at [189, 238] on input "text" at bounding box center [209, 237] width 75 height 12
click at [426, 18] on div "Edit Income Source ×" at bounding box center [258, 19] width 368 height 22
click at [430, 18] on button "×" at bounding box center [432, 19] width 5 height 8
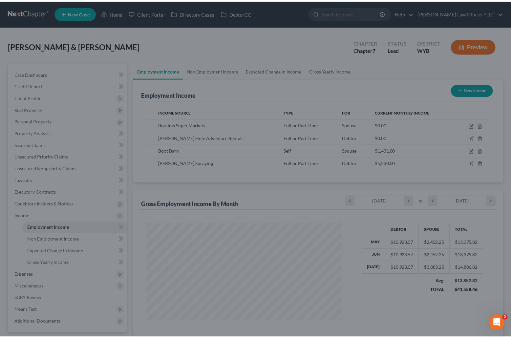
scroll to position [328270, 328160]
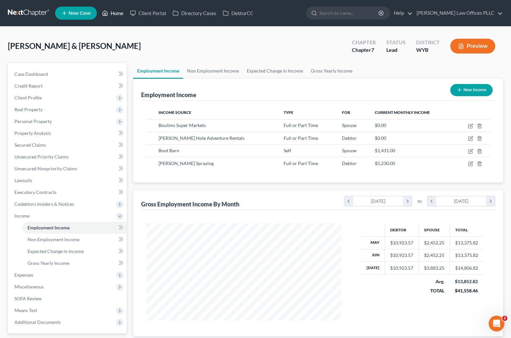
click at [117, 12] on link "Home" at bounding box center [113, 13] width 28 height 12
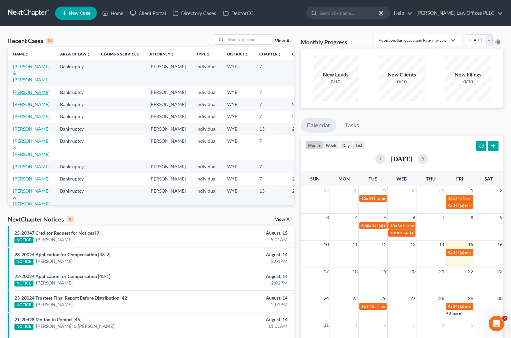
click at [18, 95] on link "[PERSON_NAME]" at bounding box center [31, 92] width 36 height 6
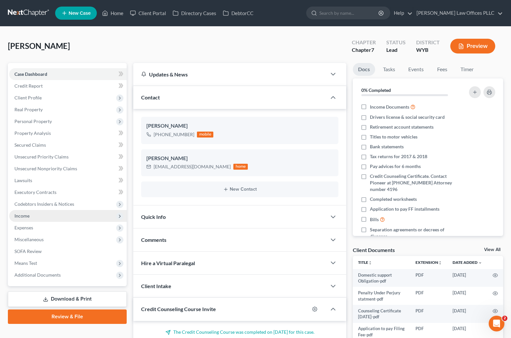
click at [28, 215] on span "Income" at bounding box center [21, 216] width 15 height 6
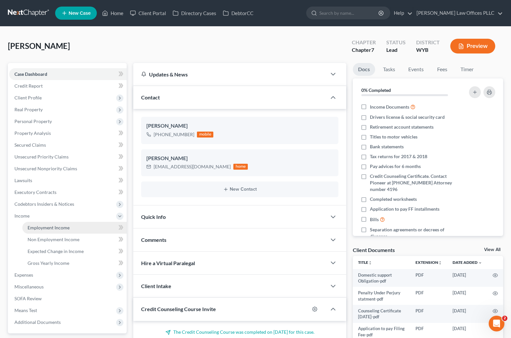
click at [53, 229] on span "Employment Income" at bounding box center [49, 228] width 42 height 6
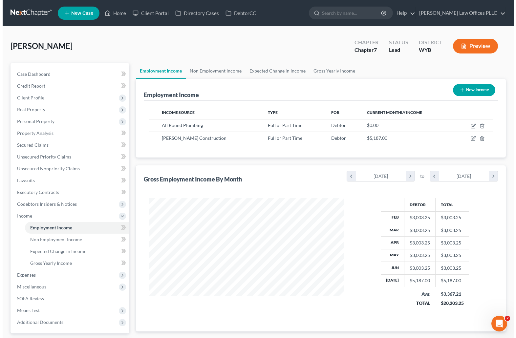
scroll to position [118, 208]
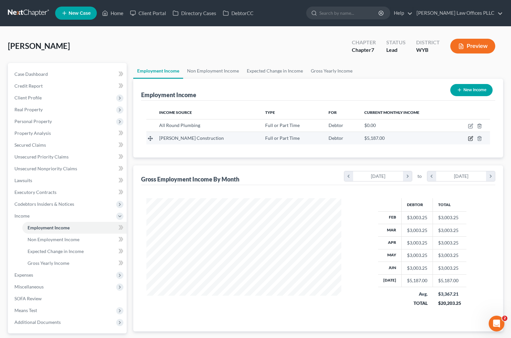
click at [471, 138] on icon "button" at bounding box center [470, 138] width 5 height 5
select select "0"
select select "46"
select select "0"
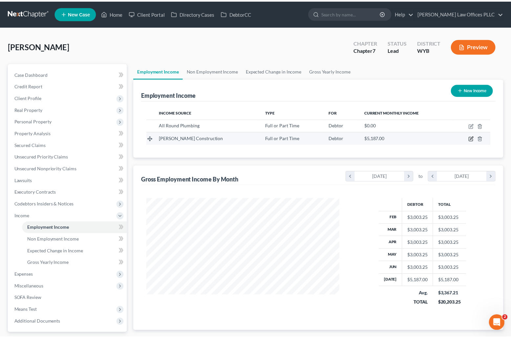
scroll to position [118, 210]
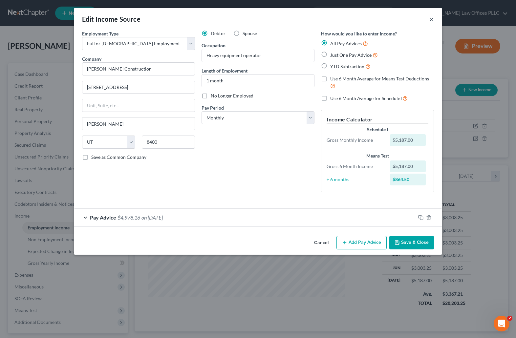
click at [431, 18] on button "×" at bounding box center [432, 19] width 5 height 8
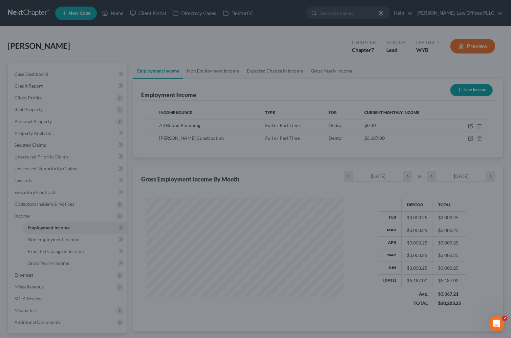
scroll to position [328250, 328160]
